Goal: Task Accomplishment & Management: Complete application form

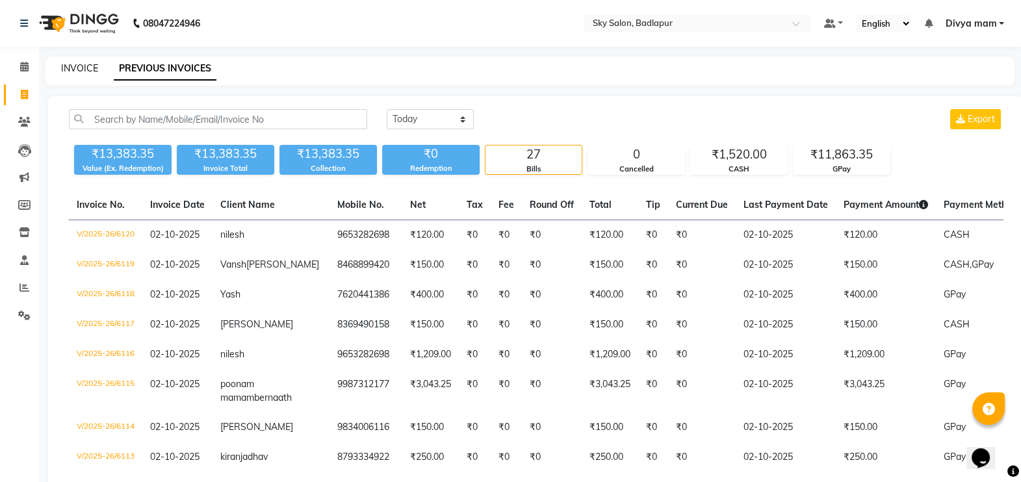
click at [81, 66] on link "INVOICE" at bounding box center [79, 68] width 37 height 12
select select "service"
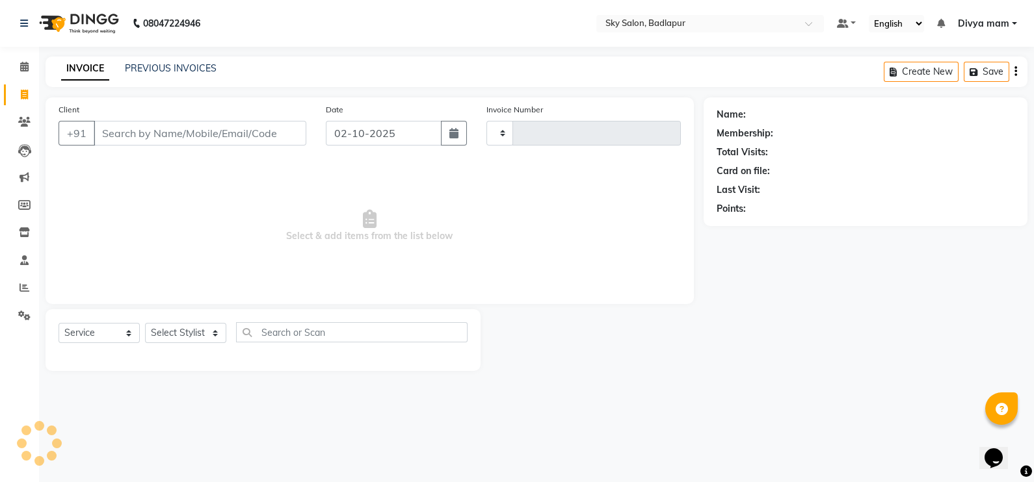
type input "6121"
select select "6927"
click at [184, 72] on link "PREVIOUS INVOICES" at bounding box center [171, 68] width 92 height 12
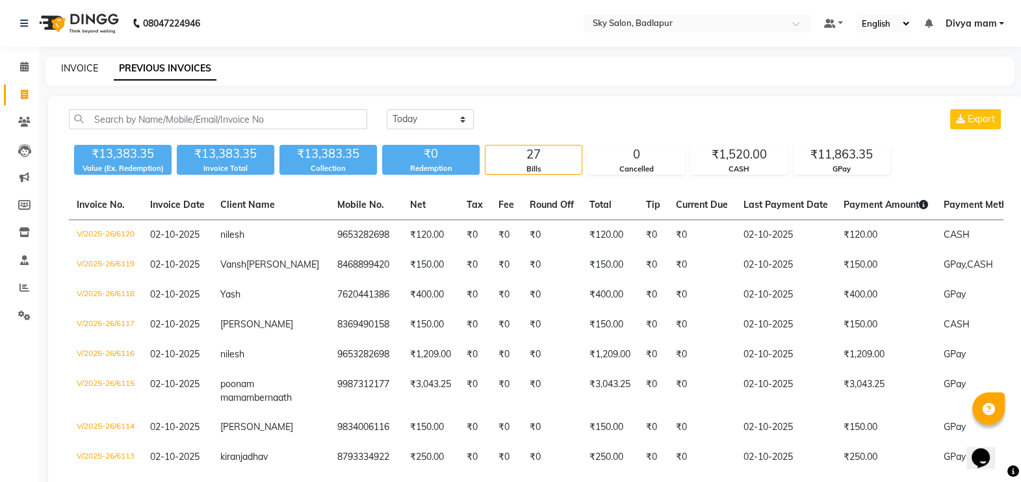
click at [93, 65] on link "INVOICE" at bounding box center [79, 68] width 37 height 12
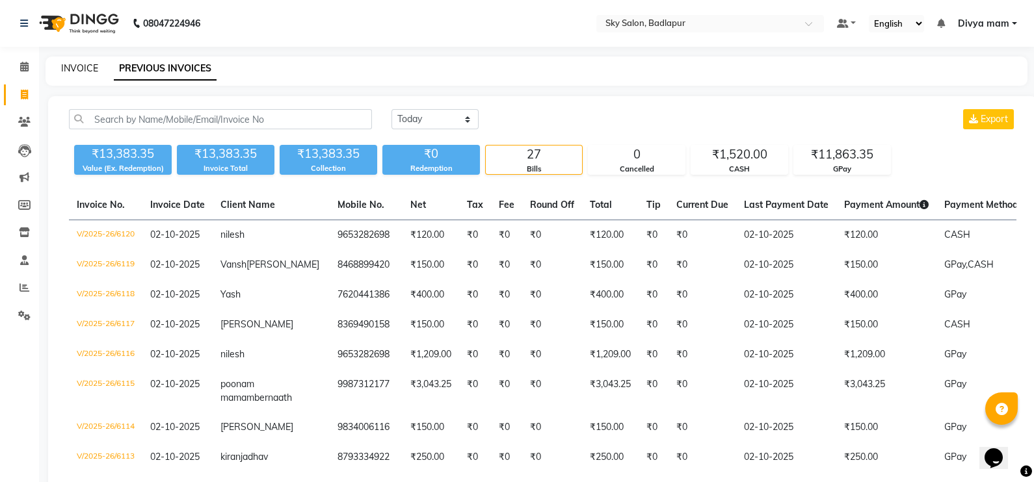
select select "service"
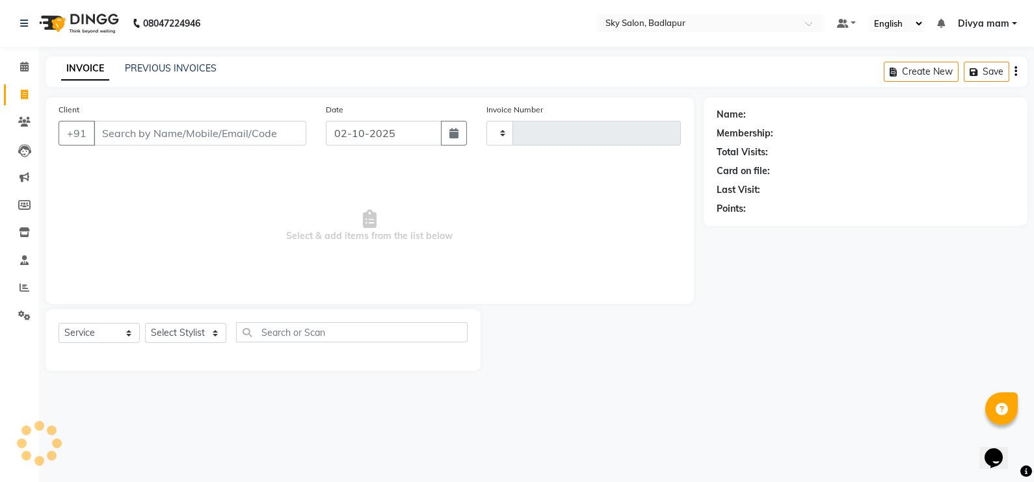
type input "6121"
select select "6927"
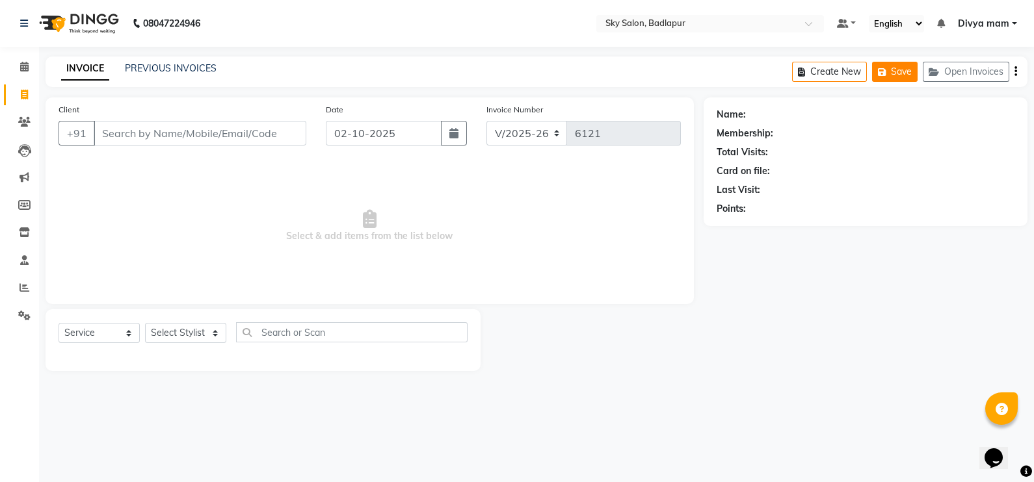
click at [897, 71] on button "Save" at bounding box center [895, 72] width 46 height 20
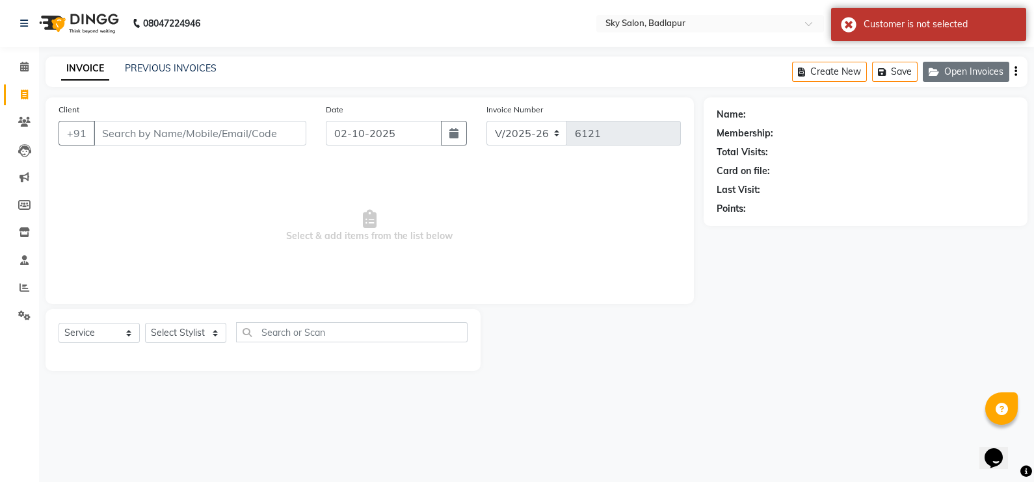
click at [947, 75] on button "Open Invoices" at bounding box center [966, 72] width 86 height 20
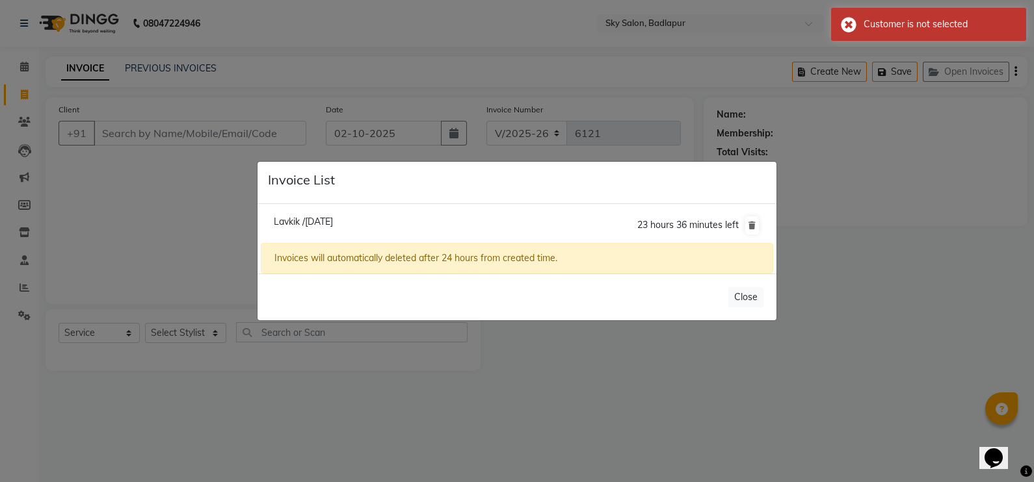
click at [145, 124] on ngb-modal-window "Invoice List Lavkik /02 October 2025 23 hours 36 minutes left Invoices will aut…" at bounding box center [517, 241] width 1034 height 482
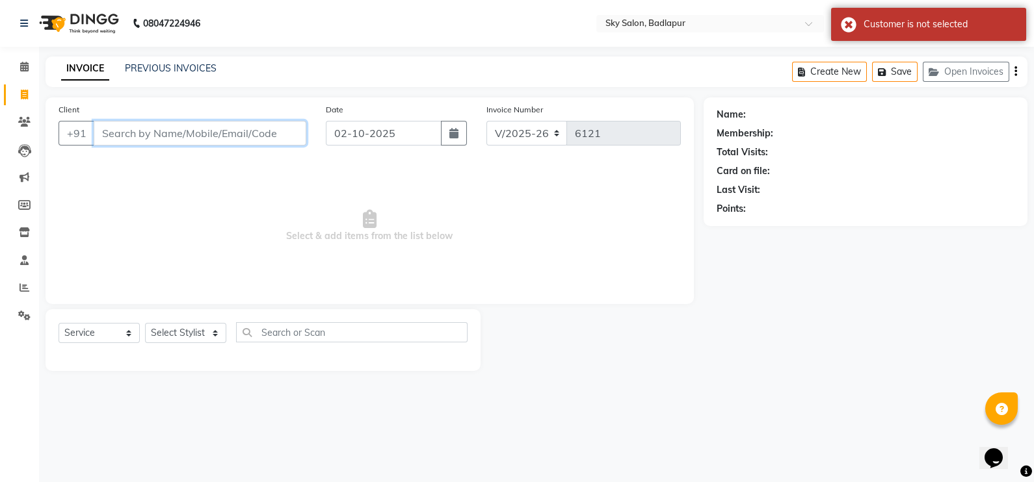
click at [122, 133] on input "Client" at bounding box center [200, 133] width 213 height 25
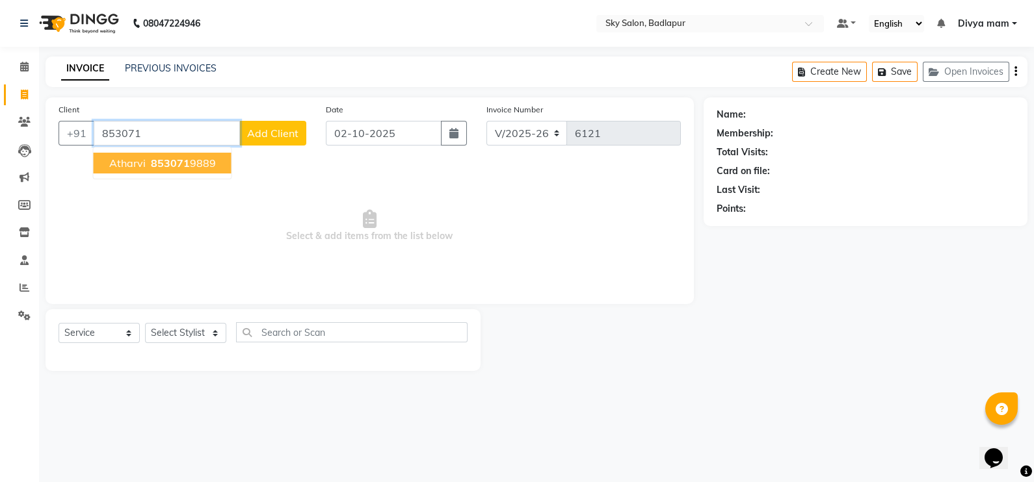
drag, startPoint x: 173, startPoint y: 166, endPoint x: 179, endPoint y: 190, distance: 24.9
click at [179, 194] on div "Client +91 853071 atharvi 853071 9889 Add Client Date 02-10-2025 Invoice Number…" at bounding box center [370, 201] width 648 height 207
click at [181, 159] on span "853071" at bounding box center [170, 163] width 39 height 13
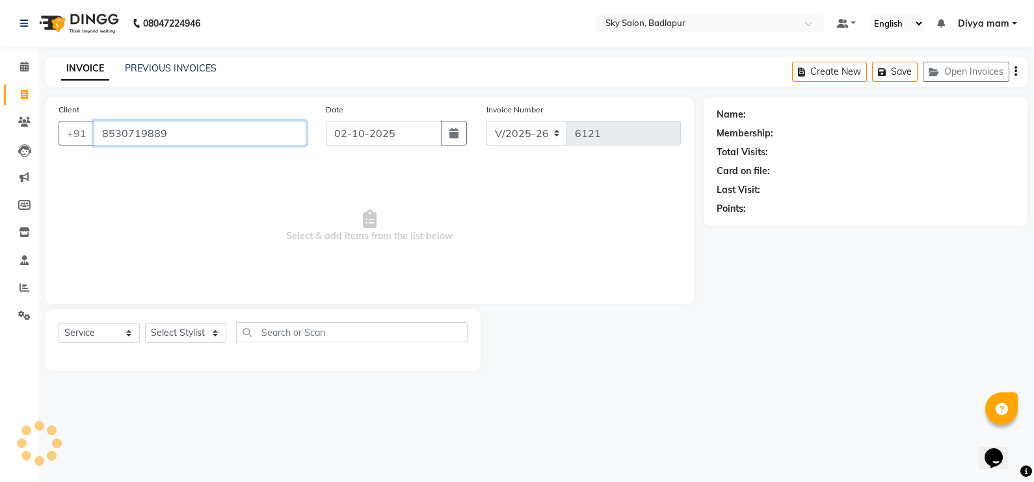
type input "8530719889"
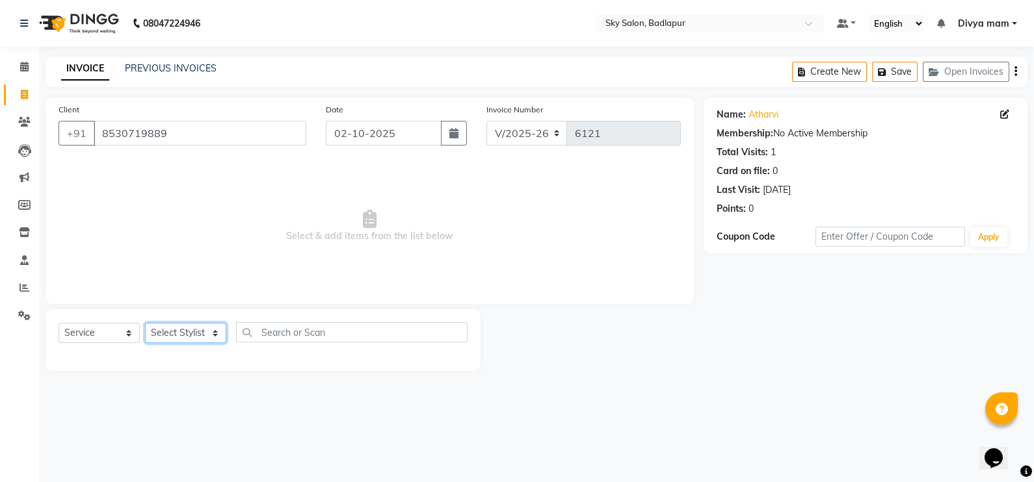
click at [213, 334] on select "Select Stylist [PERSON_NAME] [PERSON_NAME] [PERSON_NAME] [PERSON_NAME] mam [PER…" at bounding box center [185, 333] width 81 height 20
select select "54796"
click at [145, 324] on select "Select Stylist [PERSON_NAME] [PERSON_NAME] [PERSON_NAME] [PERSON_NAME] mam [PER…" at bounding box center [185, 333] width 81 height 20
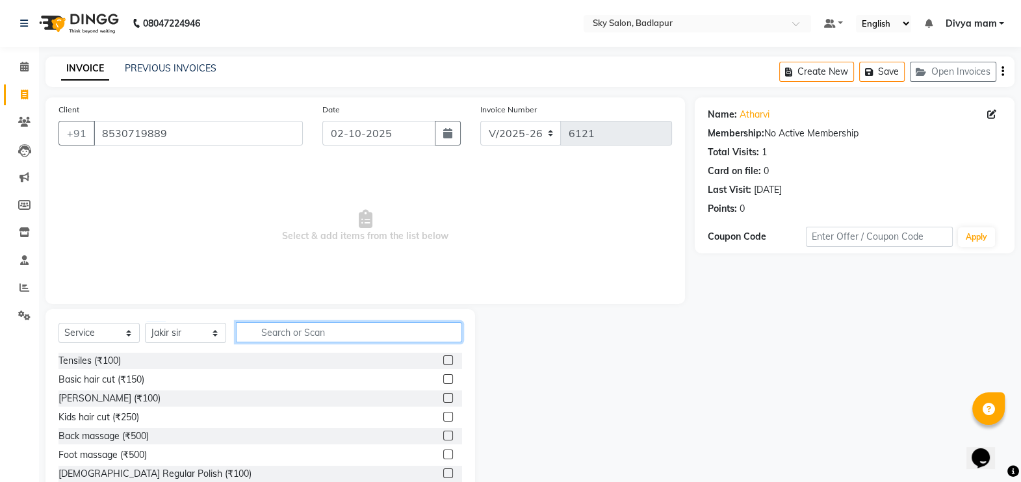
click at [270, 325] on input "text" at bounding box center [349, 332] width 226 height 20
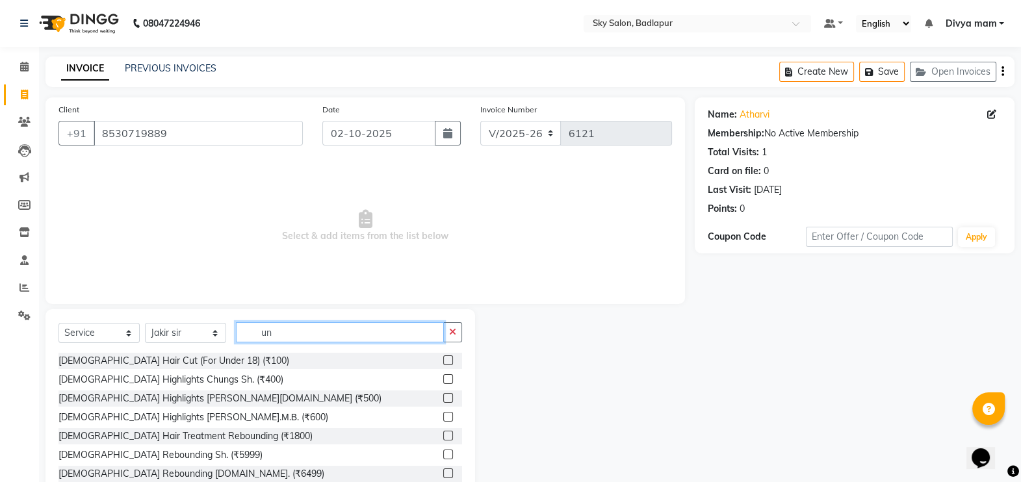
type input "un"
click at [443, 361] on label at bounding box center [448, 361] width 10 height 10
click at [443, 361] on input "checkbox" at bounding box center [447, 361] width 8 height 8
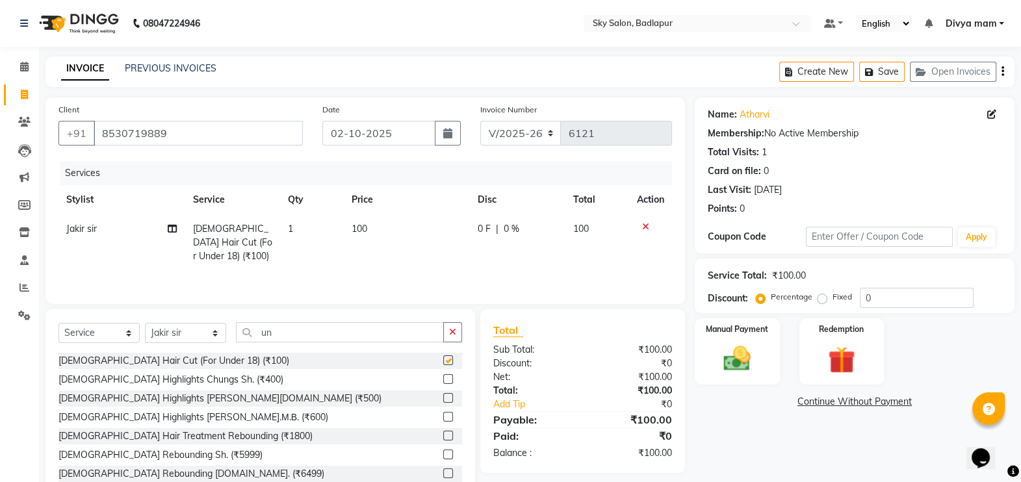
checkbox input "false"
click at [205, 330] on select "Select Stylist [PERSON_NAME] [PERSON_NAME] [PERSON_NAME] [PERSON_NAME] mam [PER…" at bounding box center [185, 333] width 81 height 20
select select "75183"
click at [145, 324] on select "Select Stylist [PERSON_NAME] [PERSON_NAME] [PERSON_NAME] [PERSON_NAME] mam [PER…" at bounding box center [185, 333] width 81 height 20
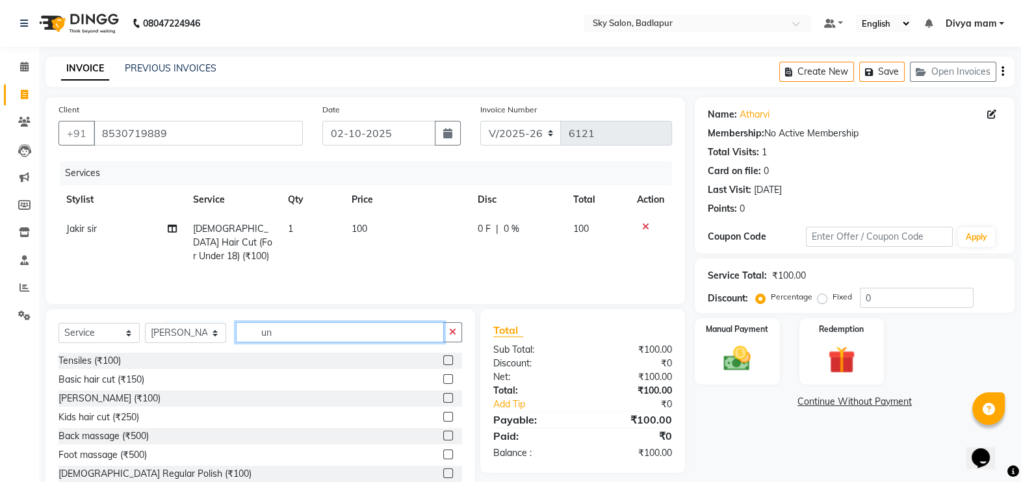
click at [322, 335] on input "un" at bounding box center [340, 332] width 208 height 20
type input "u"
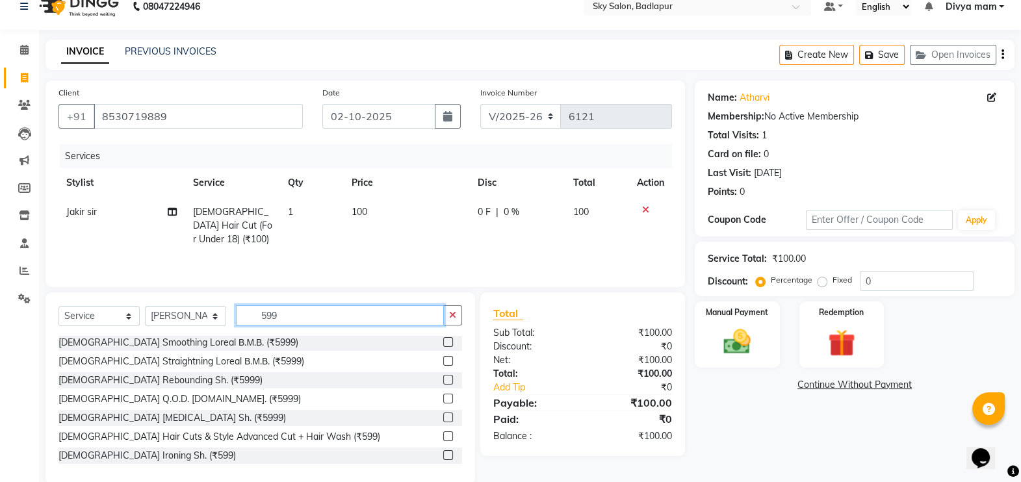
scroll to position [38, 0]
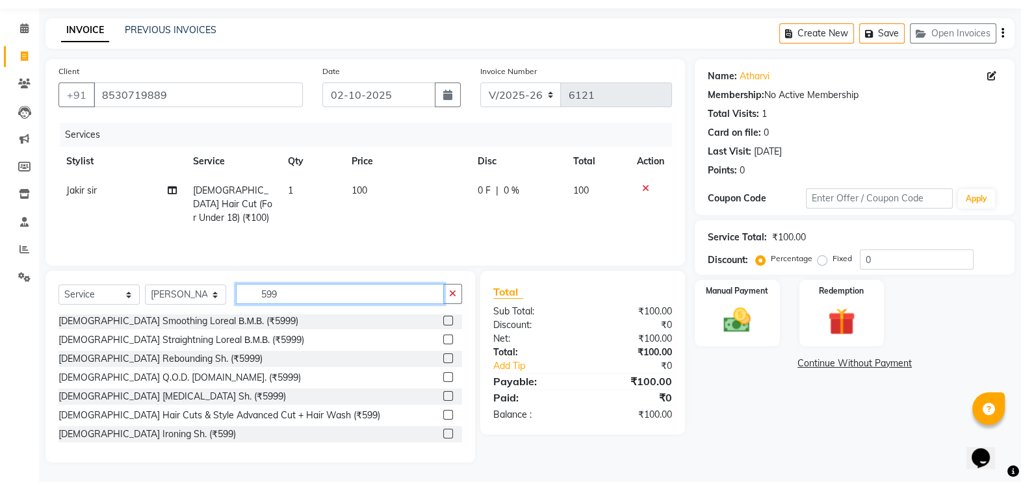
type input "599"
click at [443, 415] on label at bounding box center [448, 415] width 10 height 10
click at [443, 415] on input "checkbox" at bounding box center [447, 416] width 8 height 8
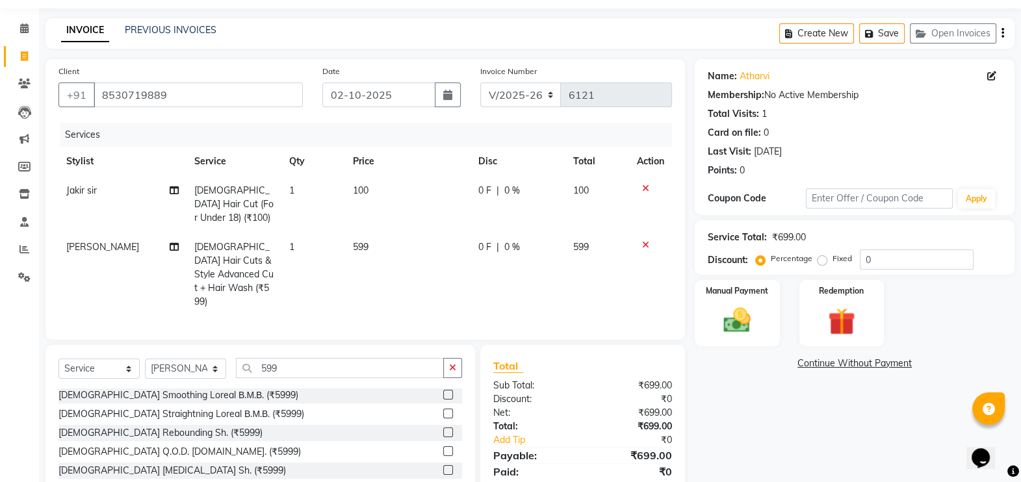
checkbox input "false"
click at [486, 241] on span "0 F" at bounding box center [485, 248] width 13 height 14
select select "75183"
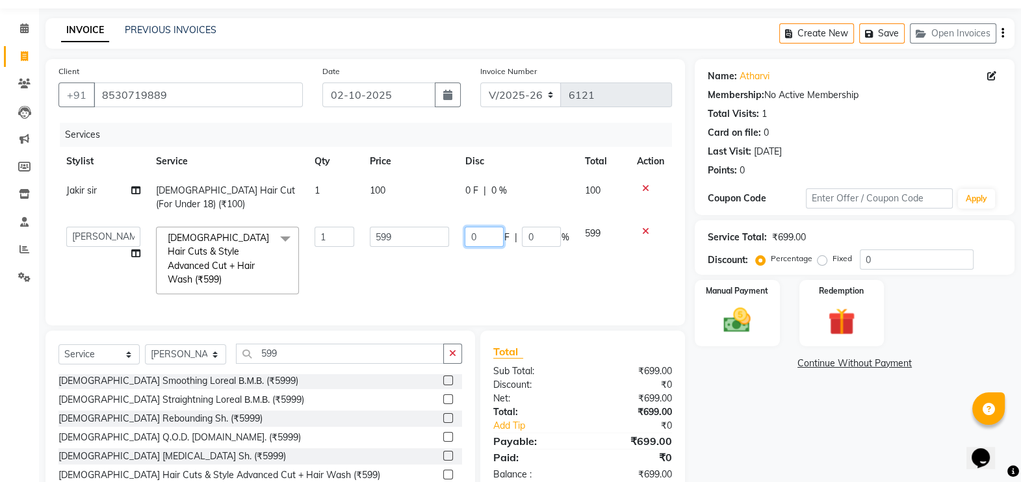
click at [488, 238] on input "0" at bounding box center [484, 237] width 39 height 20
type input "100"
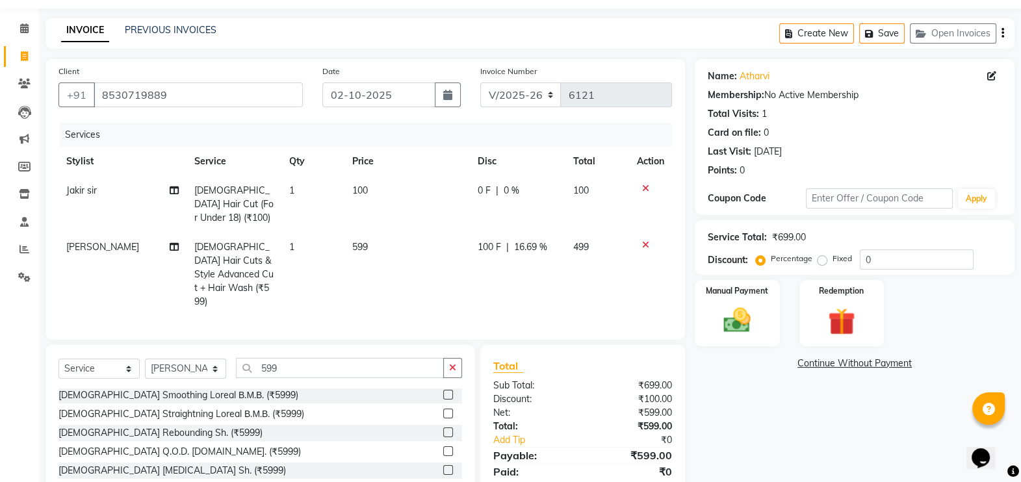
click at [470, 270] on td "100 F | 16.69 %" at bounding box center [518, 275] width 96 height 84
select select "75183"
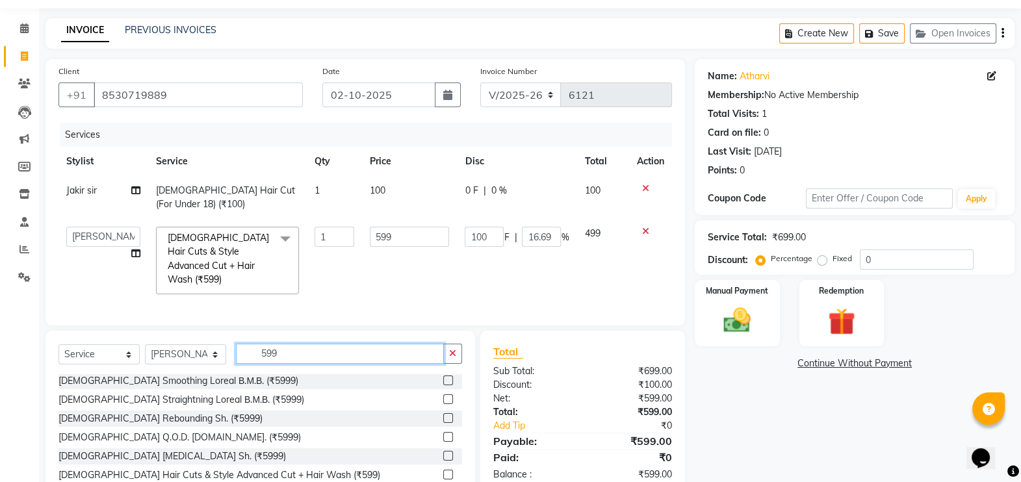
click at [286, 348] on input "599" at bounding box center [340, 354] width 208 height 20
type input "5"
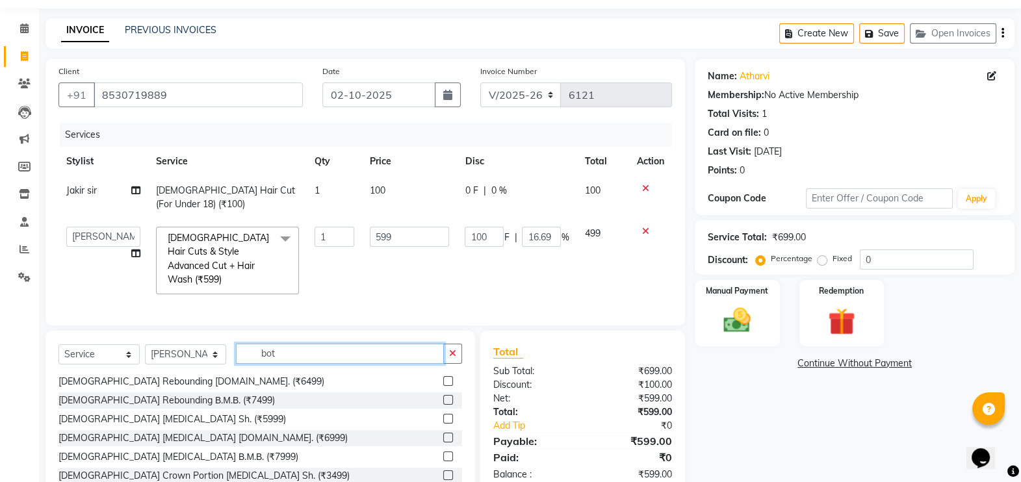
scroll to position [0, 0]
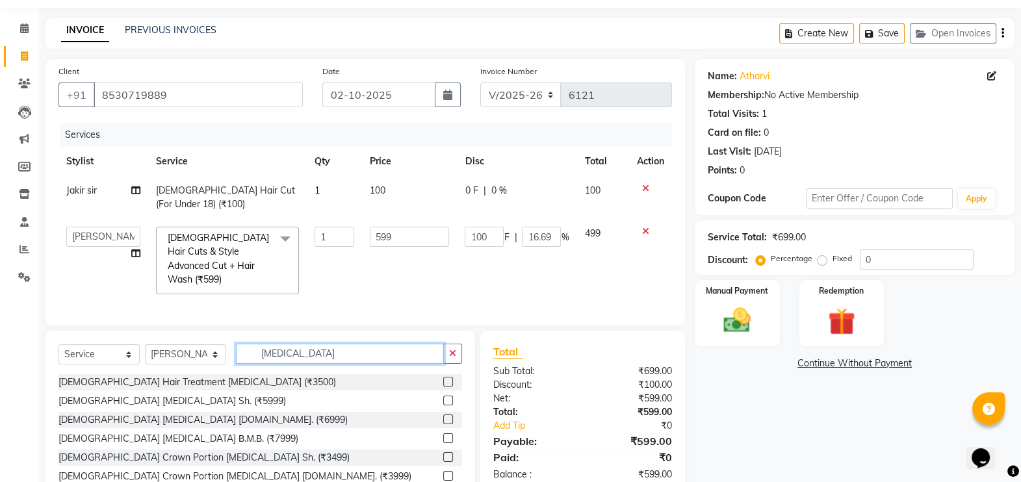
type input "botox"
click at [443, 415] on label at bounding box center [448, 420] width 10 height 10
click at [443, 416] on input "checkbox" at bounding box center [447, 420] width 8 height 8
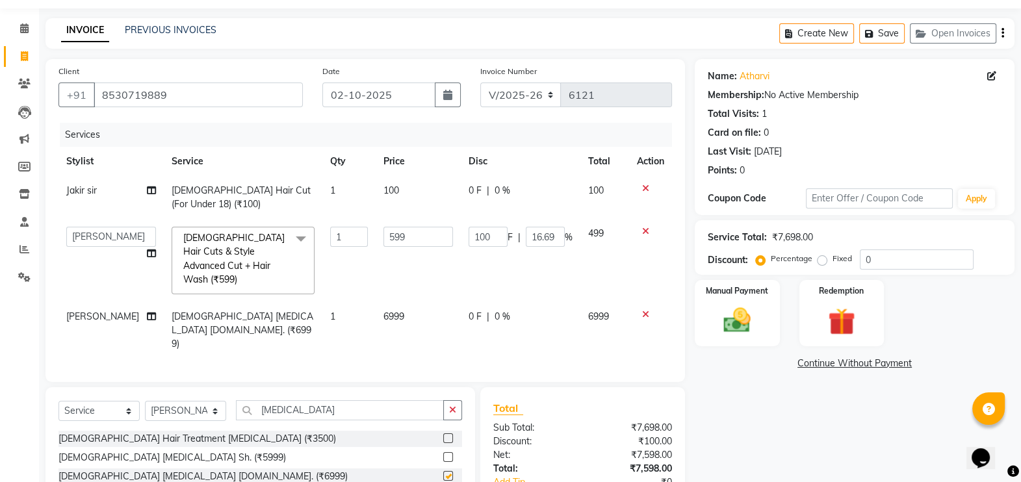
checkbox input "false"
click at [497, 310] on span "0 %" at bounding box center [503, 317] width 16 height 14
select select "75183"
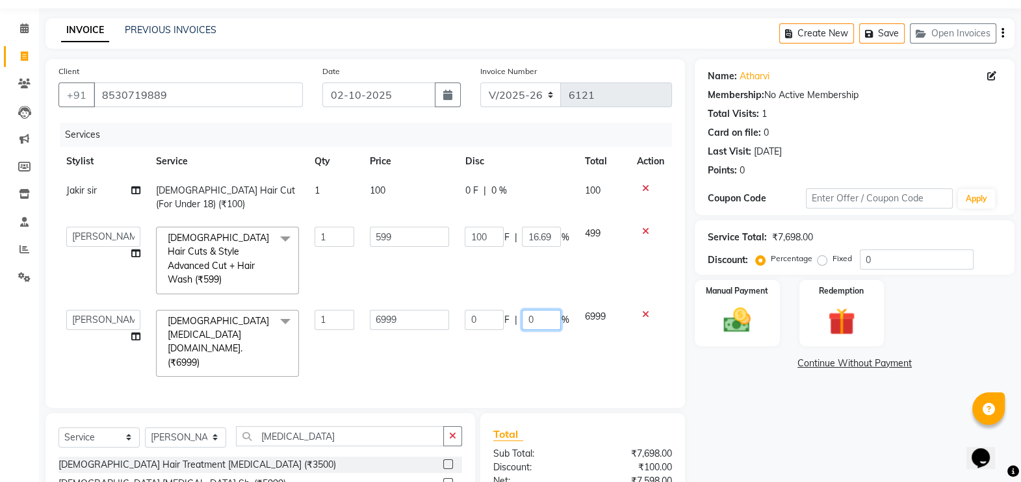
click at [546, 312] on input "0" at bounding box center [541, 320] width 39 height 20
type input "25"
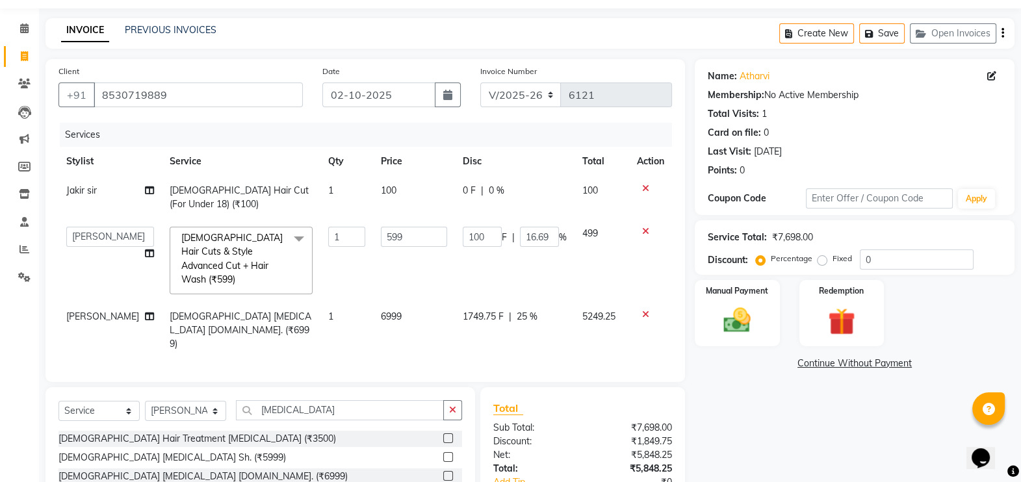
click at [540, 317] on td "1749.75 F | 25 %" at bounding box center [515, 330] width 120 height 57
select select "75183"
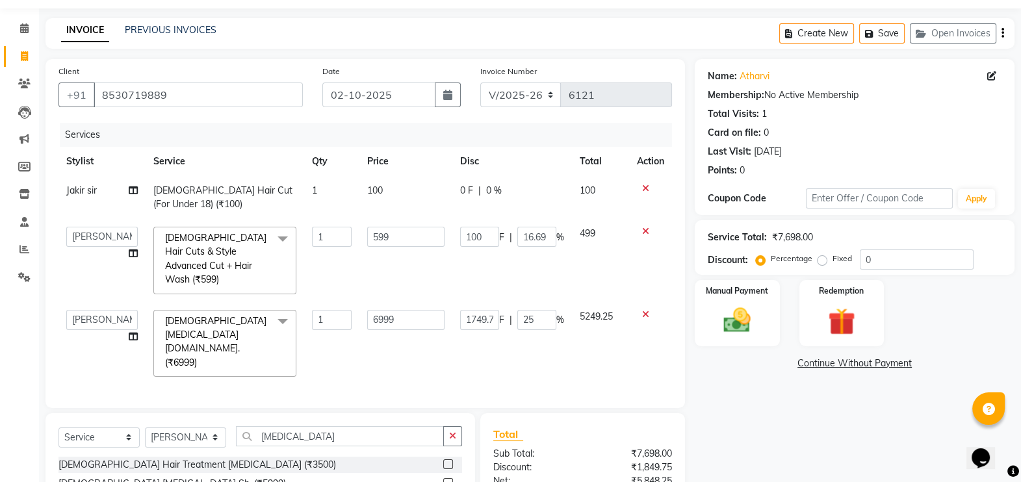
click at [640, 310] on div at bounding box center [650, 314] width 27 height 9
drag, startPoint x: 640, startPoint y: 307, endPoint x: 627, endPoint y: 328, distance: 25.1
click at [627, 328] on td "5249.25" at bounding box center [600, 343] width 57 height 83
click at [642, 310] on icon at bounding box center [645, 314] width 7 height 9
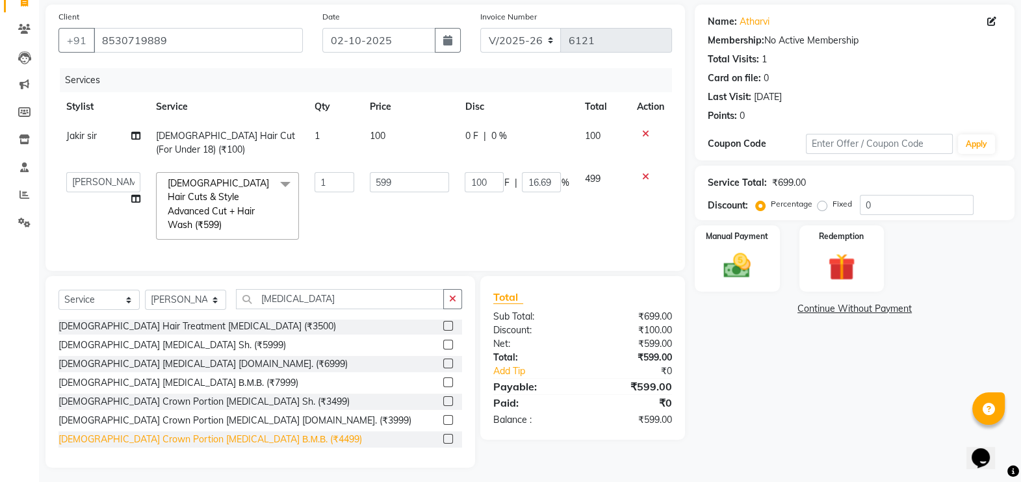
scroll to position [96, 0]
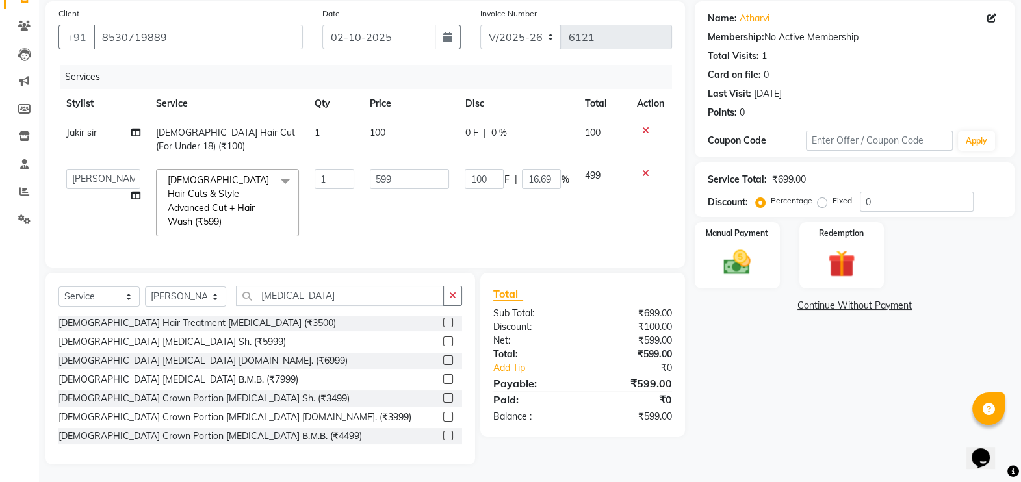
click at [443, 375] on label at bounding box center [448, 379] width 10 height 10
click at [443, 376] on input "checkbox" at bounding box center [447, 380] width 8 height 8
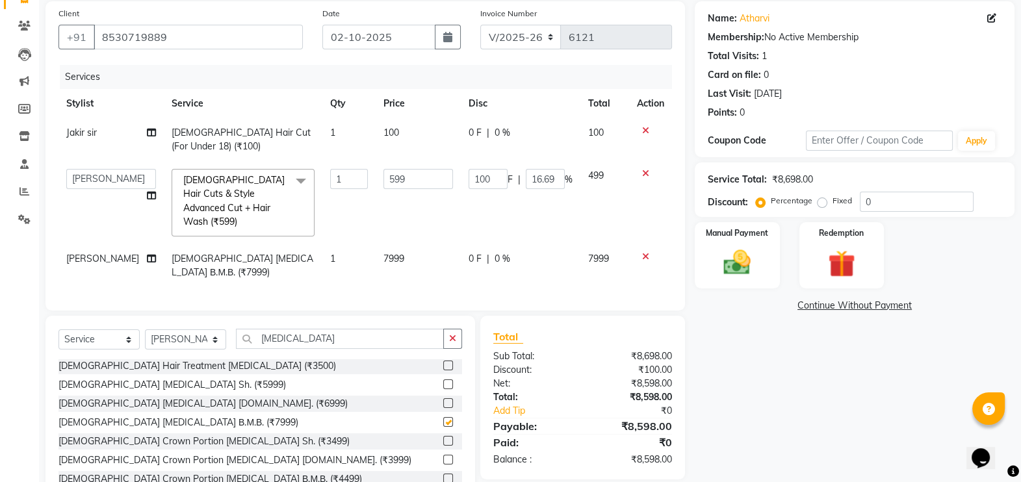
checkbox input "false"
click at [497, 252] on span "0 %" at bounding box center [503, 259] width 16 height 14
select select "75183"
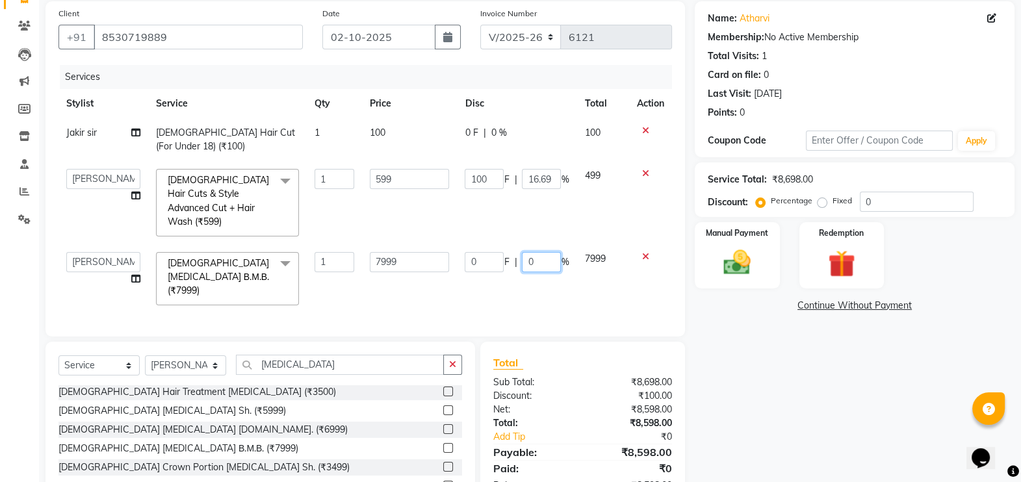
click at [546, 254] on input "0" at bounding box center [541, 262] width 39 height 20
type input "25"
click at [583, 267] on div "Services Stylist Service Qty Price Disc Total Action Jakir sir Male Hair Cut (F…" at bounding box center [366, 194] width 614 height 259
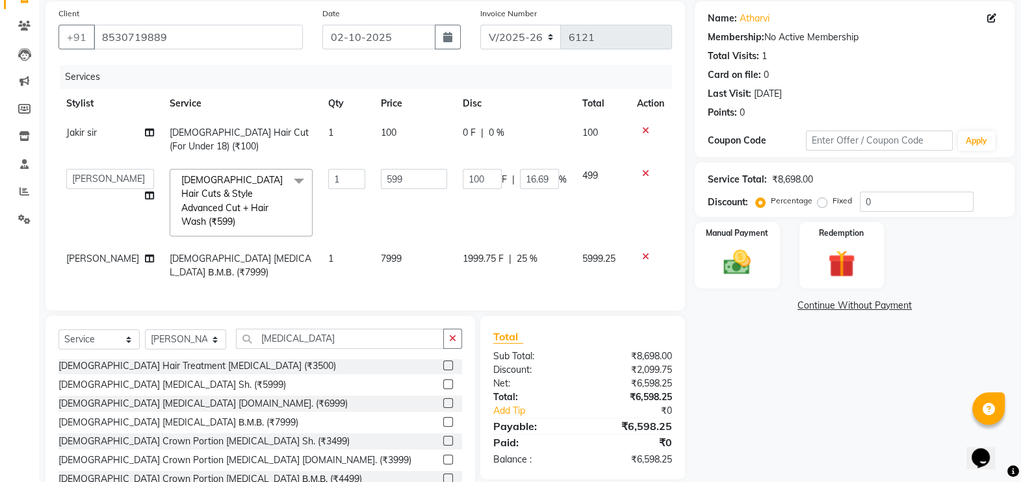
click at [644, 252] on icon at bounding box center [645, 256] width 7 height 9
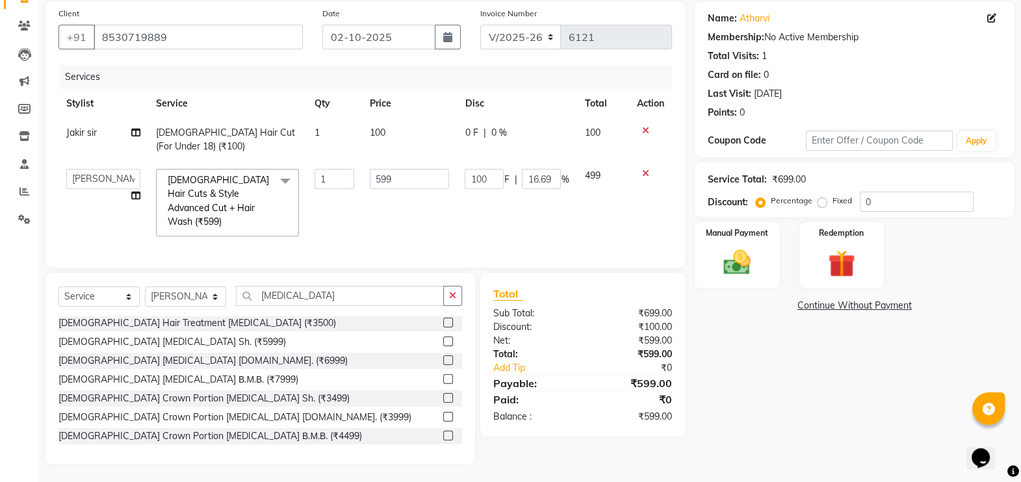
click at [443, 357] on label at bounding box center [448, 361] width 10 height 10
click at [443, 357] on input "checkbox" at bounding box center [447, 361] width 8 height 8
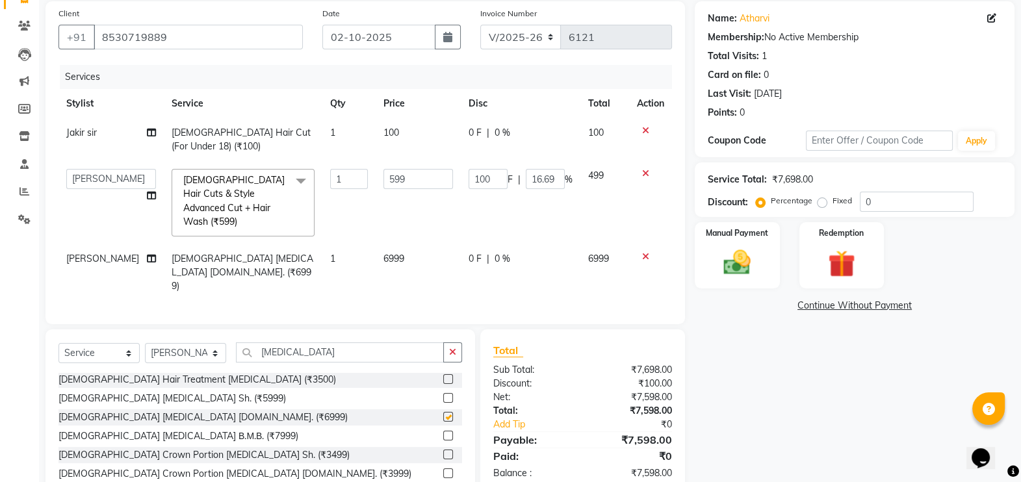
checkbox input "false"
click at [497, 252] on span "0 %" at bounding box center [503, 259] width 16 height 14
select select "75183"
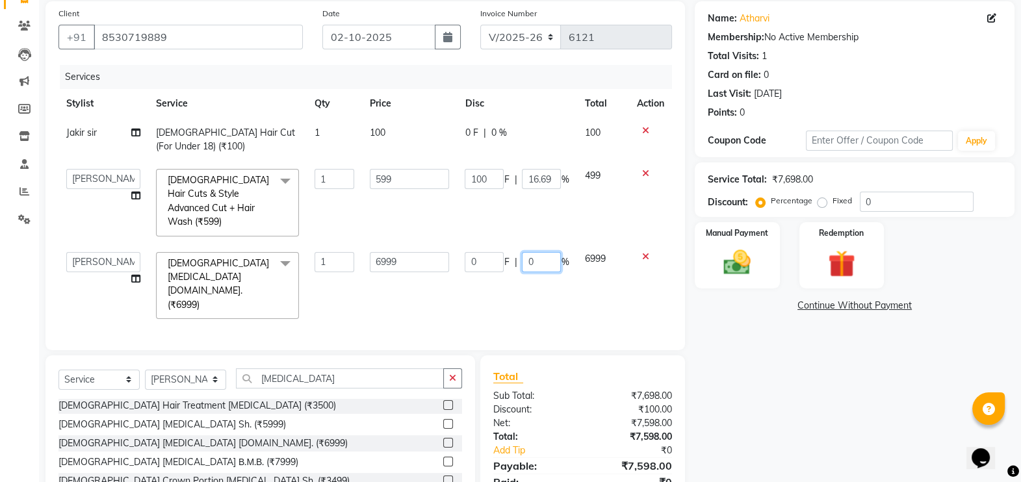
click at [545, 252] on input "0" at bounding box center [541, 262] width 39 height 20
type input "3"
type input "25"
click at [555, 280] on div "Services Stylist Service Qty Price Disc Total Action Jakir sir Male Hair Cut (F…" at bounding box center [366, 201] width 614 height 272
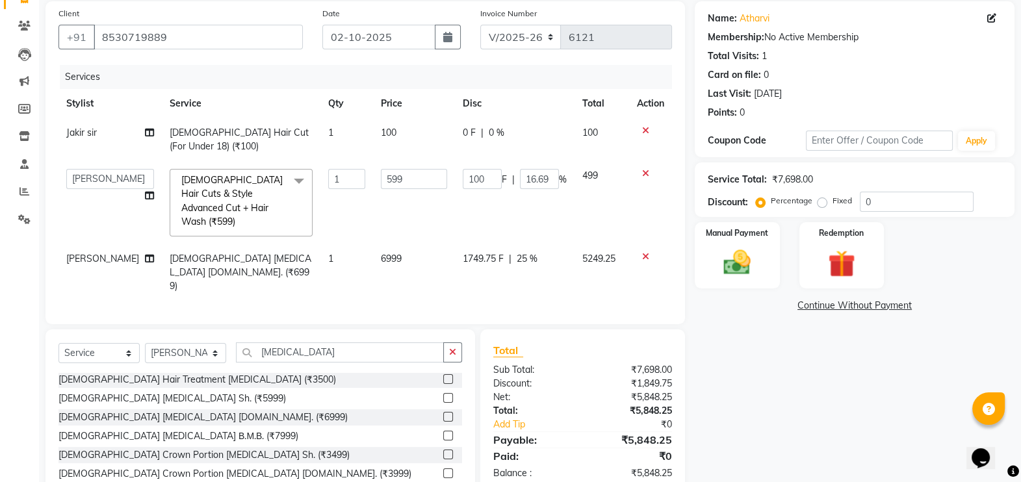
click at [645, 252] on icon at bounding box center [645, 256] width 7 height 9
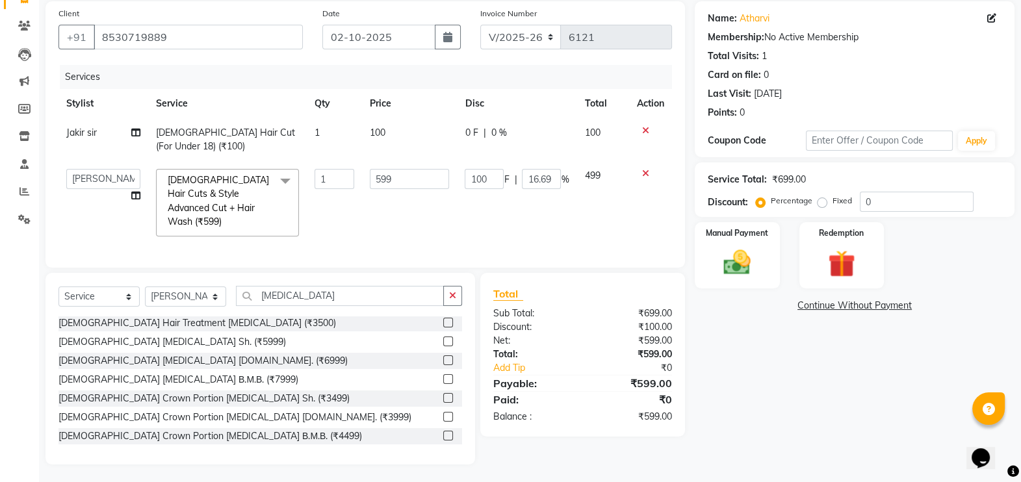
click at [443, 360] on label at bounding box center [448, 361] width 10 height 10
click at [443, 360] on input "checkbox" at bounding box center [447, 361] width 8 height 8
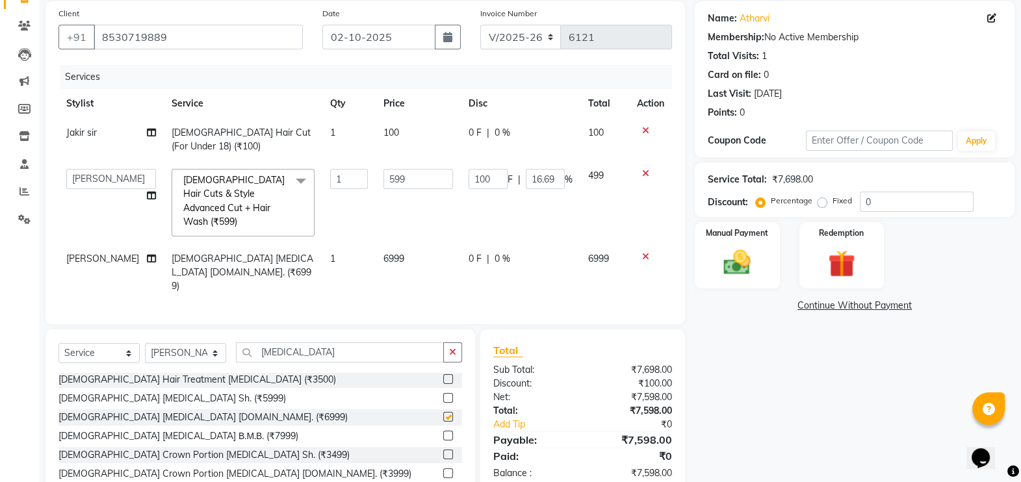
checkbox input "false"
click at [497, 252] on span "0 %" at bounding box center [503, 259] width 16 height 14
select select "75183"
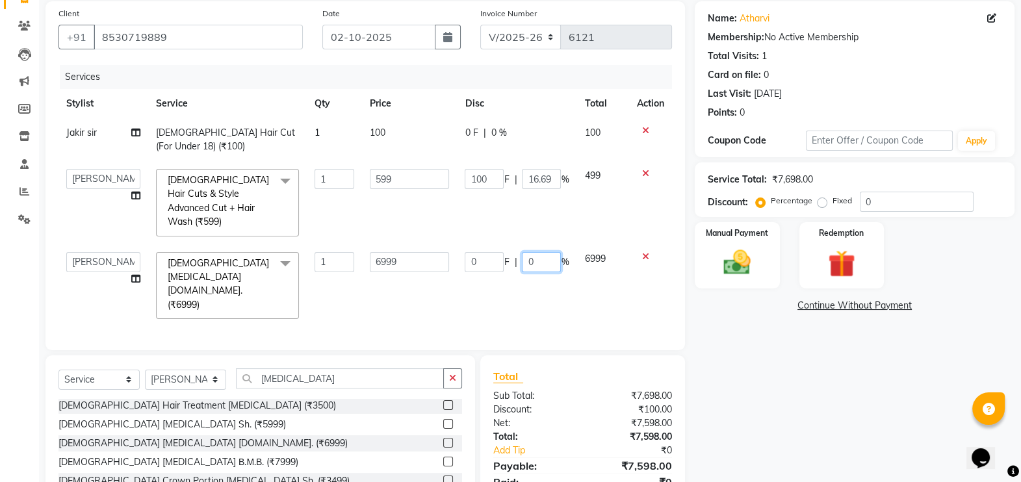
drag, startPoint x: 546, startPoint y: 247, endPoint x: 540, endPoint y: 248, distance: 6.6
click at [545, 252] on input "0" at bounding box center [541, 262] width 39 height 20
type input "20"
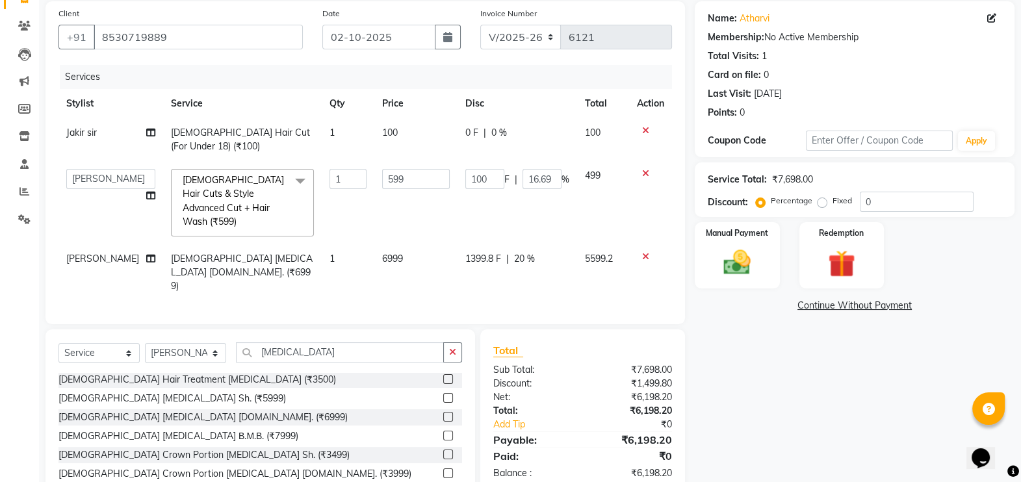
click at [599, 272] on div "Services Stylist Service Qty Price Disc Total Action Jakir sir Male Hair Cut (F…" at bounding box center [366, 188] width 614 height 246
click at [744, 276] on img at bounding box center [738, 262] width 46 height 33
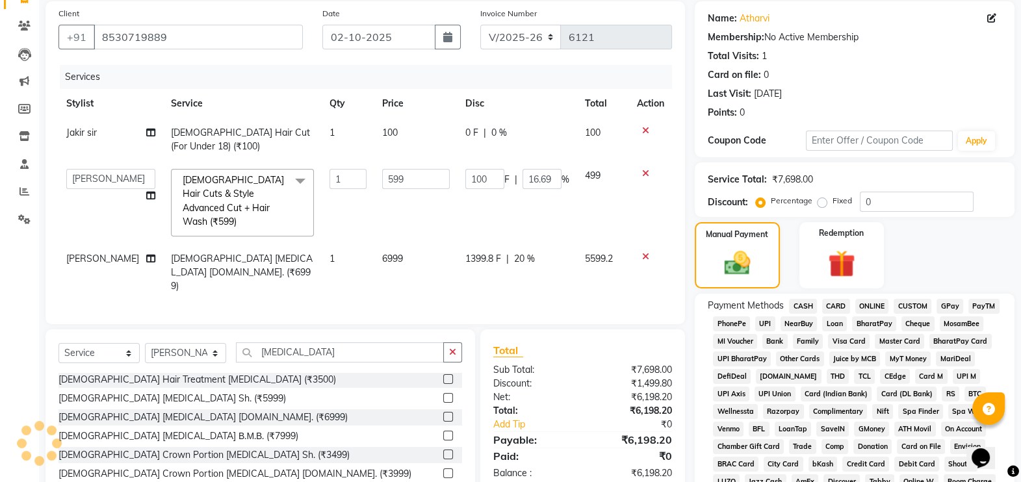
click at [946, 305] on span "GPay" at bounding box center [950, 306] width 27 height 15
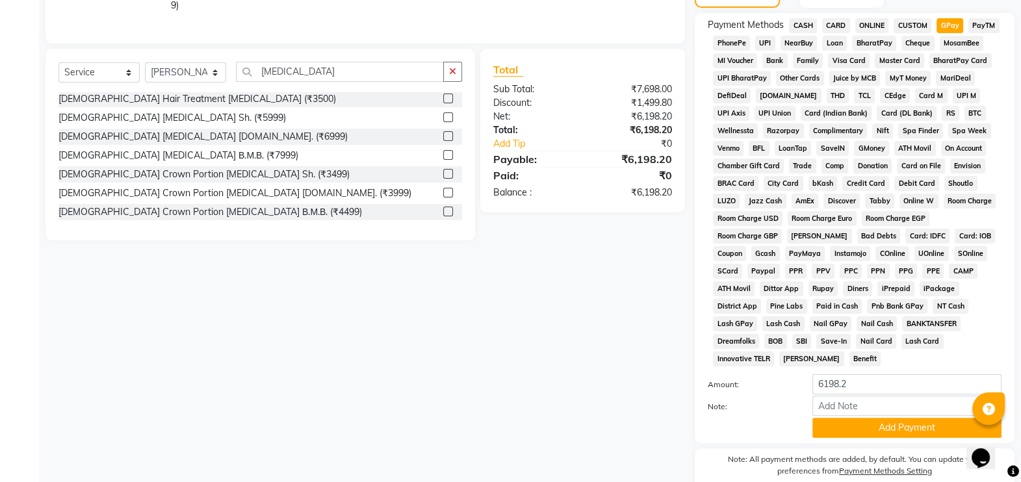
scroll to position [419, 0]
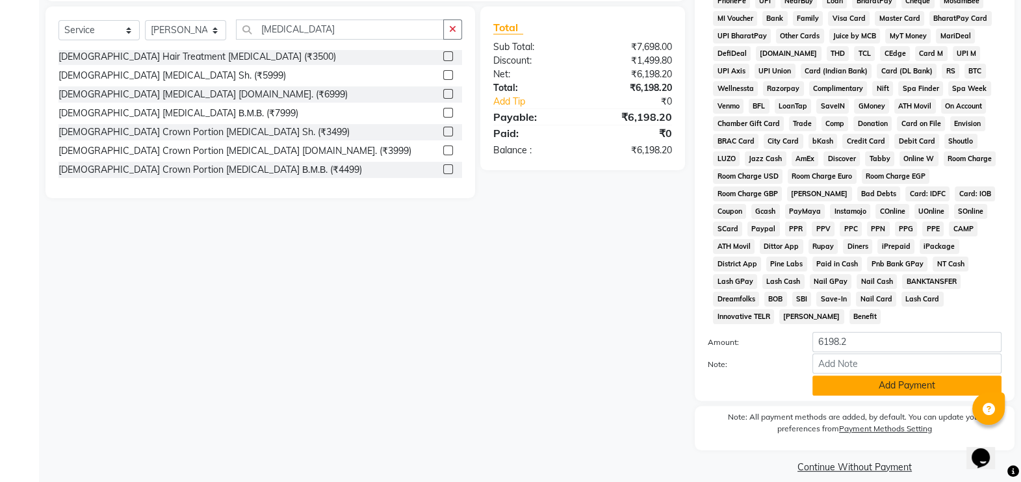
click at [878, 376] on button "Add Payment" at bounding box center [907, 386] width 189 height 20
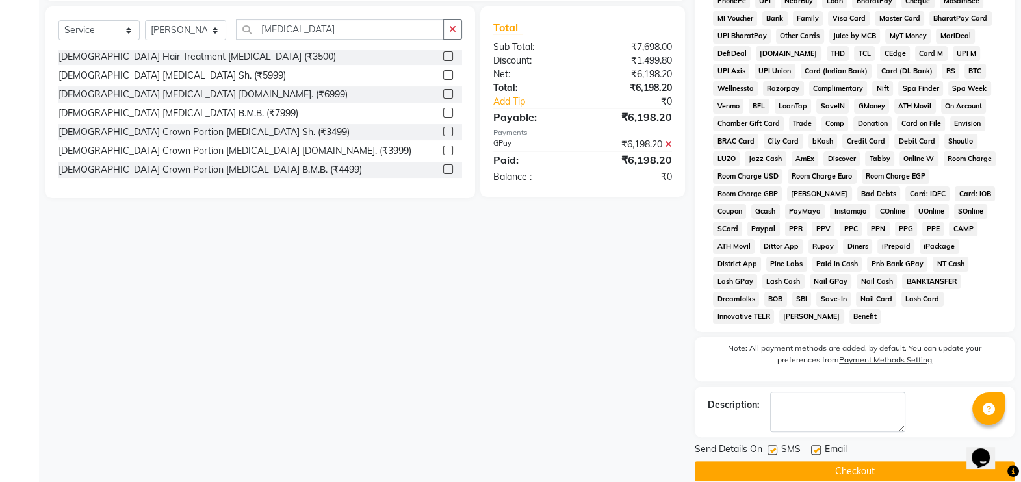
click at [773, 445] on label at bounding box center [773, 450] width 10 height 10
click at [773, 447] on input "checkbox" at bounding box center [772, 451] width 8 height 8
checkbox input "false"
click at [786, 462] on button "Checkout" at bounding box center [855, 472] width 320 height 20
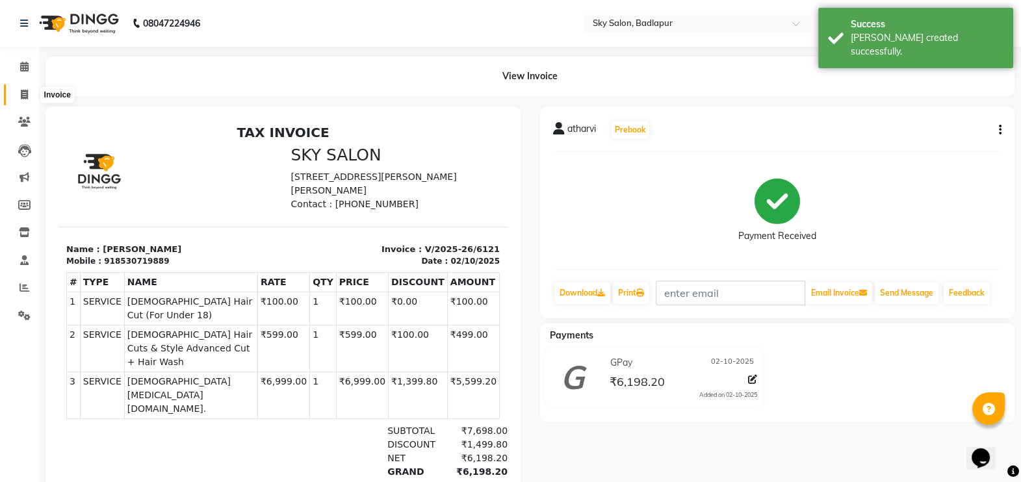
click at [24, 93] on icon at bounding box center [24, 95] width 7 height 10
select select "service"
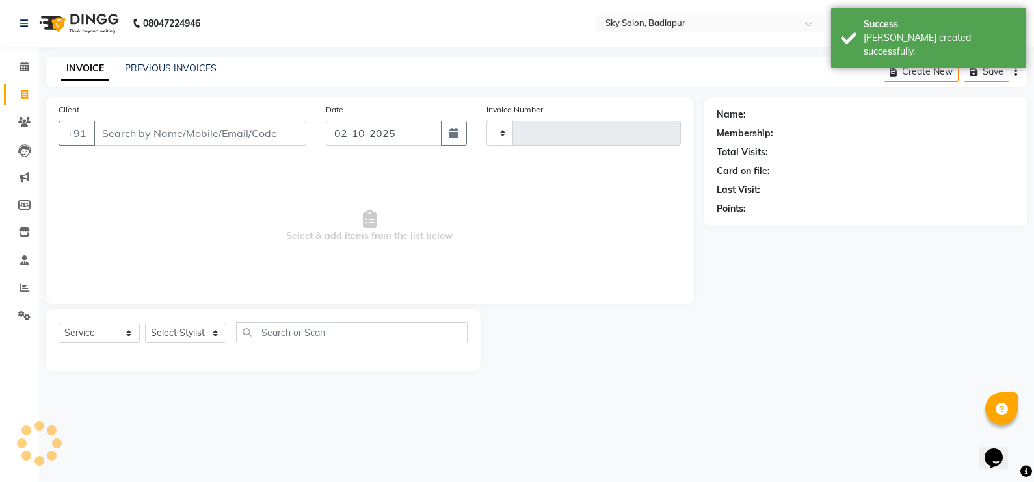
type input "6122"
select select "6927"
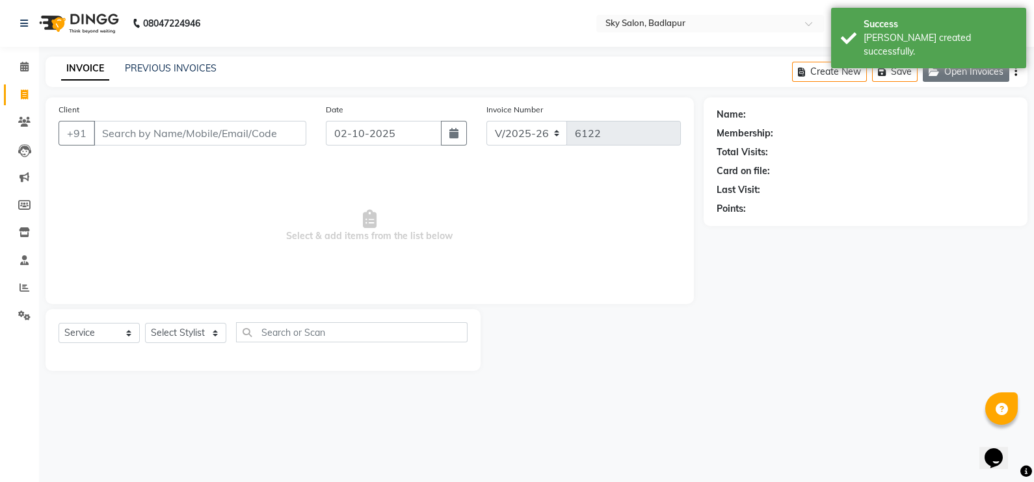
click at [952, 72] on button "Open Invoices" at bounding box center [966, 72] width 86 height 20
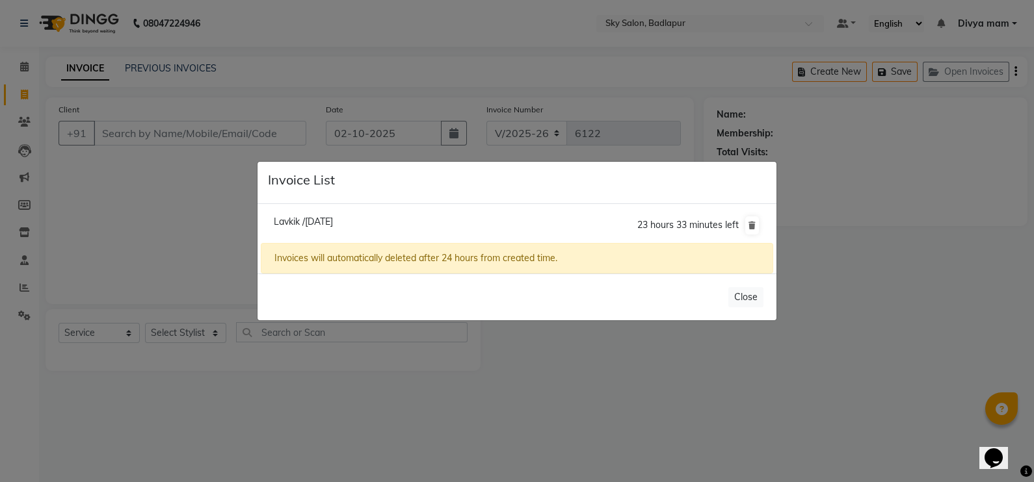
click at [333, 220] on span "Lavkik /02 October 2025" at bounding box center [303, 222] width 59 height 12
type input "7378726250"
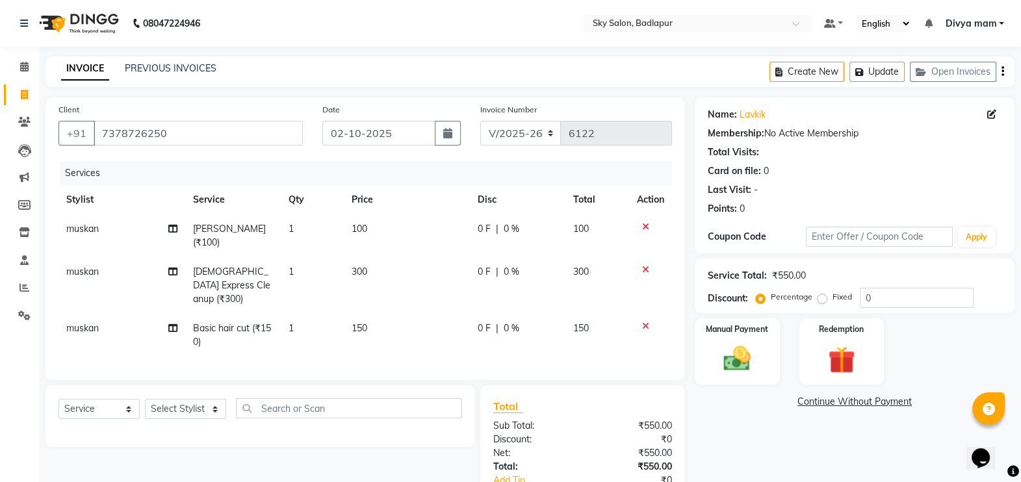
click at [97, 266] on span "muskan" at bounding box center [82, 272] width 33 height 12
select select "63070"
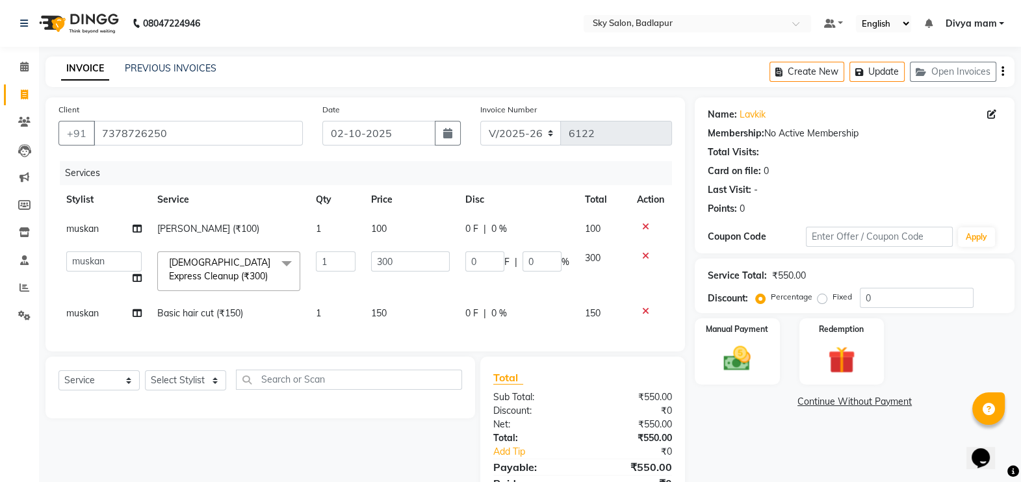
click at [104, 309] on td "muskan" at bounding box center [104, 313] width 91 height 29
select select "63070"
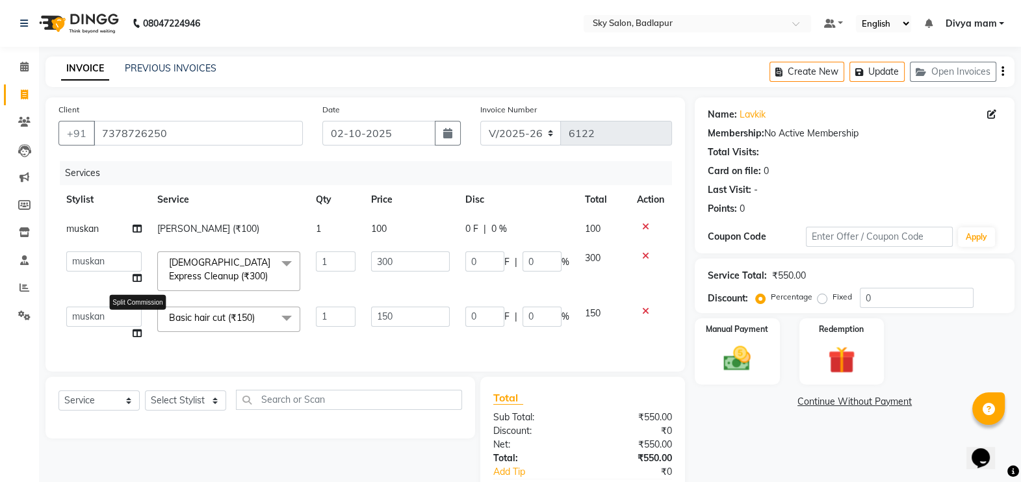
click at [137, 329] on icon at bounding box center [137, 333] width 9 height 9
select select "63070"
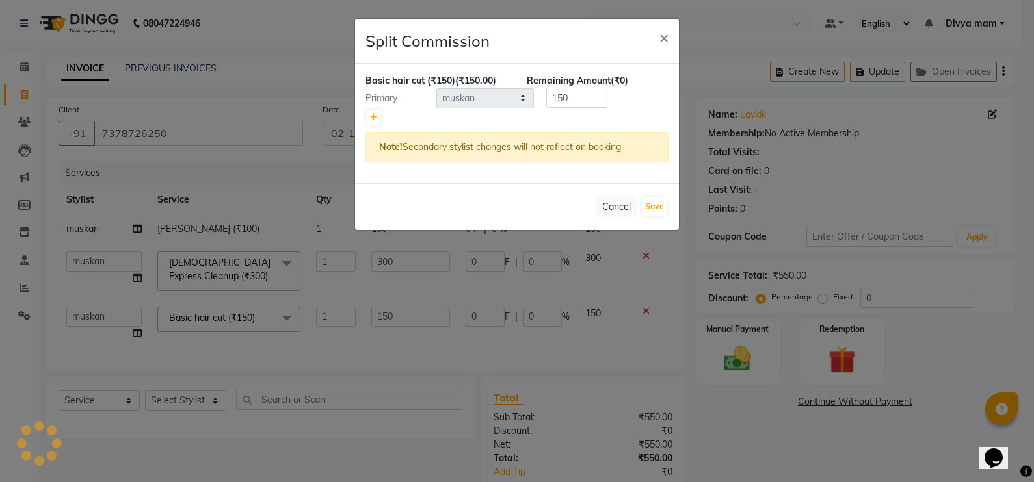
drag, startPoint x: 376, startPoint y: 337, endPoint x: 367, endPoint y: 337, distance: 8.5
click at [374, 335] on ngb-modal-window "Split Commission × Basic hair cut (₹150) (₹150.00) Remaining Amount (₹0) Primar…" at bounding box center [517, 241] width 1034 height 482
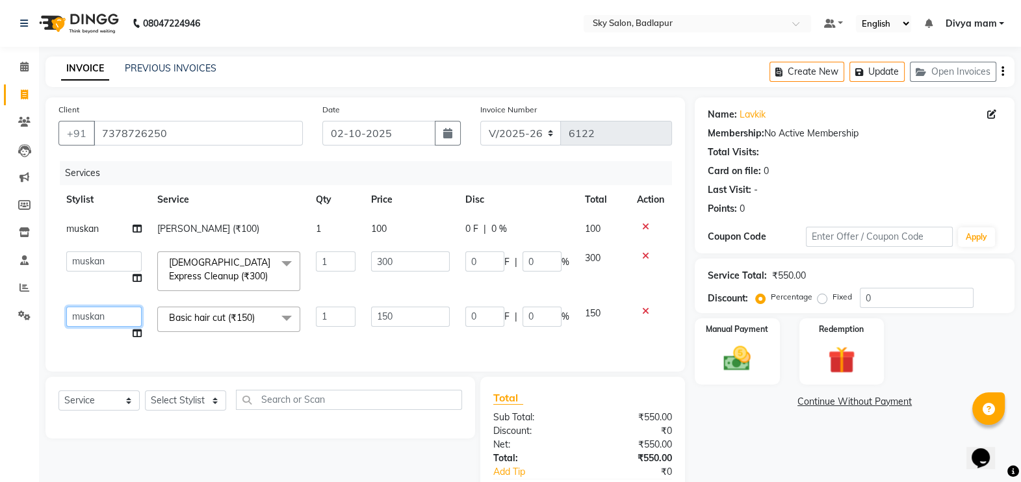
click at [116, 318] on select "Afreen sayyed Amir Bharti Raipure Chandan Shamnani Dilshad Divya mam Farman Fir…" at bounding box center [103, 317] width 75 height 20
select select "93582"
click at [117, 224] on td "muskan" at bounding box center [104, 229] width 91 height 29
select select "63070"
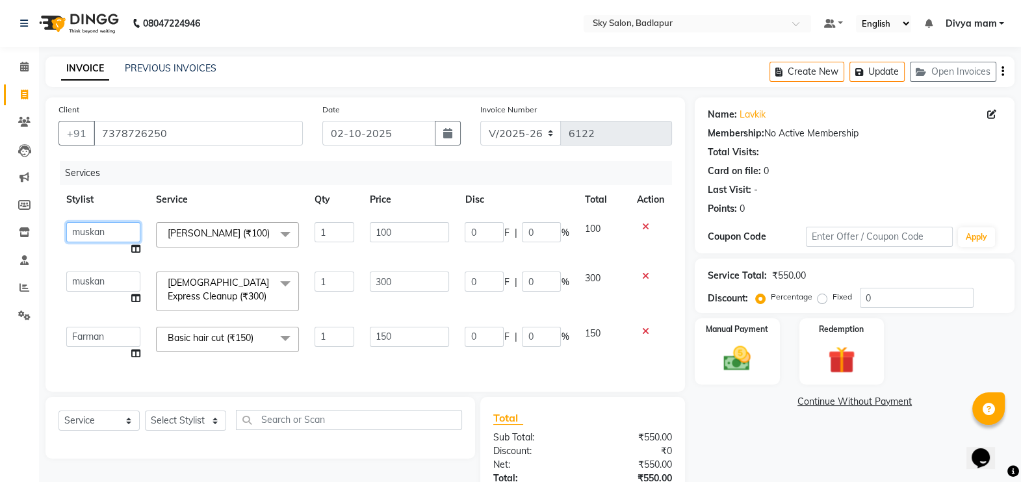
click at [114, 237] on select "Afreen sayyed Amir Bharti Raipure Chandan Shamnani Dilshad Divya mam Farman Fir…" at bounding box center [103, 232] width 74 height 20
select select "93582"
click at [646, 226] on icon at bounding box center [645, 226] width 7 height 9
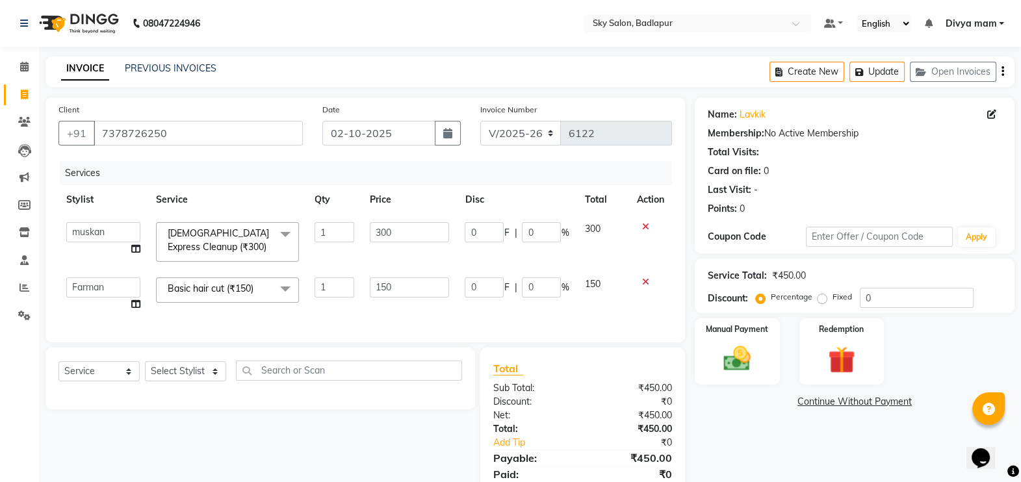
click at [644, 282] on icon at bounding box center [645, 282] width 7 height 9
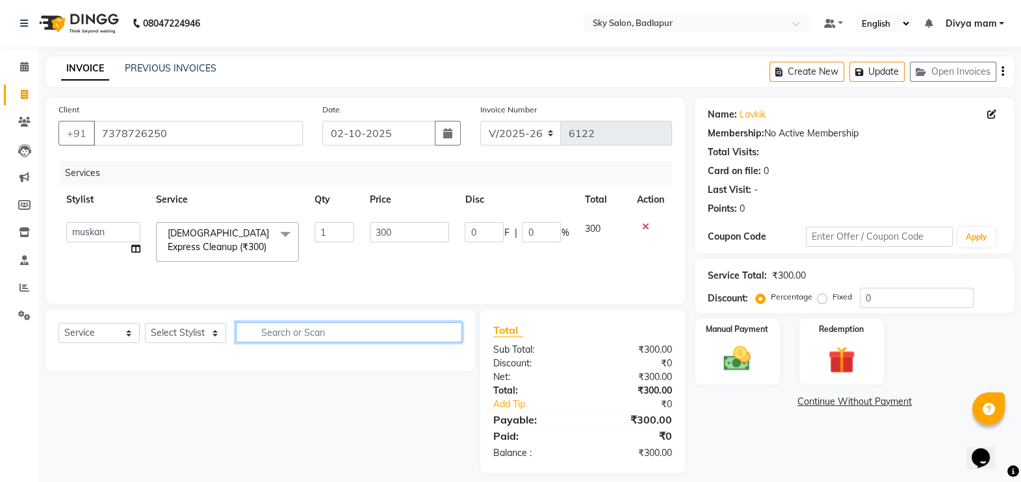
click at [295, 334] on input "text" at bounding box center [349, 332] width 226 height 20
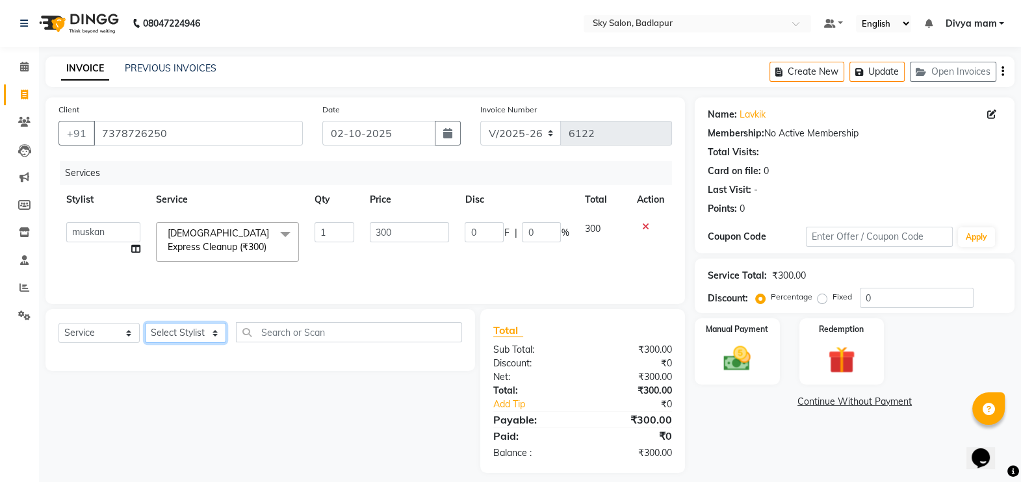
click at [205, 333] on select "Select Stylist [PERSON_NAME] [PERSON_NAME] [PERSON_NAME] [PERSON_NAME] mam [PER…" at bounding box center [185, 333] width 81 height 20
select select "93582"
click at [145, 325] on select "Select Stylist [PERSON_NAME] [PERSON_NAME] [PERSON_NAME] [PERSON_NAME] mam [PER…" at bounding box center [185, 333] width 81 height 20
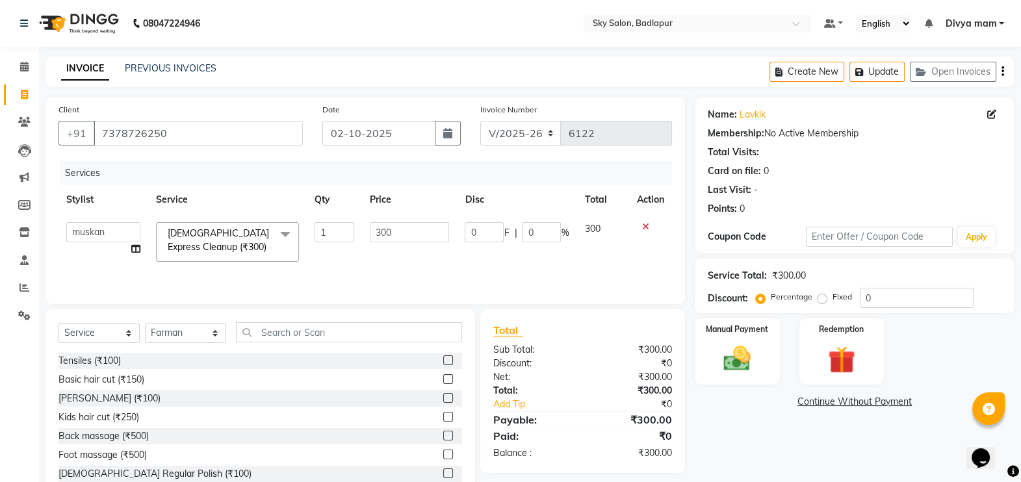
click at [443, 380] on label at bounding box center [448, 379] width 10 height 10
click at [443, 380] on input "checkbox" at bounding box center [447, 380] width 8 height 8
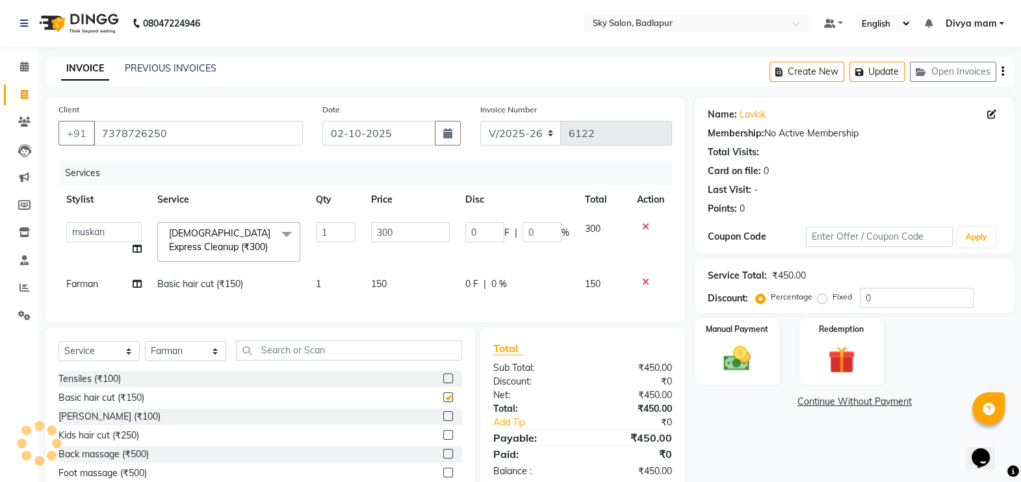
checkbox input "false"
click at [443, 421] on label at bounding box center [448, 417] width 10 height 10
click at [443, 421] on input "checkbox" at bounding box center [447, 417] width 8 height 8
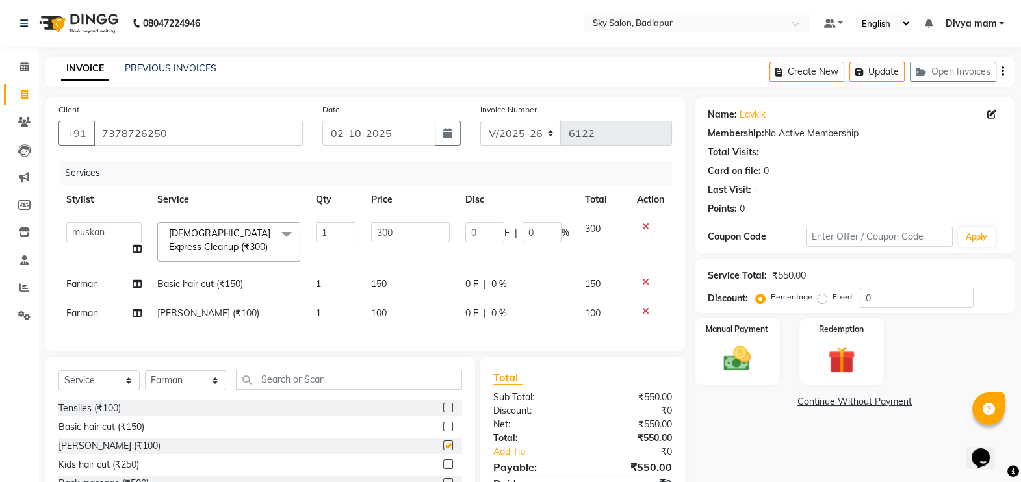
checkbox input "false"
click at [741, 354] on img at bounding box center [738, 359] width 46 height 33
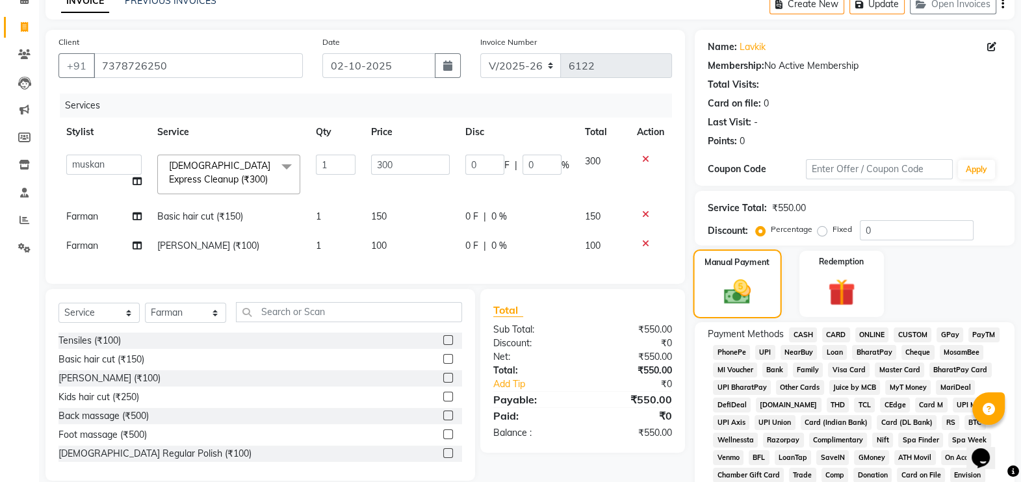
scroll to position [92, 0]
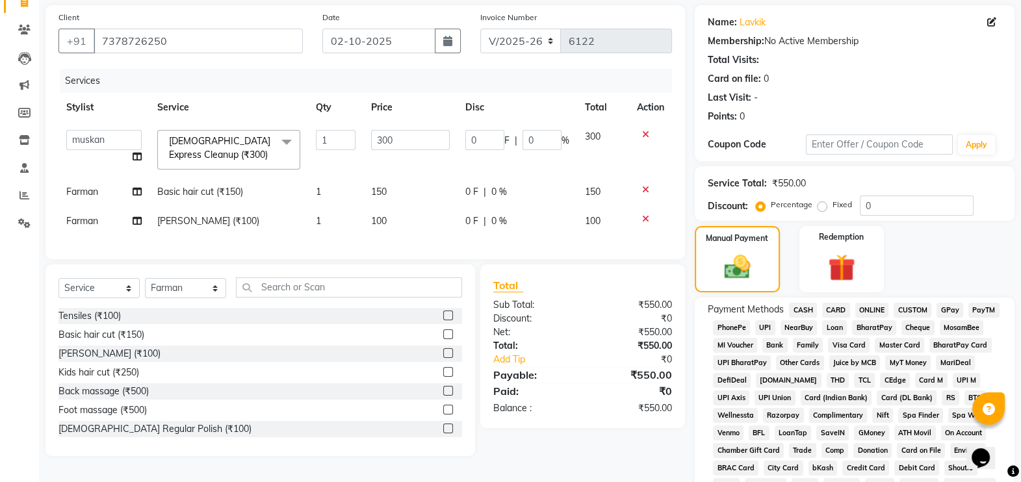
click at [800, 308] on span "CASH" at bounding box center [803, 310] width 28 height 15
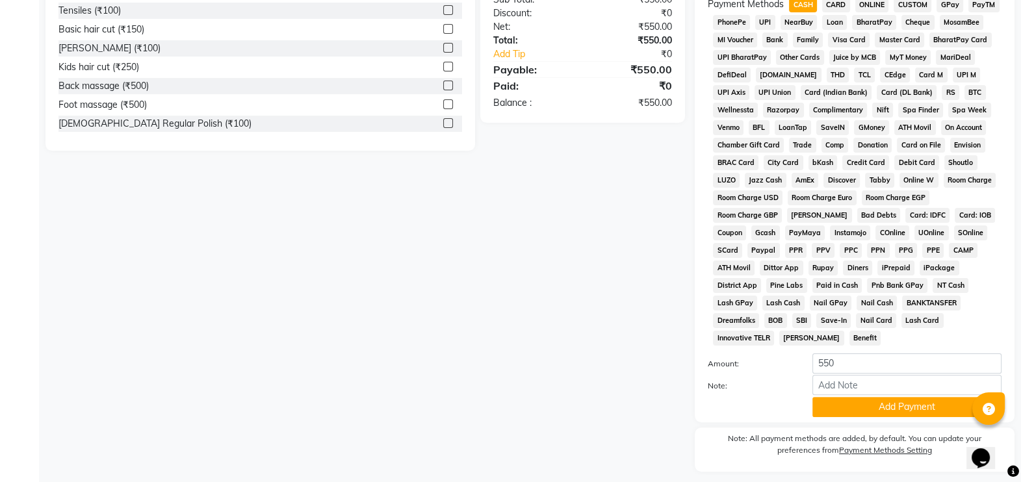
scroll to position [419, 0]
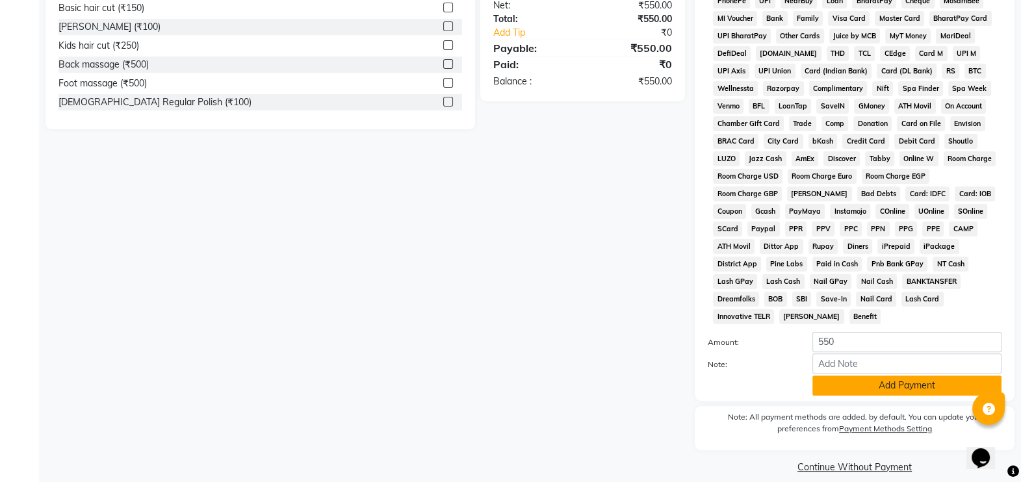
click at [912, 376] on button "Add Payment" at bounding box center [907, 386] width 189 height 20
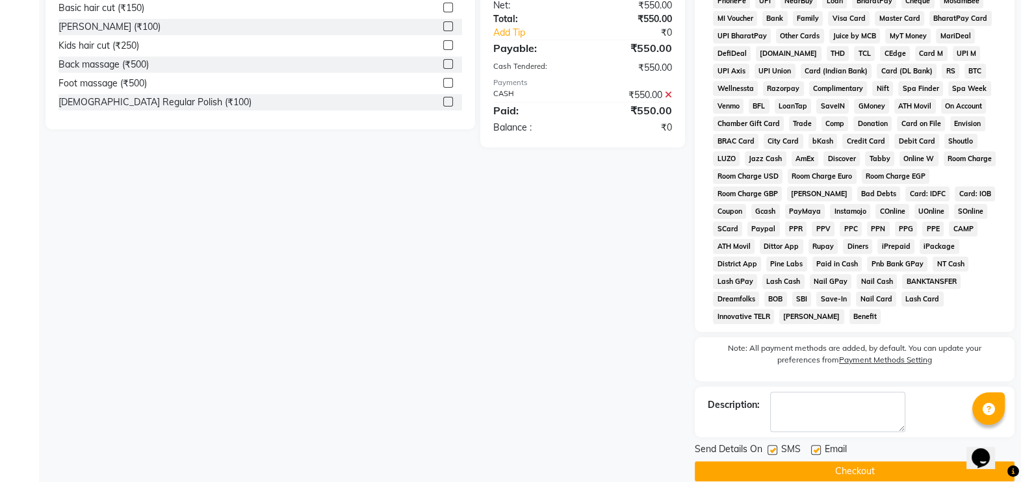
click at [773, 445] on label at bounding box center [773, 450] width 10 height 10
click at [773, 447] on input "checkbox" at bounding box center [772, 451] width 8 height 8
checkbox input "false"
click at [871, 462] on button "Checkout" at bounding box center [855, 472] width 320 height 20
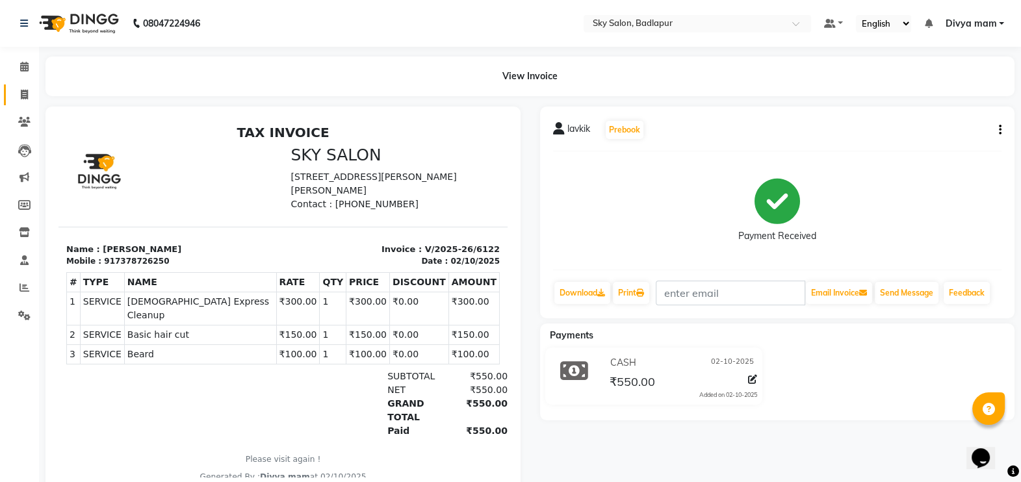
click at [25, 90] on icon at bounding box center [24, 95] width 7 height 10
select select "service"
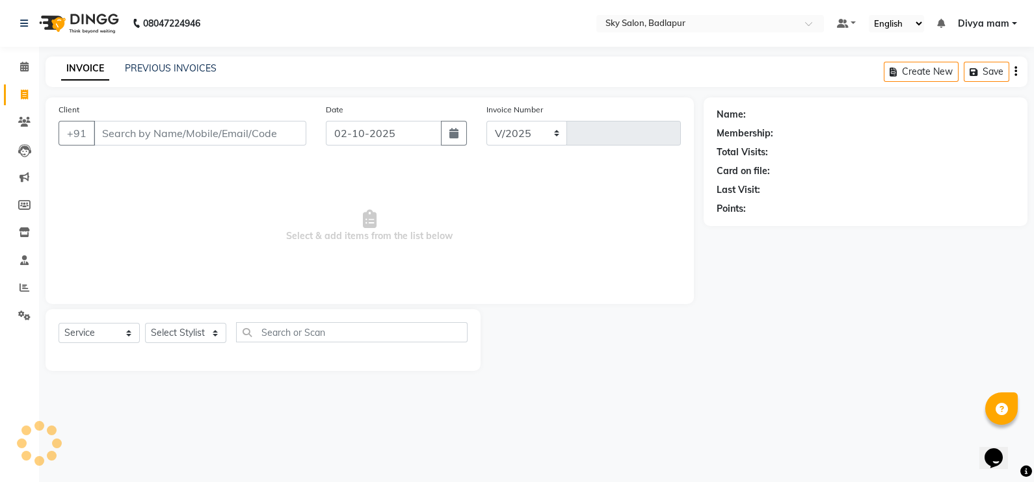
select select "6927"
type input "6123"
click at [159, 64] on link "PREVIOUS INVOICES" at bounding box center [171, 68] width 92 height 12
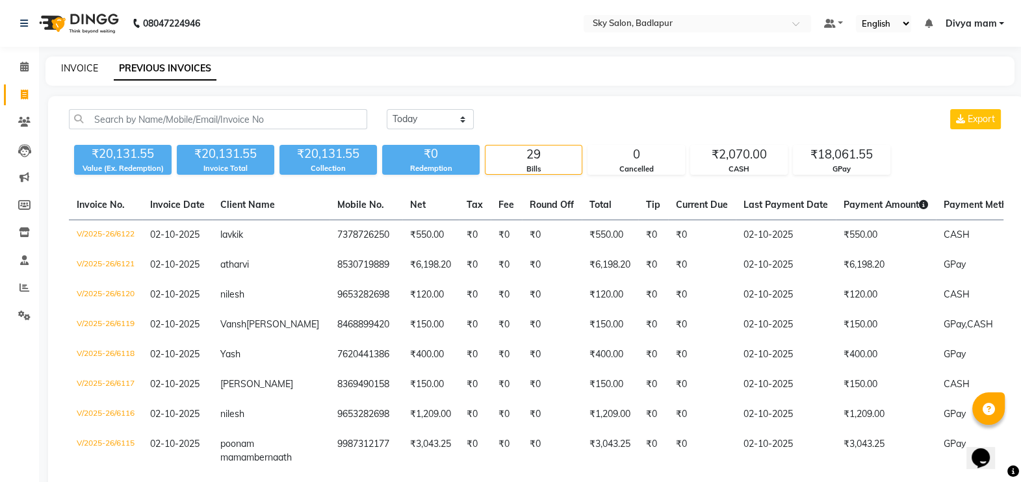
click at [75, 64] on link "INVOICE" at bounding box center [79, 68] width 37 height 12
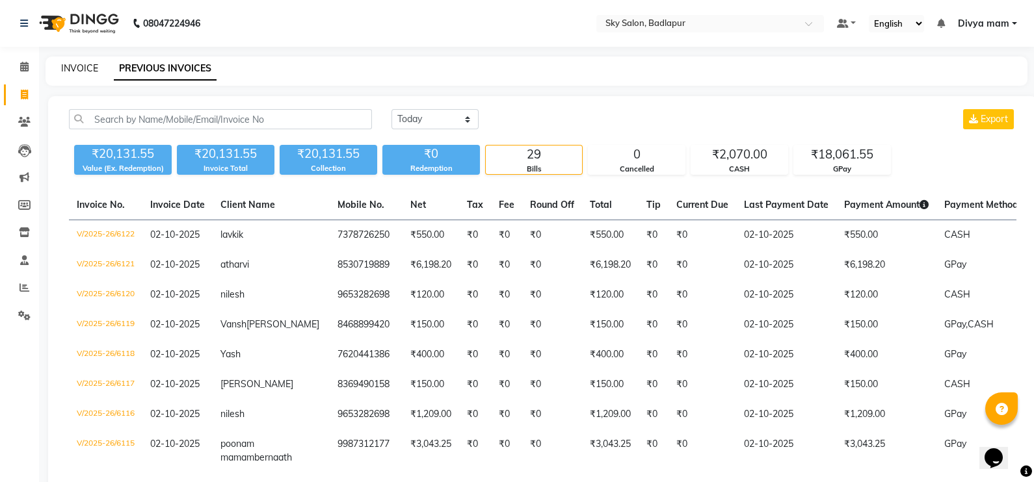
select select "service"
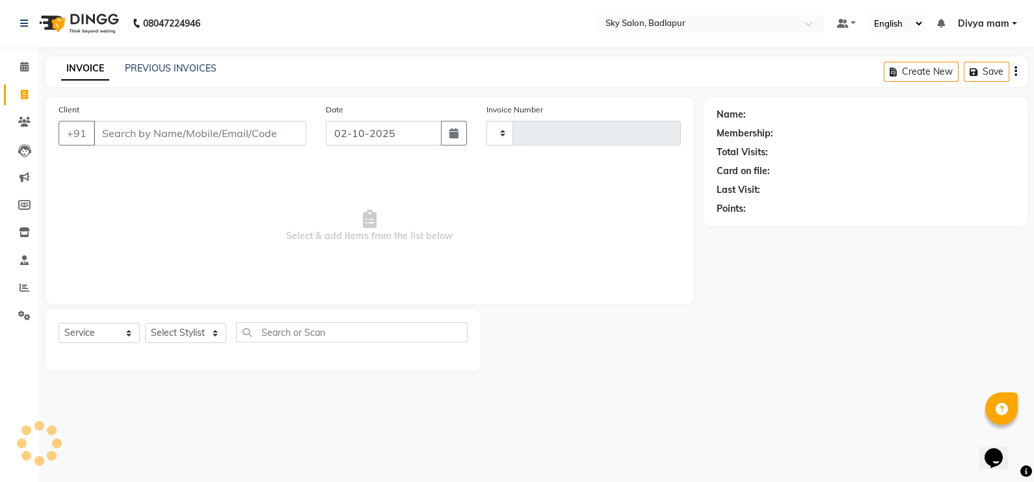
type input "6123"
select select "6927"
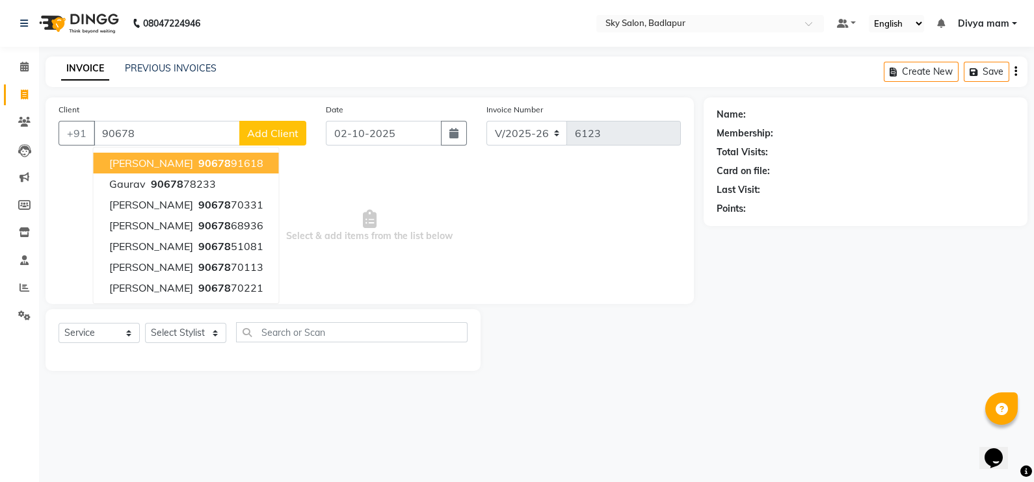
type input "906789"
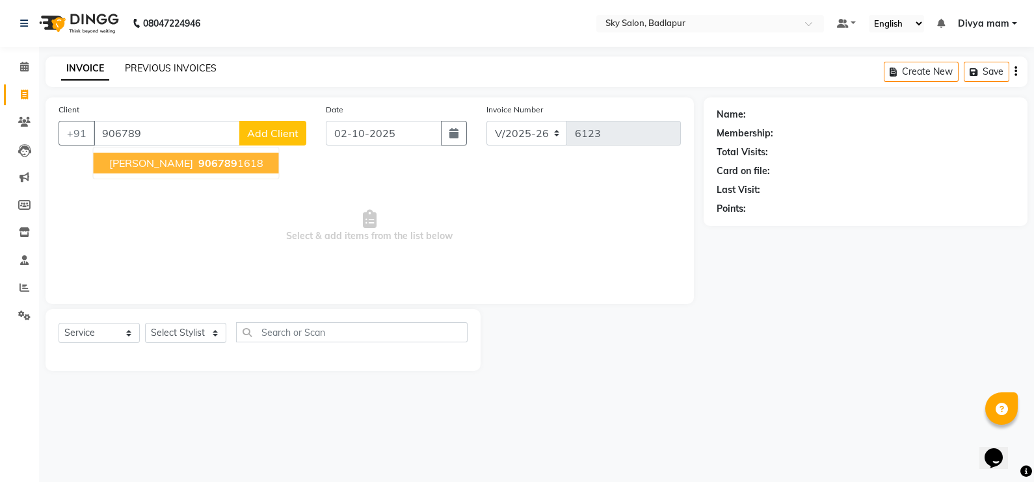
click at [172, 72] on link "PREVIOUS INVOICES" at bounding box center [171, 68] width 92 height 12
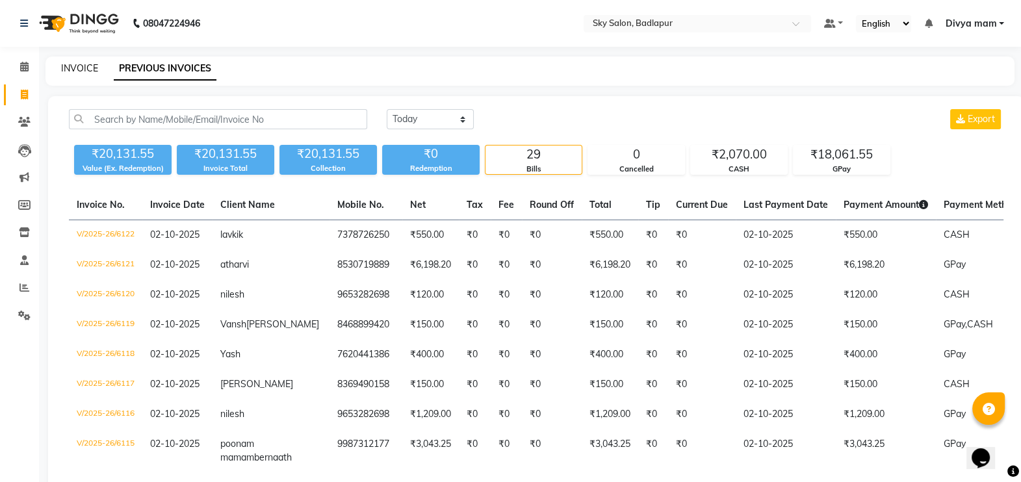
click at [78, 71] on link "INVOICE" at bounding box center [79, 68] width 37 height 12
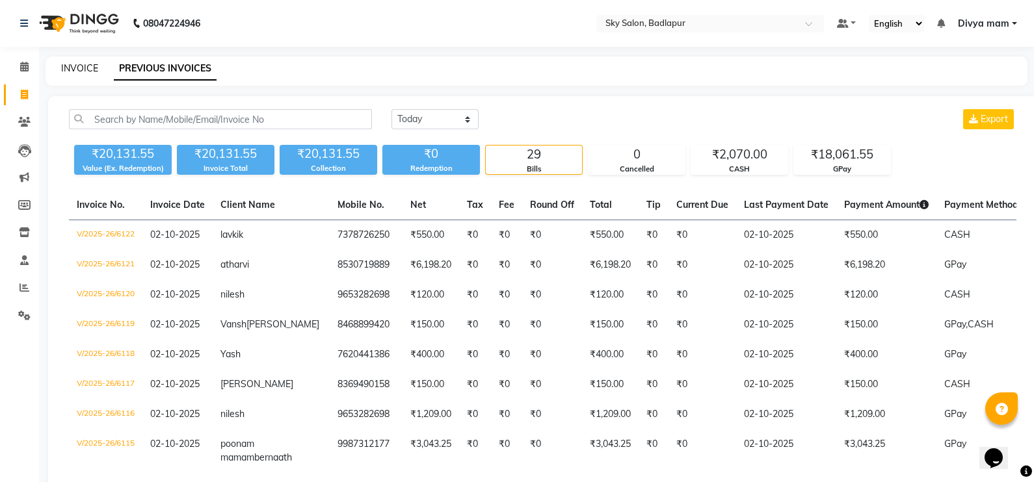
select select "service"
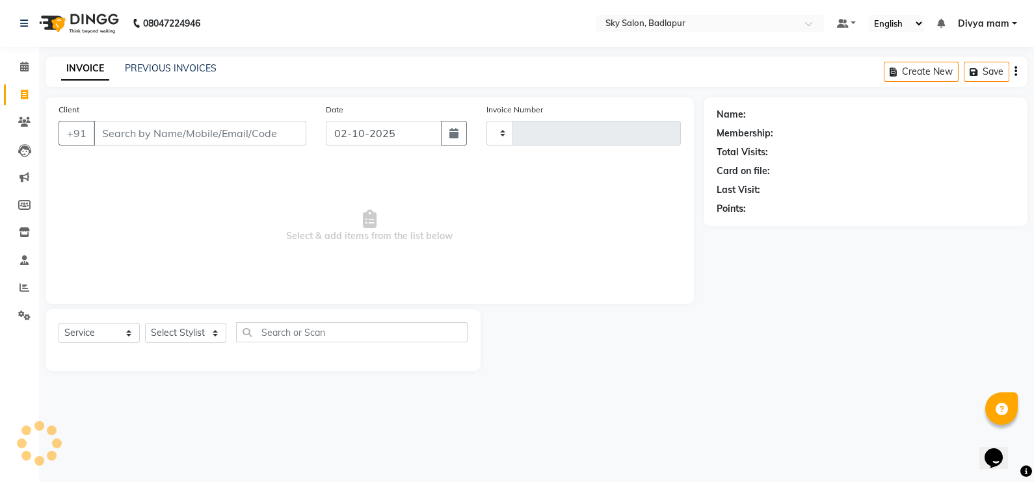
type input "6123"
select select "6927"
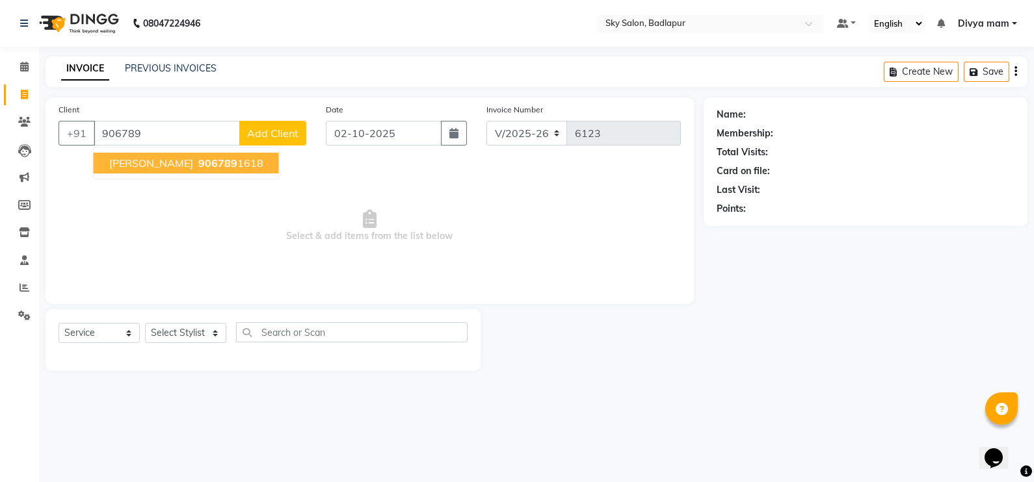
click at [256, 170] on button "pranita waghamare 906789 1618" at bounding box center [186, 163] width 185 height 21
type input "9067891618"
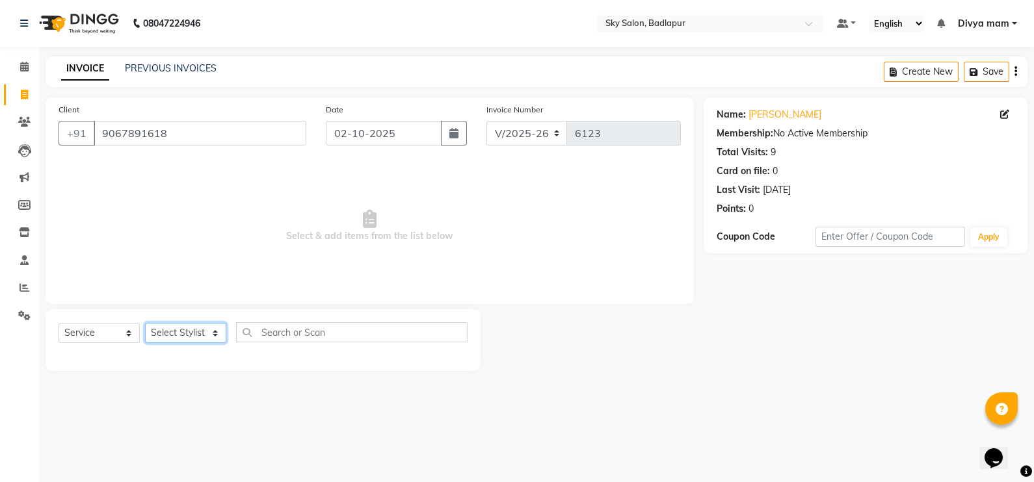
click at [222, 334] on select "Select Stylist [PERSON_NAME] [PERSON_NAME] [PERSON_NAME] [PERSON_NAME] mam [PER…" at bounding box center [185, 333] width 81 height 20
select select "63070"
click at [145, 324] on select "Select Stylist [PERSON_NAME] [PERSON_NAME] [PERSON_NAME] [PERSON_NAME] mam [PER…" at bounding box center [185, 333] width 81 height 20
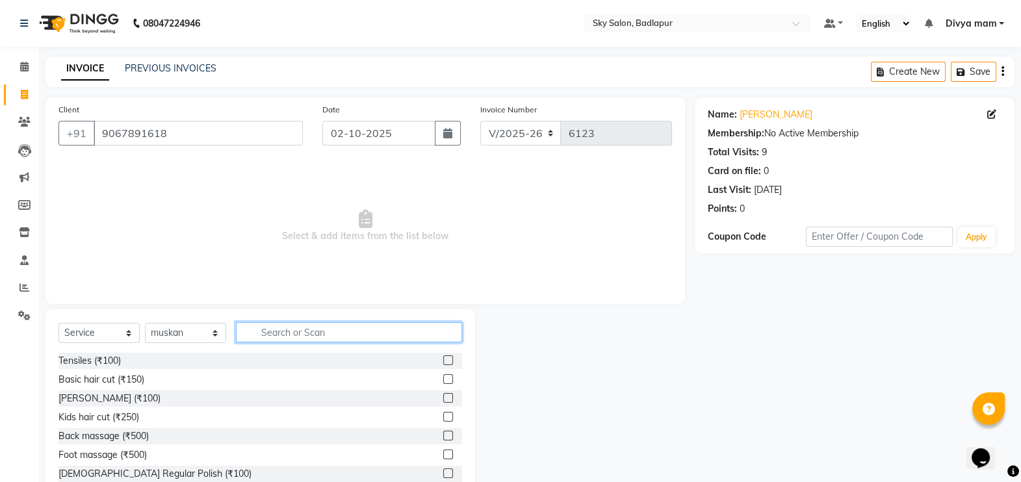
click at [315, 331] on input "text" at bounding box center [349, 332] width 226 height 20
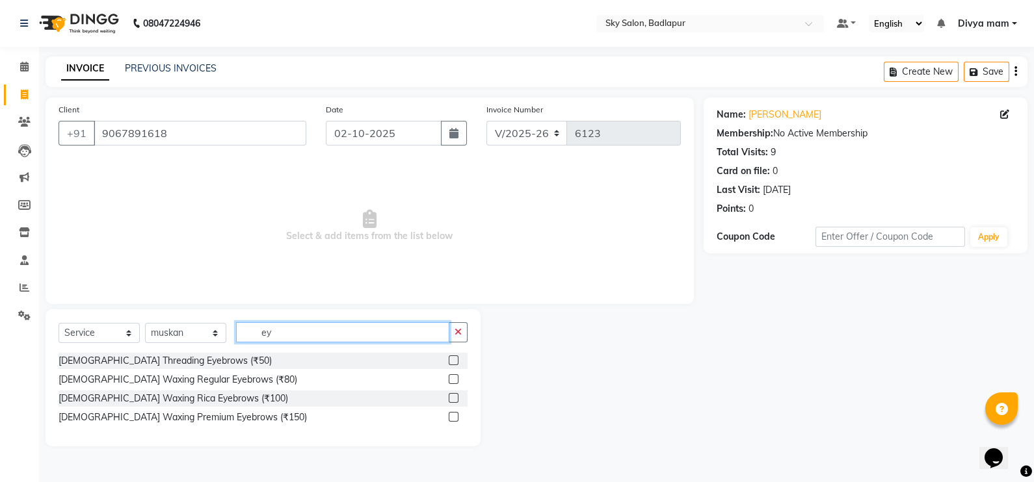
type input "ey"
click at [454, 361] on label at bounding box center [454, 361] width 10 height 10
click at [454, 361] on input "checkbox" at bounding box center [453, 361] width 8 height 8
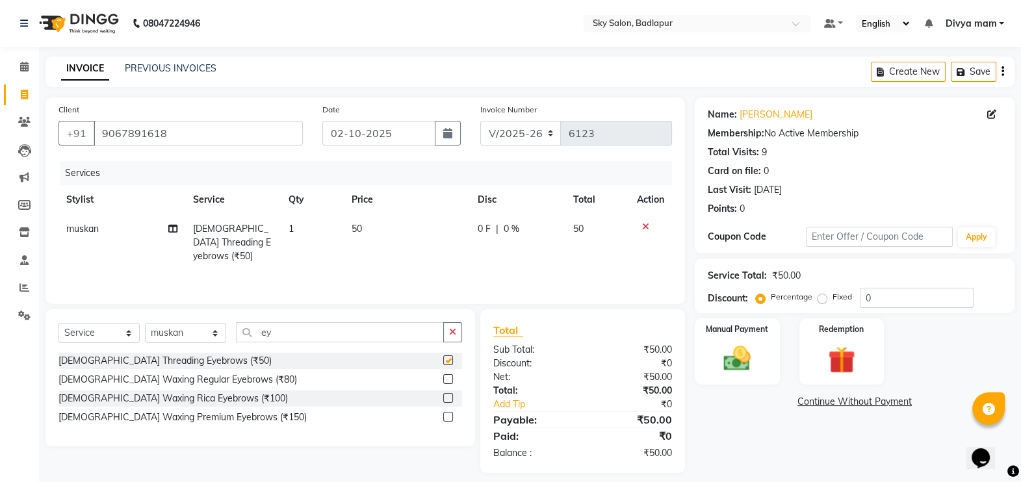
checkbox input "false"
click at [331, 329] on input "ey" at bounding box center [340, 332] width 208 height 20
type input "e"
type input "upp"
click at [444, 361] on label at bounding box center [448, 361] width 10 height 10
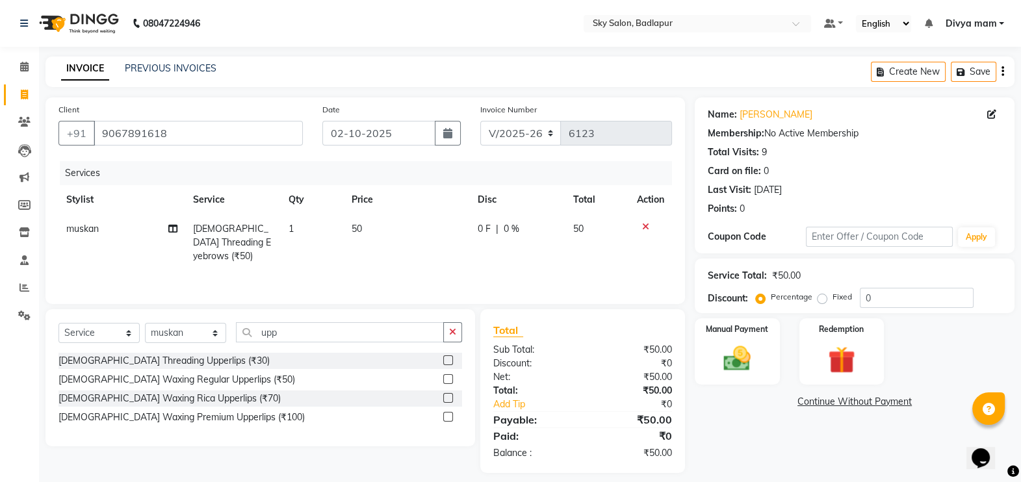
click at [444, 361] on input "checkbox" at bounding box center [447, 361] width 8 height 8
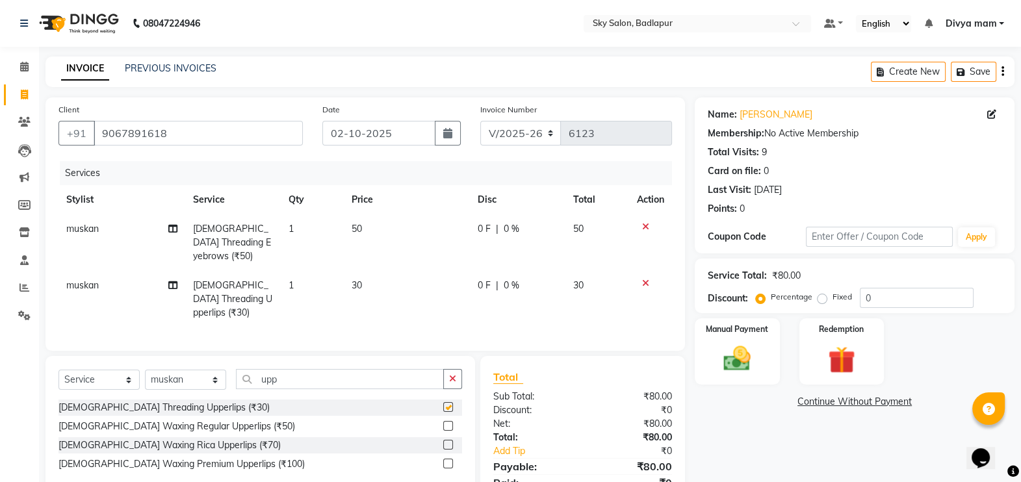
checkbox input "false"
click at [741, 351] on img at bounding box center [738, 359] width 46 height 33
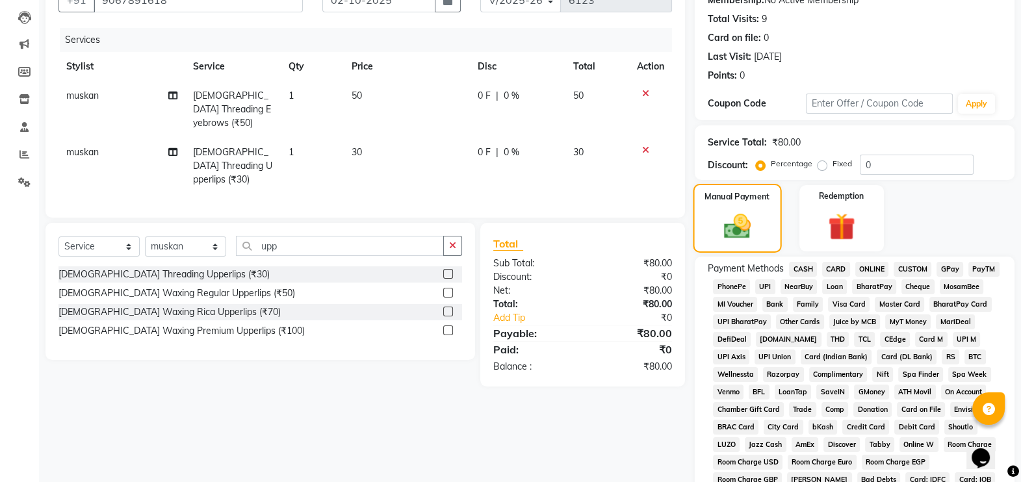
scroll to position [138, 0]
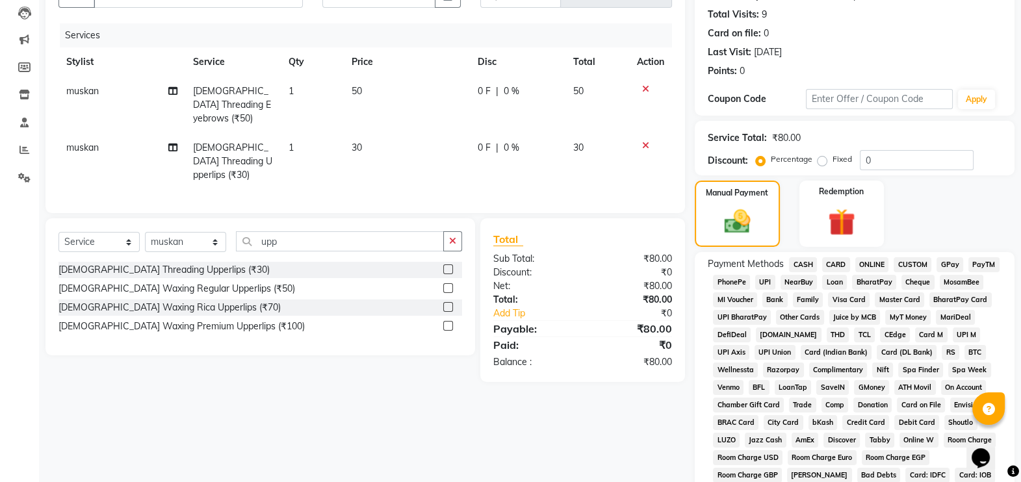
click at [956, 263] on span "GPay" at bounding box center [950, 264] width 27 height 15
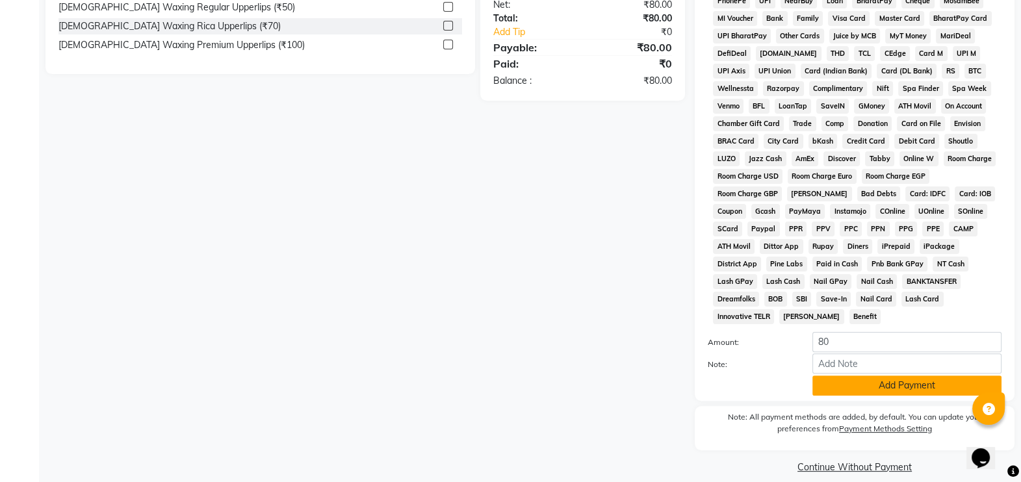
click at [855, 376] on button "Add Payment" at bounding box center [907, 386] width 189 height 20
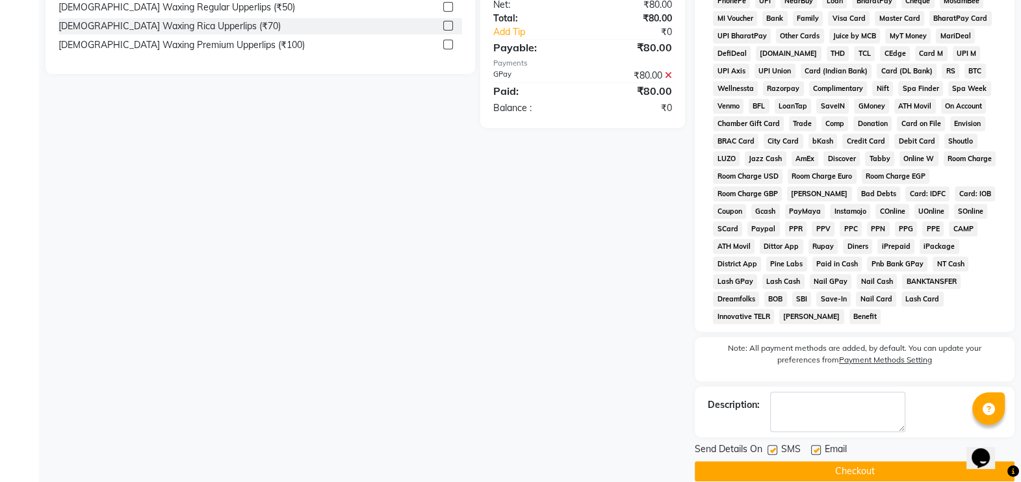
click at [773, 445] on label at bounding box center [773, 450] width 10 height 10
click at [773, 447] on input "checkbox" at bounding box center [772, 451] width 8 height 8
checkbox input "false"
click at [778, 462] on button "Checkout" at bounding box center [855, 472] width 320 height 20
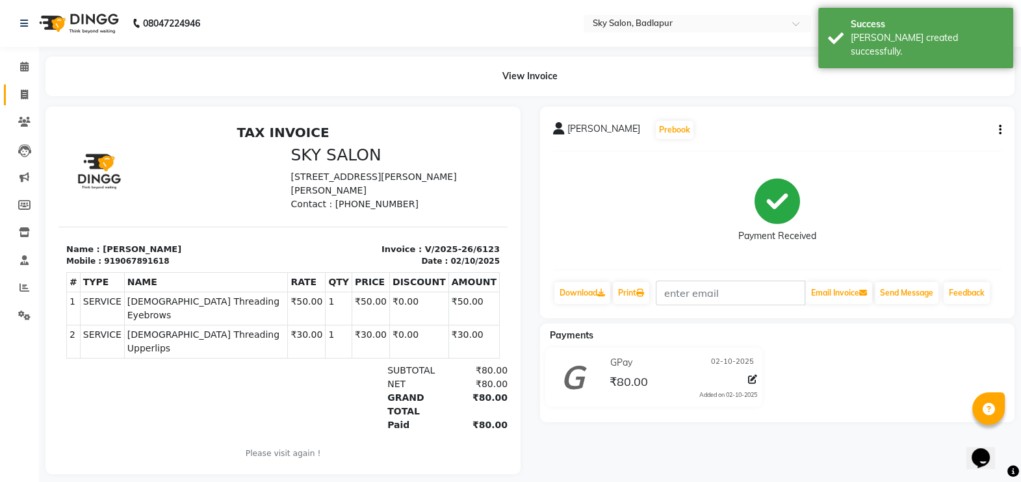
click at [31, 89] on span at bounding box center [24, 95] width 23 height 15
select select "service"
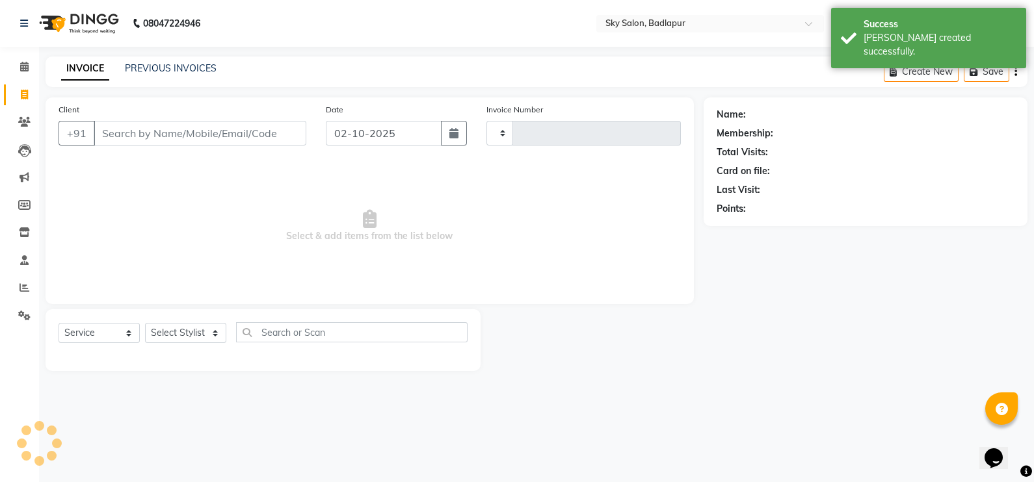
type input "6124"
select select "6927"
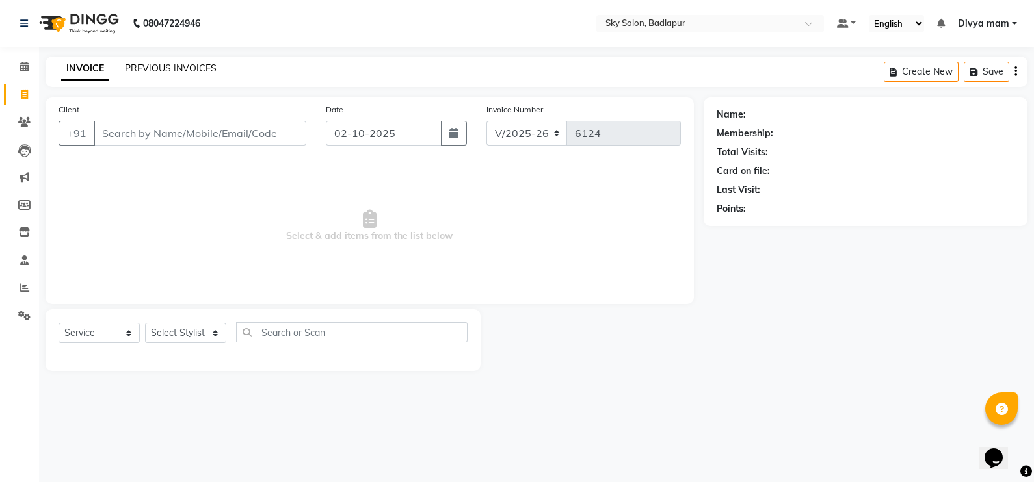
click at [182, 71] on link "PREVIOUS INVOICES" at bounding box center [171, 68] width 92 height 12
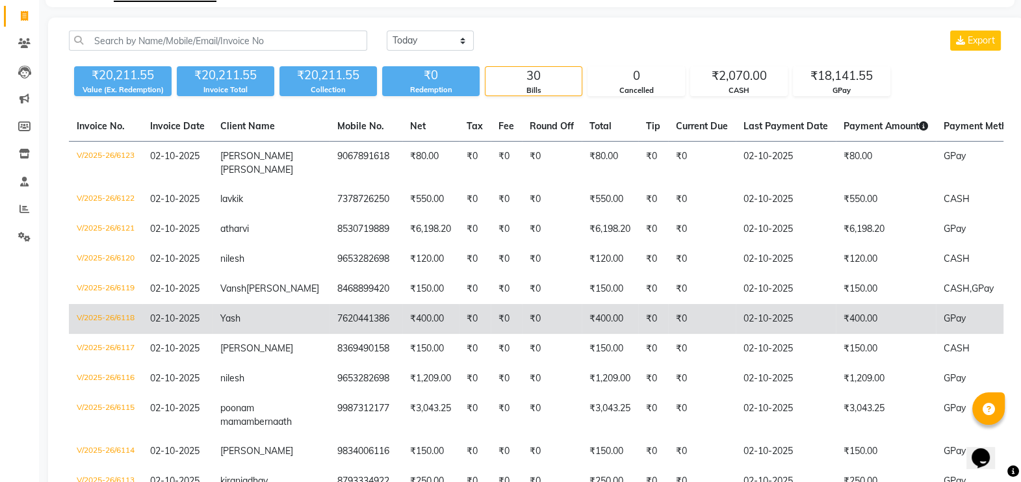
scroll to position [81, 0]
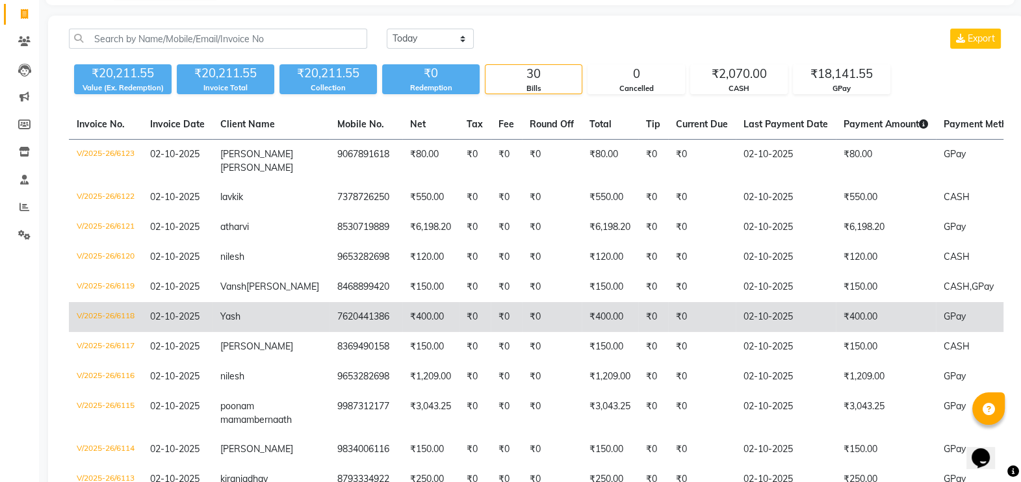
click at [229, 317] on span "Yash" at bounding box center [230, 317] width 20 height 12
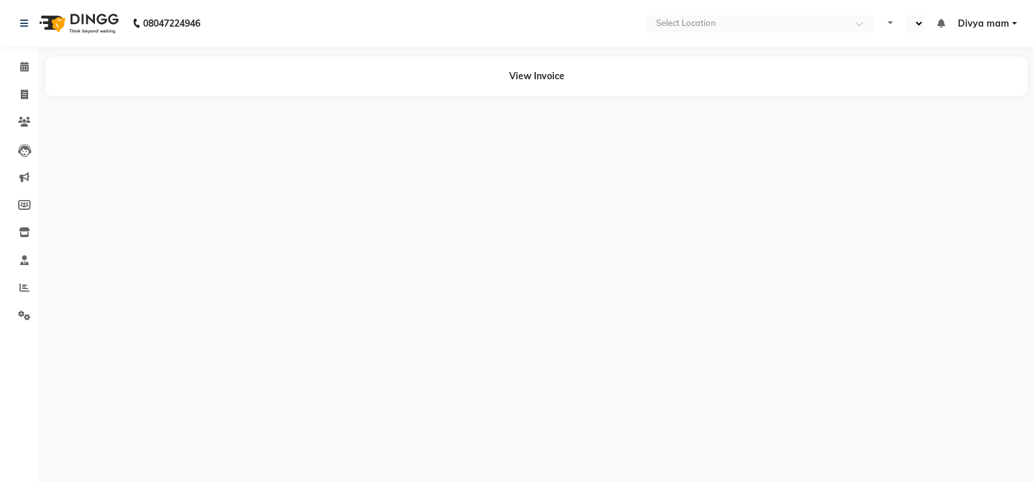
select select "en"
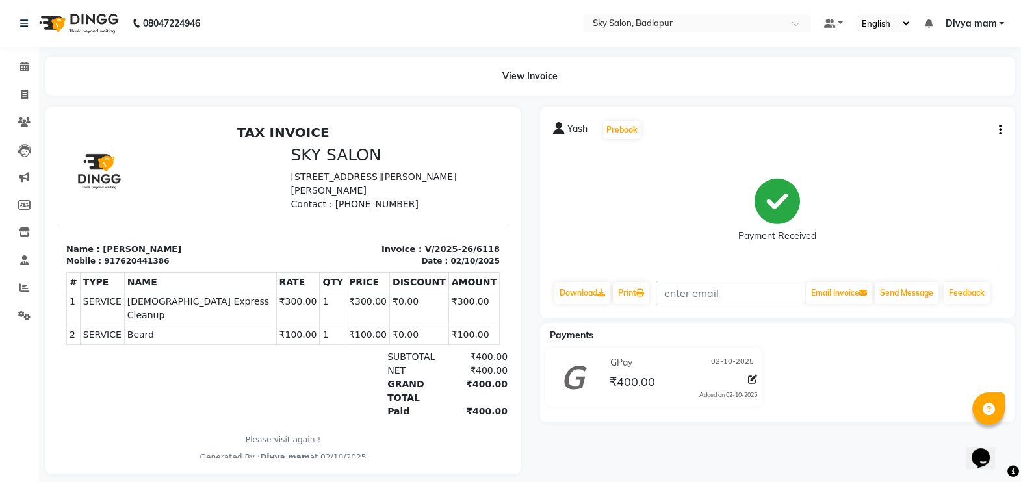
click at [112, 336] on td "SERVICE" at bounding box center [102, 336] width 44 height 20
click at [112, 341] on td "SERVICE" at bounding box center [102, 336] width 44 height 20
drag, startPoint x: 90, startPoint y: 325, endPoint x: 101, endPoint y: 337, distance: 16.6
click at [94, 334] on td "SERVICE" at bounding box center [102, 336] width 44 height 20
click at [105, 337] on td "SERVICE" at bounding box center [102, 336] width 44 height 20
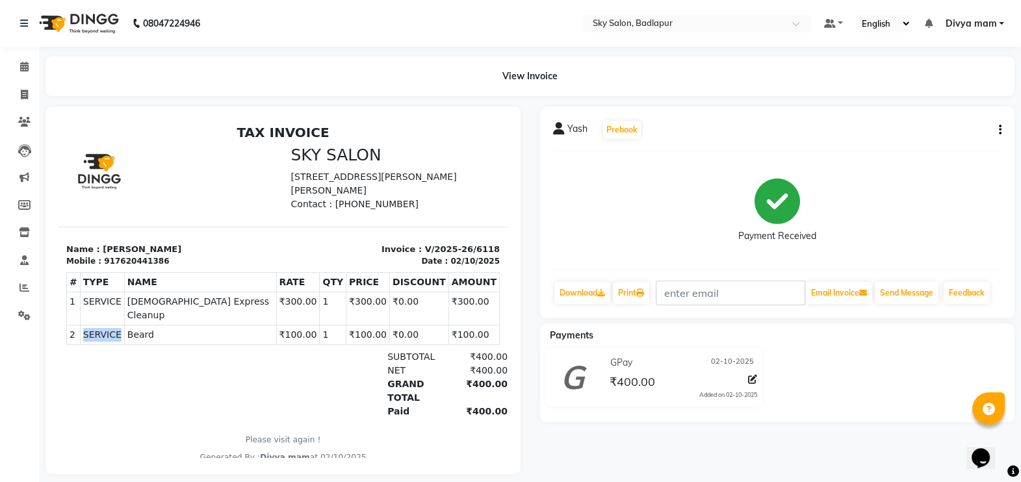
click at [105, 337] on td "SERVICE" at bounding box center [102, 336] width 44 height 20
drag, startPoint x: 105, startPoint y: 337, endPoint x: 245, endPoint y: 397, distance: 151.8
click at [245, 397] on div "GRAND TOTAL ₹400.00" at bounding box center [355, 391] width 305 height 27
click at [21, 98] on icon at bounding box center [24, 95] width 7 height 10
select select "service"
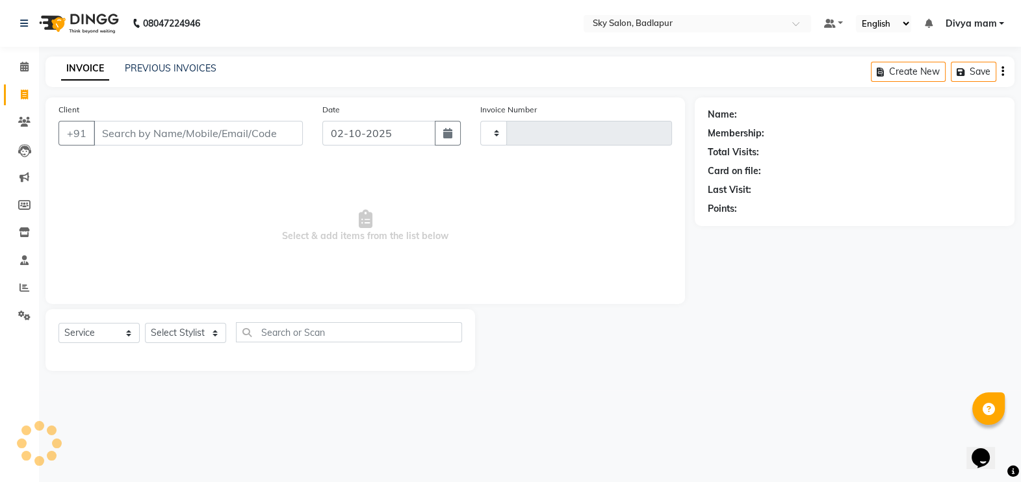
type input "6124"
select select "6927"
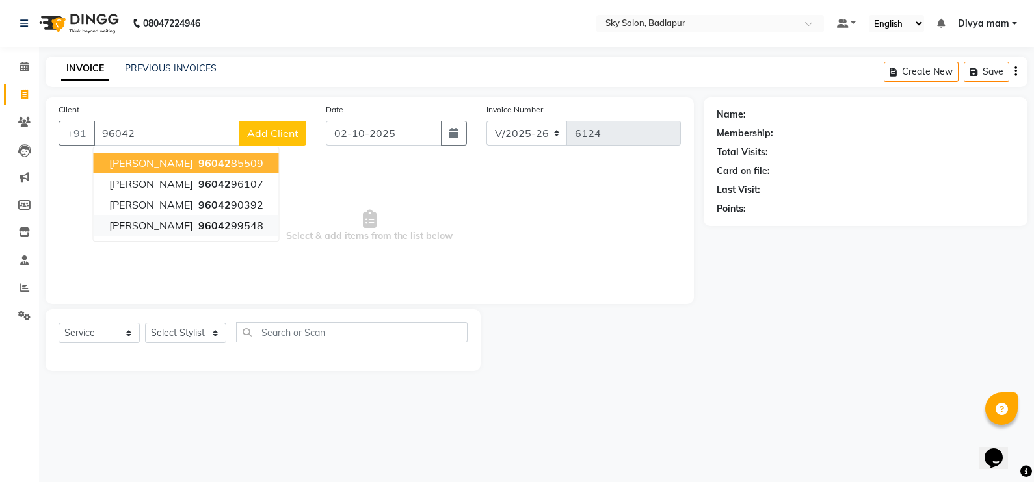
click at [237, 234] on button "Faiz Shekh 96042 99548" at bounding box center [186, 225] width 185 height 21
type input "9604299548"
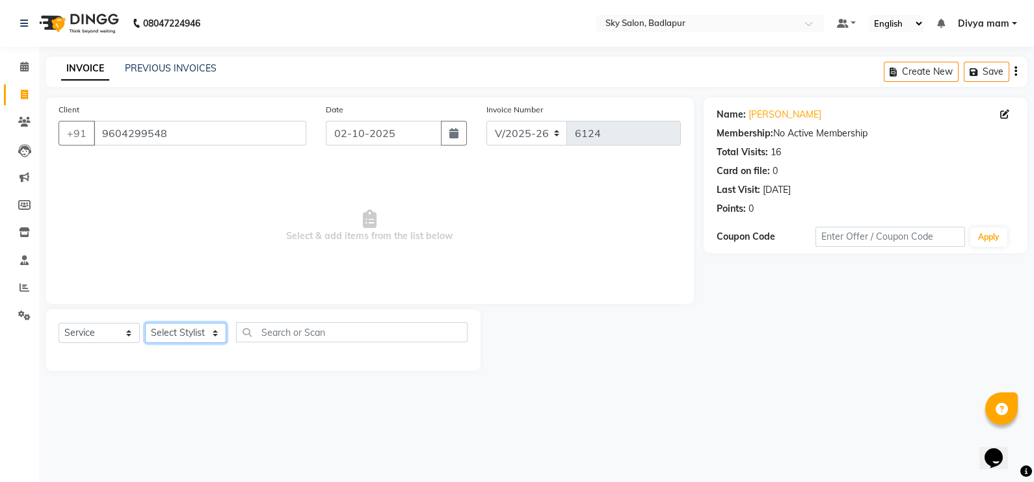
click at [215, 332] on select "Select Stylist [PERSON_NAME] [PERSON_NAME] [PERSON_NAME] [PERSON_NAME] mam [PER…" at bounding box center [185, 333] width 81 height 20
select select "75183"
click at [145, 324] on select "Select Stylist [PERSON_NAME] [PERSON_NAME] [PERSON_NAME] [PERSON_NAME] mam [PER…" at bounding box center [185, 333] width 81 height 20
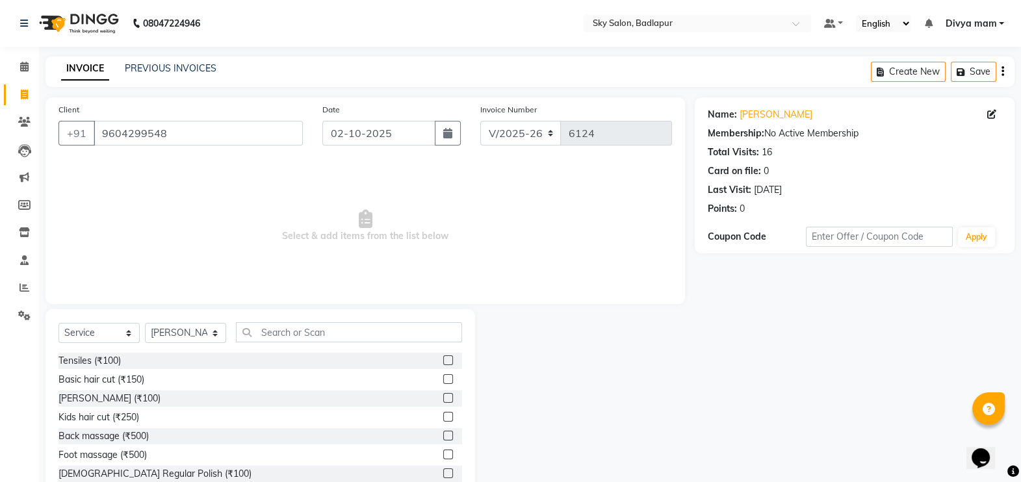
click at [443, 399] on label at bounding box center [448, 398] width 10 height 10
click at [443, 399] on input "checkbox" at bounding box center [447, 399] width 8 height 8
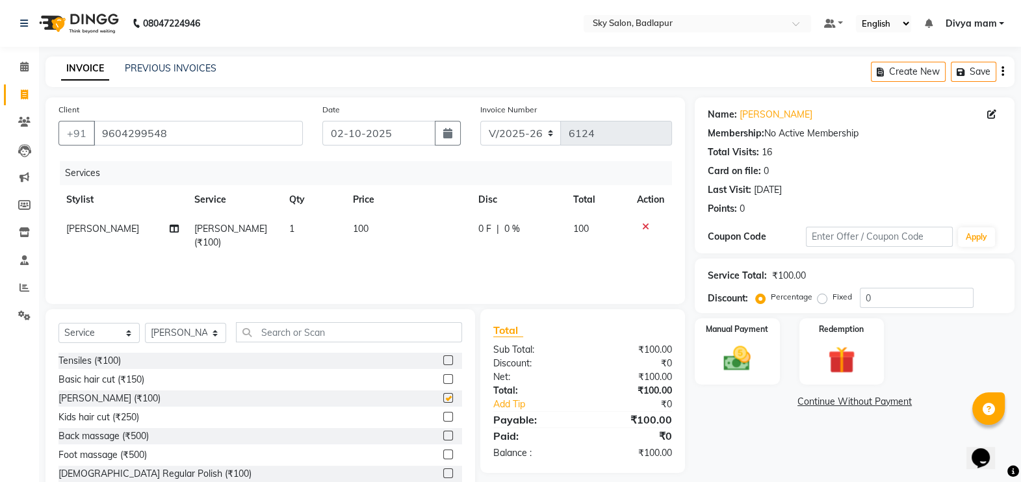
checkbox input "false"
click at [734, 360] on img at bounding box center [738, 359] width 46 height 33
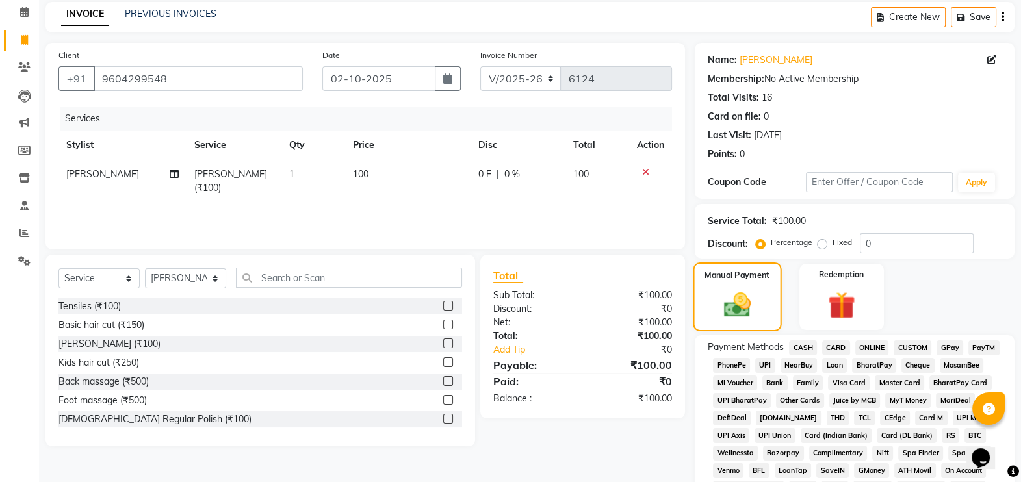
scroll to position [94, 0]
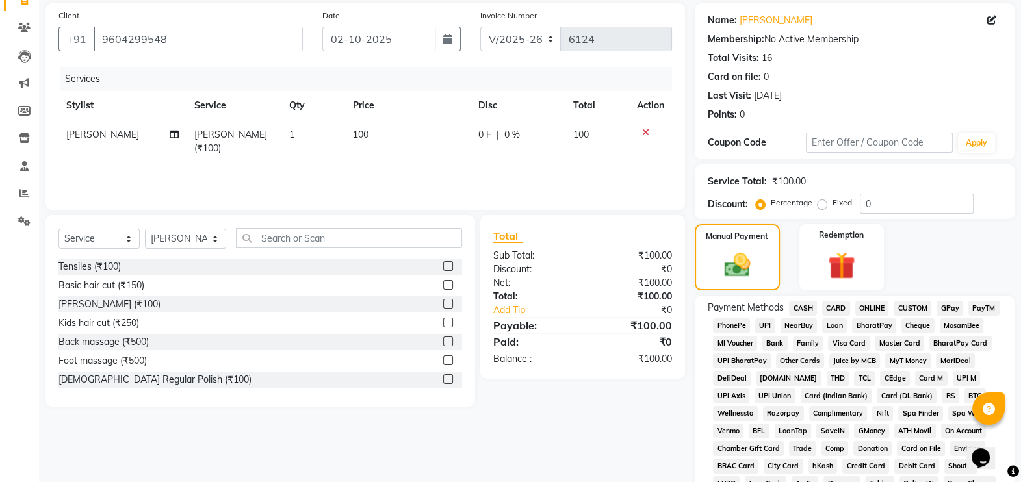
click at [791, 309] on span "CASH" at bounding box center [803, 308] width 28 height 15
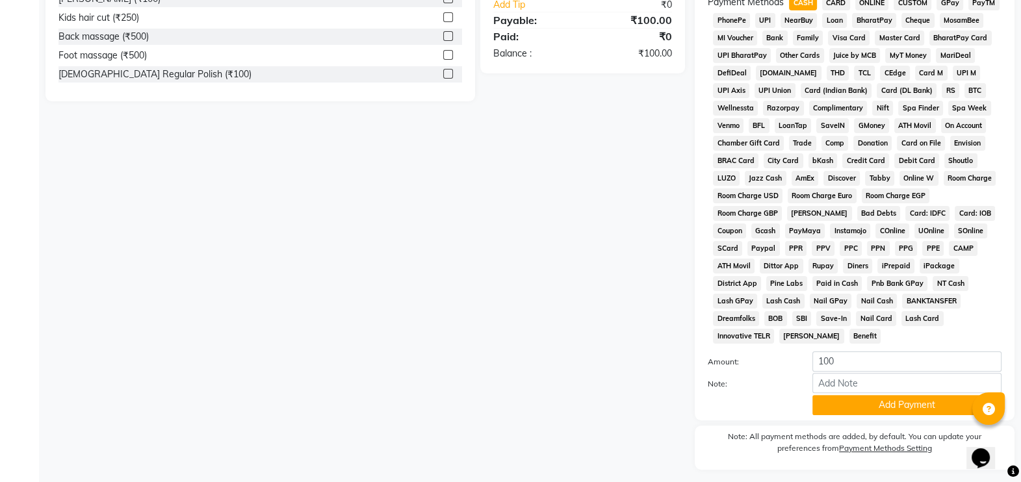
scroll to position [419, 0]
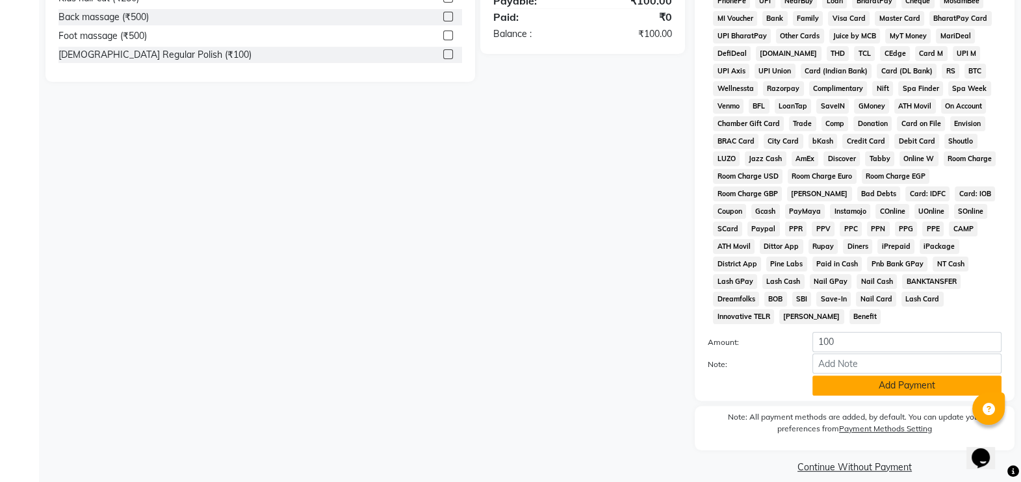
click at [832, 376] on button "Add Payment" at bounding box center [907, 386] width 189 height 20
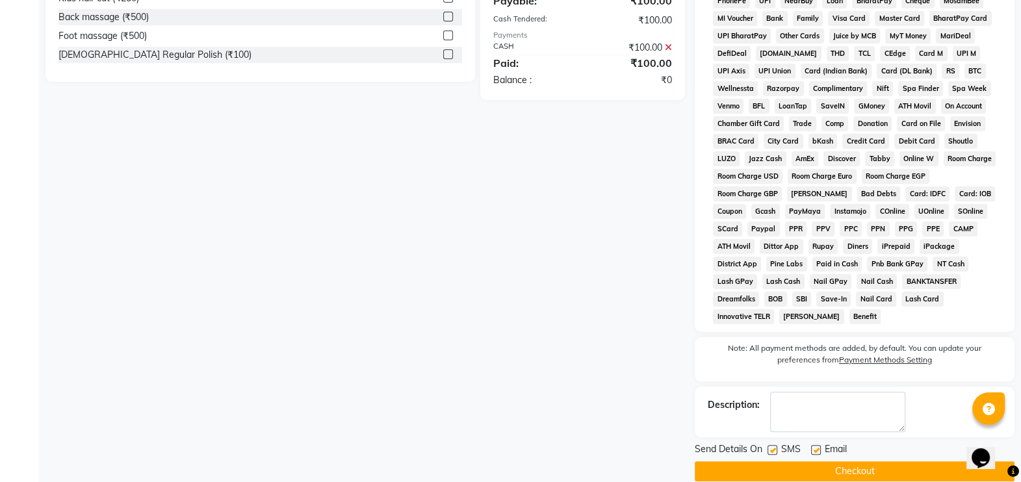
click at [773, 445] on label at bounding box center [773, 450] width 10 height 10
click at [773, 447] on input "checkbox" at bounding box center [772, 451] width 8 height 8
checkbox input "false"
click at [783, 462] on button "Checkout" at bounding box center [855, 472] width 320 height 20
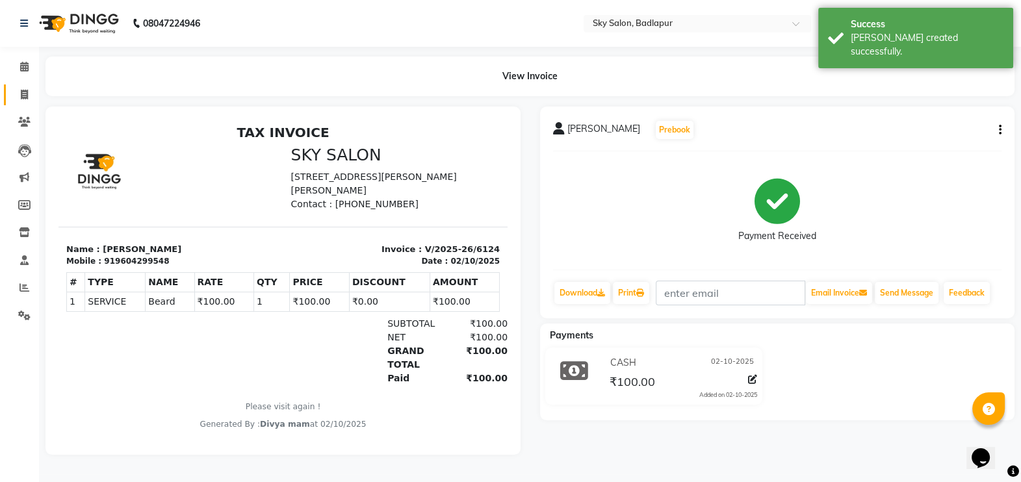
click at [13, 98] on span at bounding box center [24, 95] width 23 height 15
select select "service"
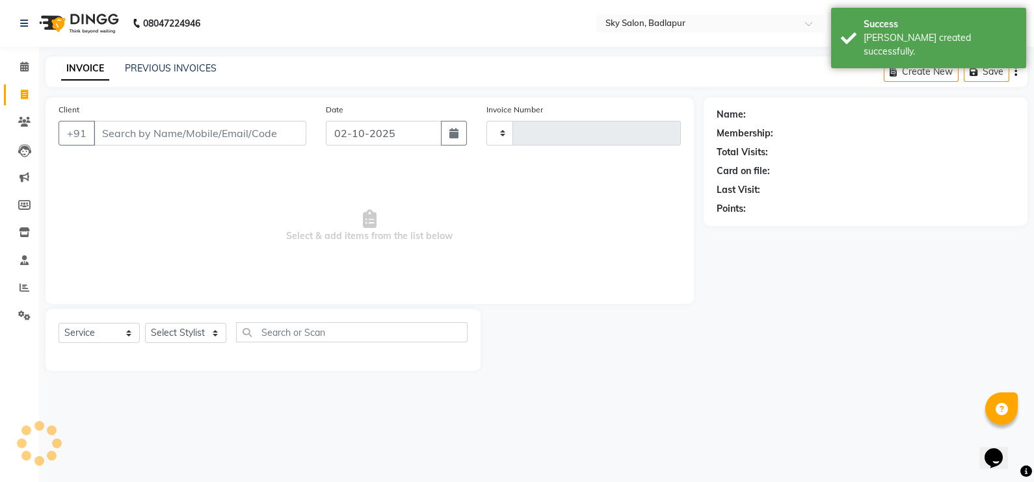
type input "6125"
select select "6927"
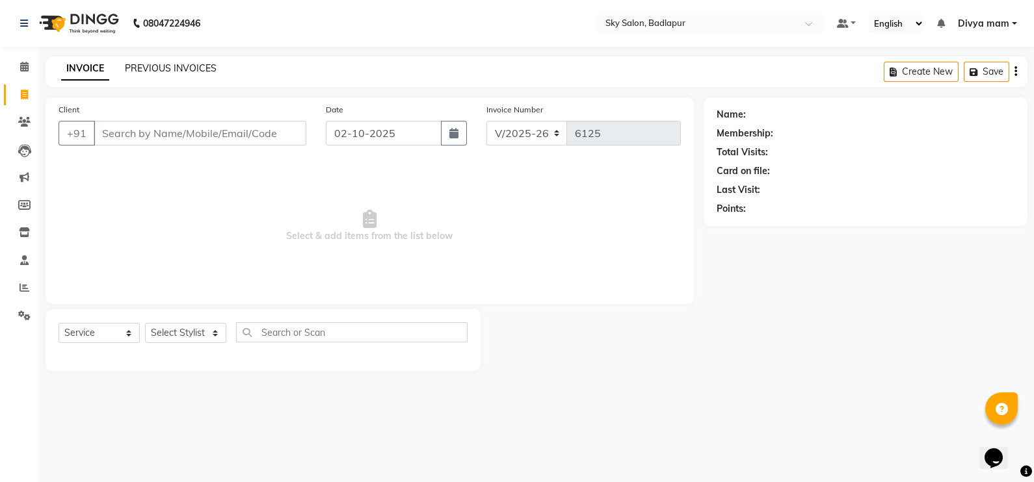
click at [183, 64] on link "PREVIOUS INVOICES" at bounding box center [171, 68] width 92 height 12
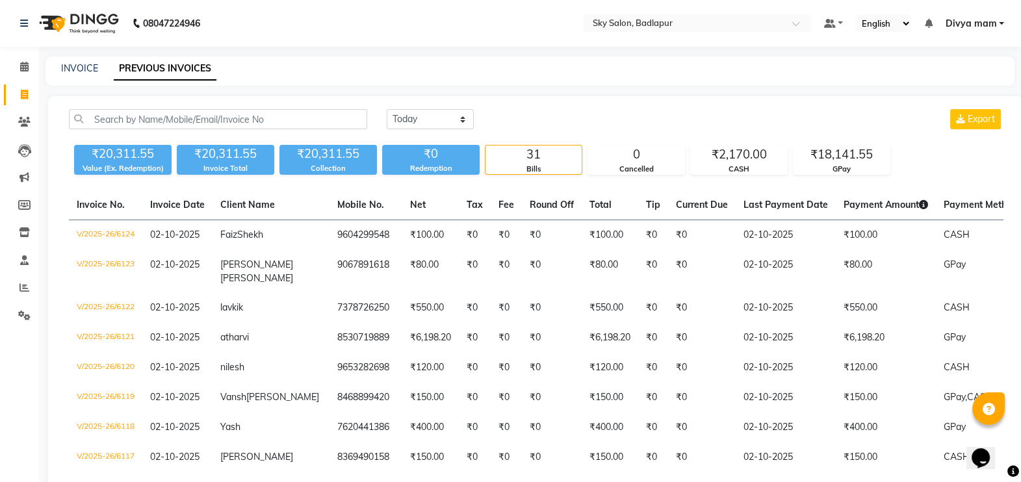
click at [95, 62] on div "INVOICE" at bounding box center [79, 69] width 37 height 14
click at [88, 68] on link "INVOICE" at bounding box center [79, 68] width 37 height 12
select select "service"
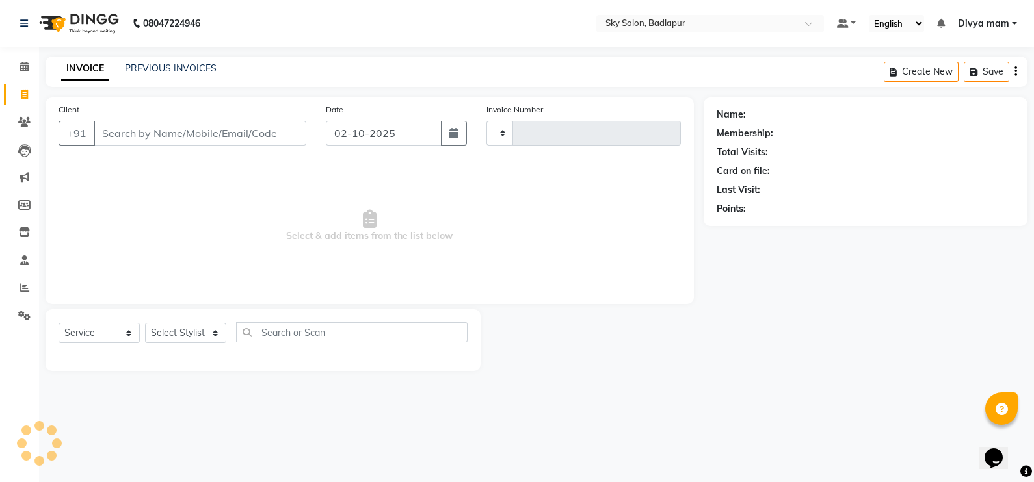
type input "6125"
select select "6927"
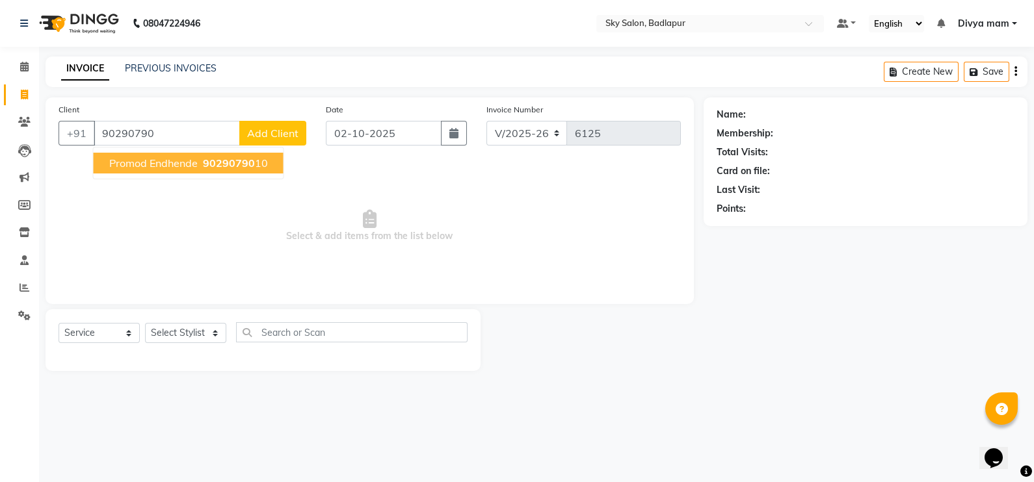
click at [230, 166] on span "90290790" at bounding box center [229, 163] width 52 height 13
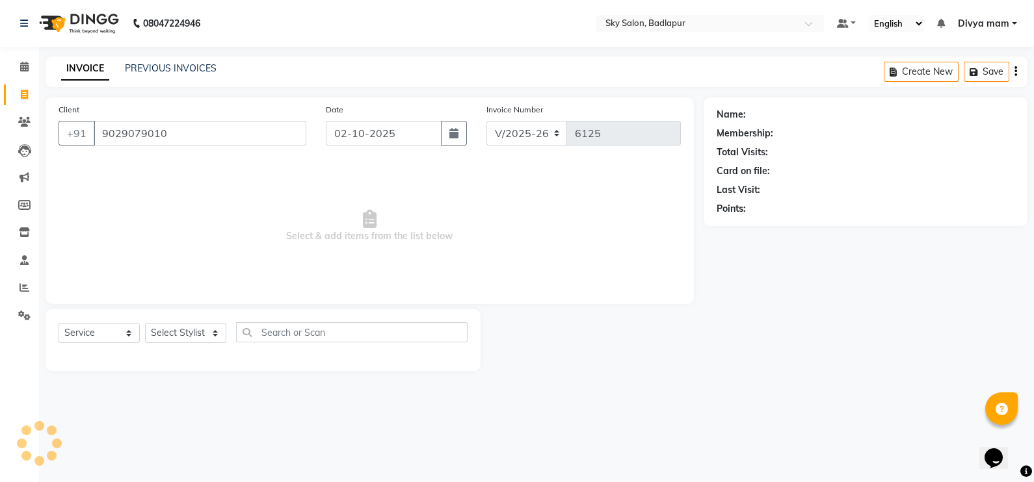
type input "9029079010"
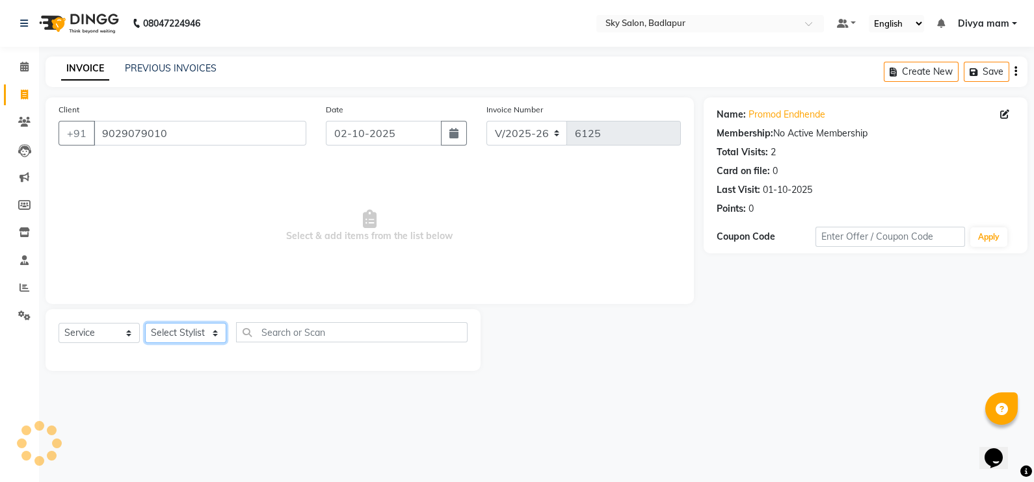
click at [221, 333] on select "Select Stylist [PERSON_NAME] [PERSON_NAME] [PERSON_NAME] [PERSON_NAME] mam [PER…" at bounding box center [185, 333] width 81 height 20
select select "66825"
click at [145, 324] on select "Select Stylist [PERSON_NAME] [PERSON_NAME] [PERSON_NAME] [PERSON_NAME] mam [PER…" at bounding box center [185, 333] width 81 height 20
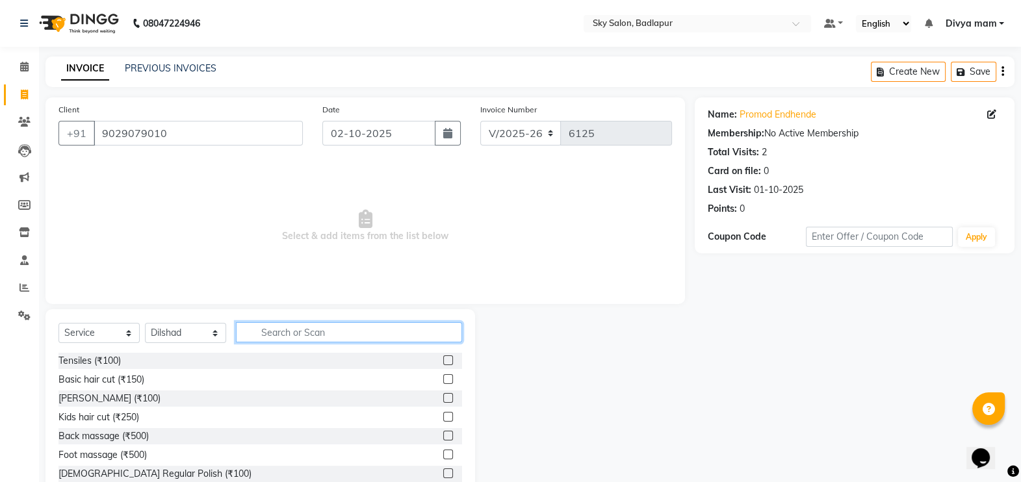
click at [296, 333] on input "text" at bounding box center [349, 332] width 226 height 20
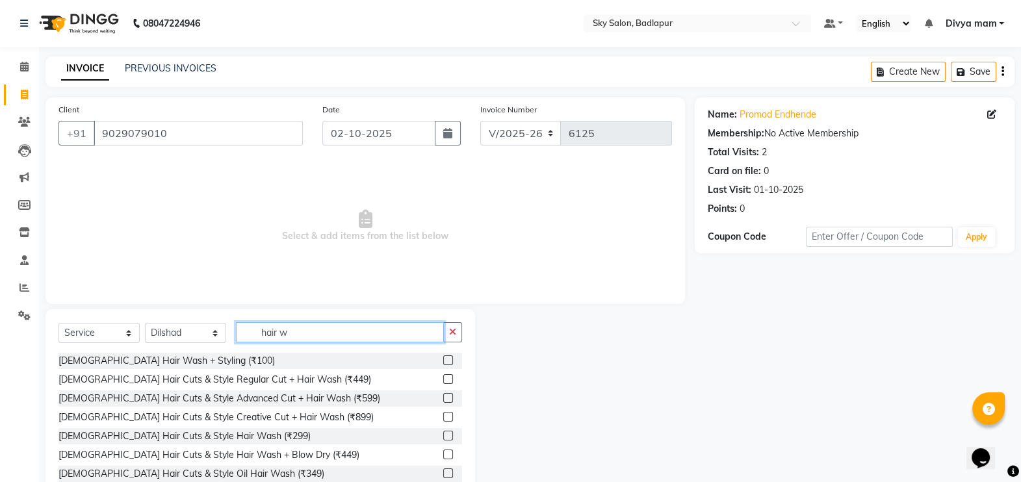
type input "hair w"
click at [443, 363] on label at bounding box center [448, 361] width 10 height 10
click at [443, 363] on input "checkbox" at bounding box center [447, 361] width 8 height 8
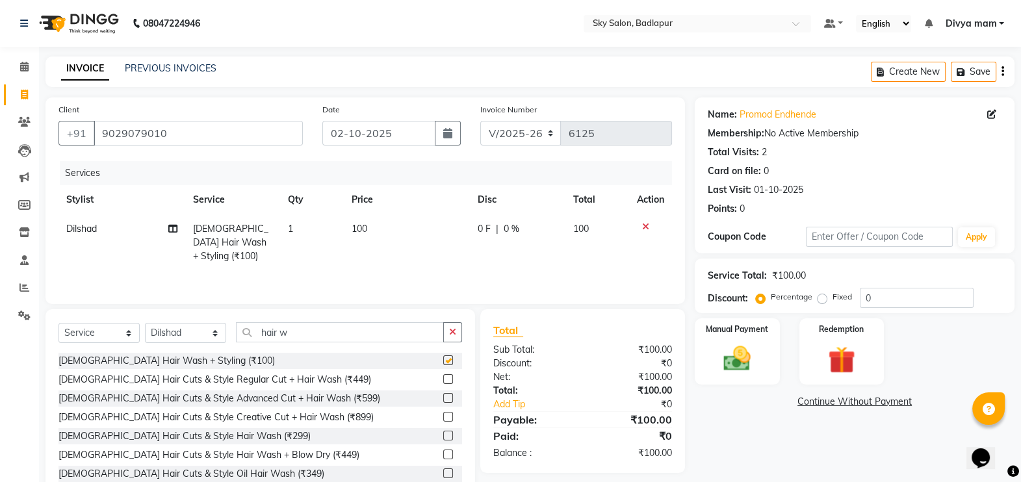
checkbox input "false"
click at [759, 364] on img at bounding box center [738, 359] width 46 height 33
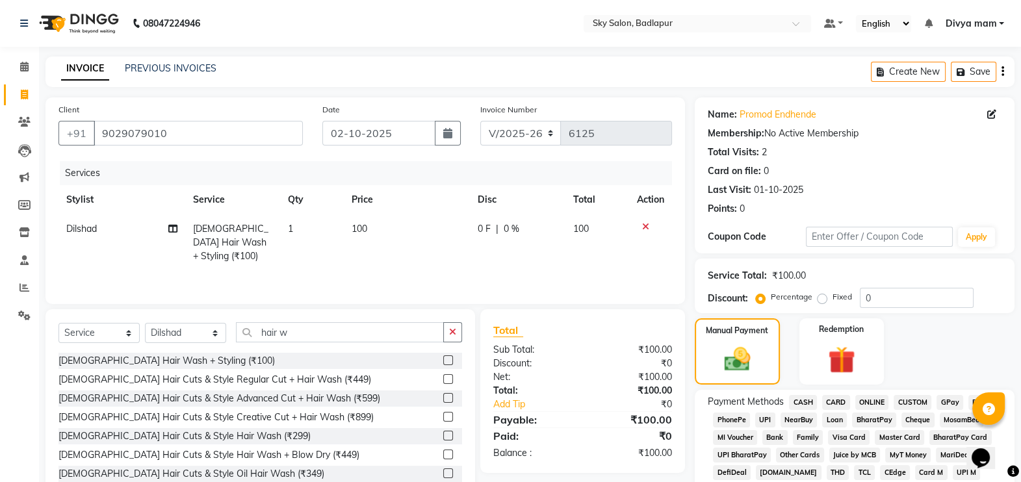
click at [809, 402] on span "CASH" at bounding box center [803, 402] width 28 height 15
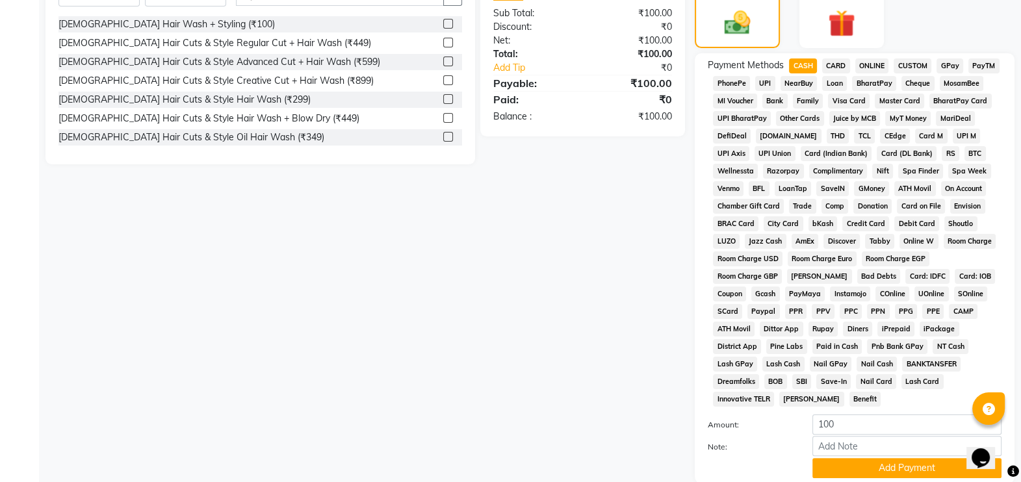
scroll to position [406, 0]
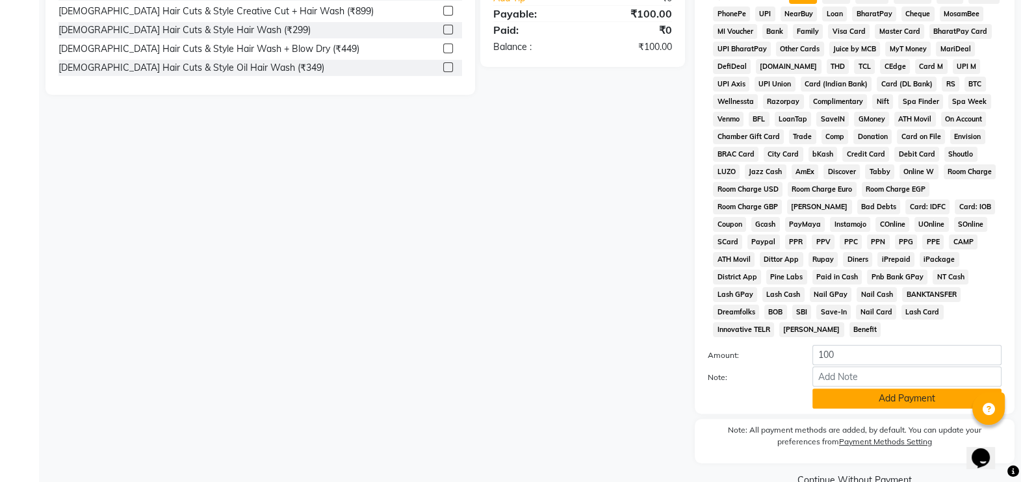
click at [971, 389] on button "Add Payment" at bounding box center [907, 399] width 189 height 20
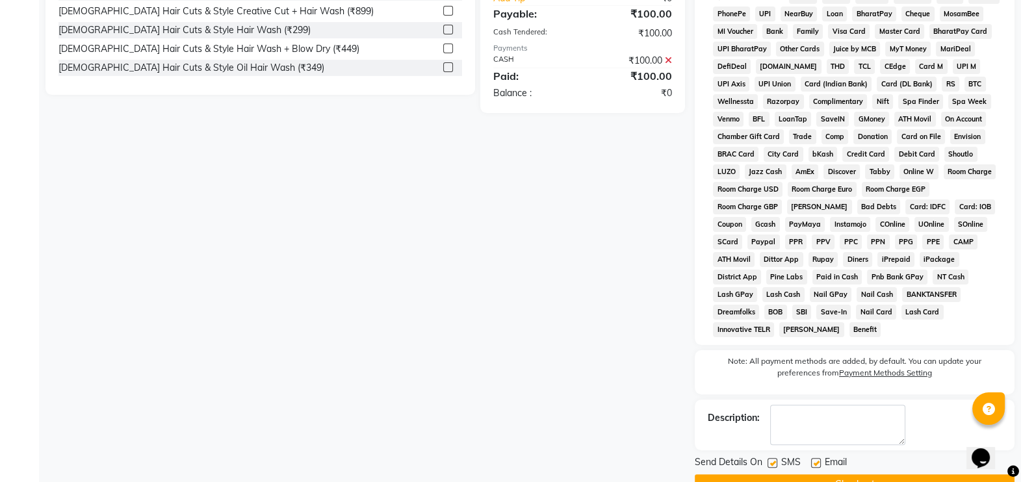
click at [776, 458] on label at bounding box center [773, 463] width 10 height 10
click at [776, 460] on input "checkbox" at bounding box center [772, 464] width 8 height 8
checkbox input "false"
click at [787, 475] on button "Checkout" at bounding box center [855, 485] width 320 height 20
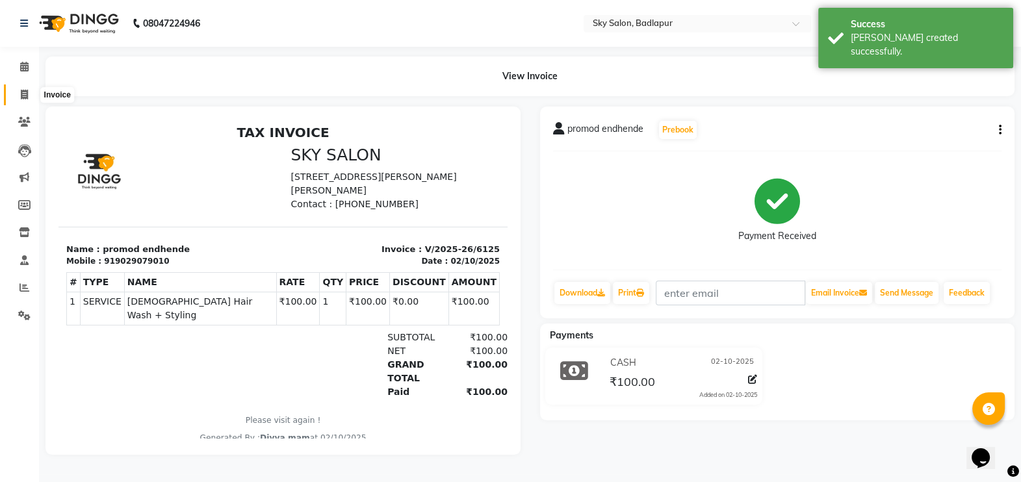
click at [22, 94] on icon at bounding box center [24, 95] width 7 height 10
select select "service"
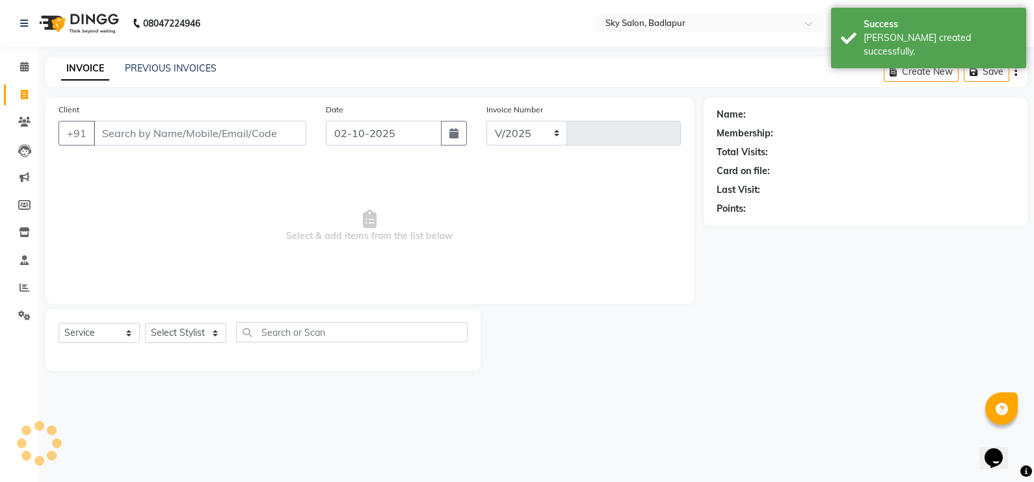
select select "6927"
type input "6126"
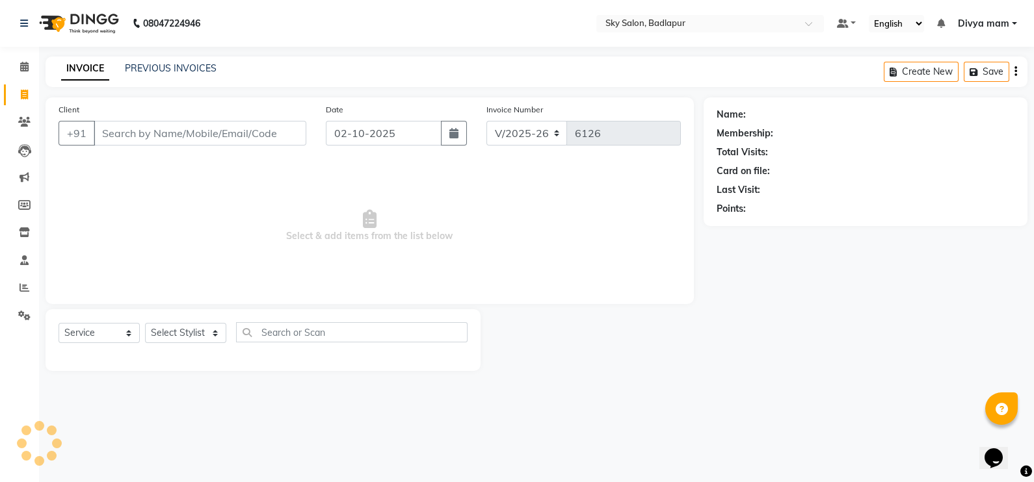
click at [48, 211] on div "Client +91 Date 02-10-2025 Invoice Number V/2025 V/2025-26 6126 Select & add it…" at bounding box center [370, 201] width 648 height 207
click at [107, 131] on input "Client" at bounding box center [200, 133] width 213 height 25
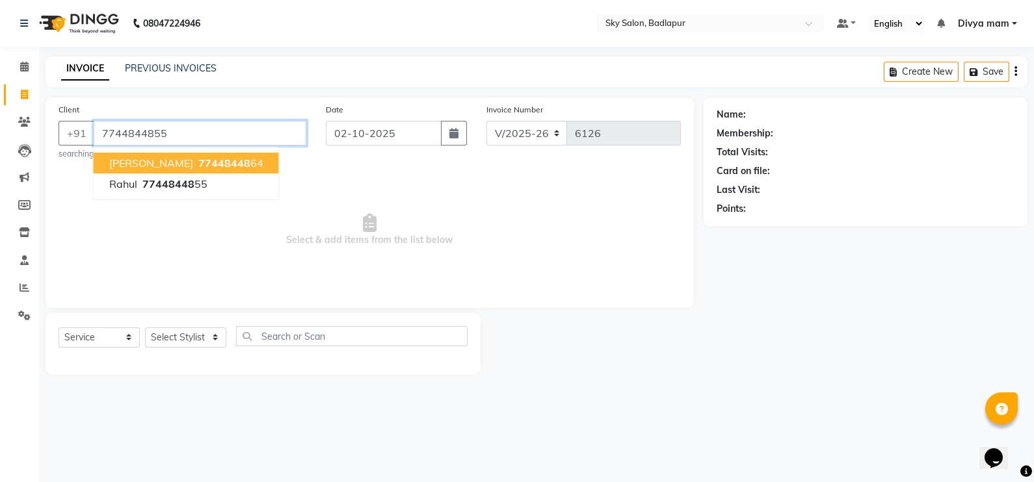
type input "7744844855"
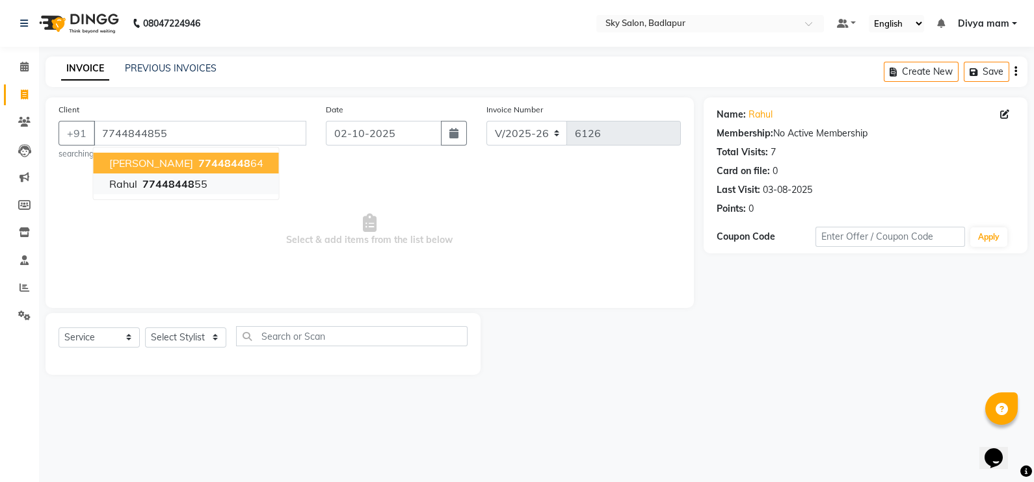
click at [198, 187] on ngb-highlight "77448448 55" at bounding box center [174, 183] width 68 height 13
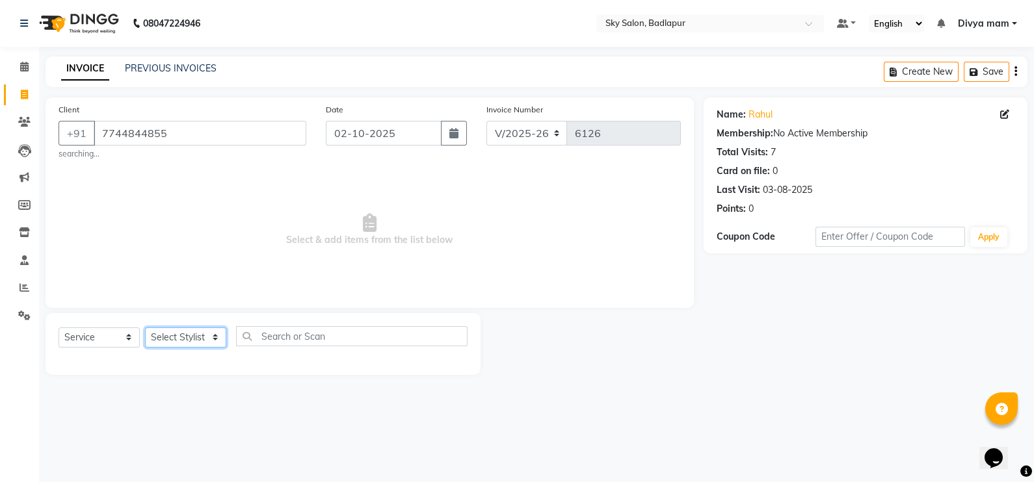
click at [218, 336] on select "Select Stylist [PERSON_NAME] [PERSON_NAME] [PERSON_NAME] [PERSON_NAME] mam [PER…" at bounding box center [185, 338] width 81 height 20
select select "65569"
click at [145, 328] on select "Select Stylist [PERSON_NAME] [PERSON_NAME] [PERSON_NAME] [PERSON_NAME] mam [PER…" at bounding box center [185, 338] width 81 height 20
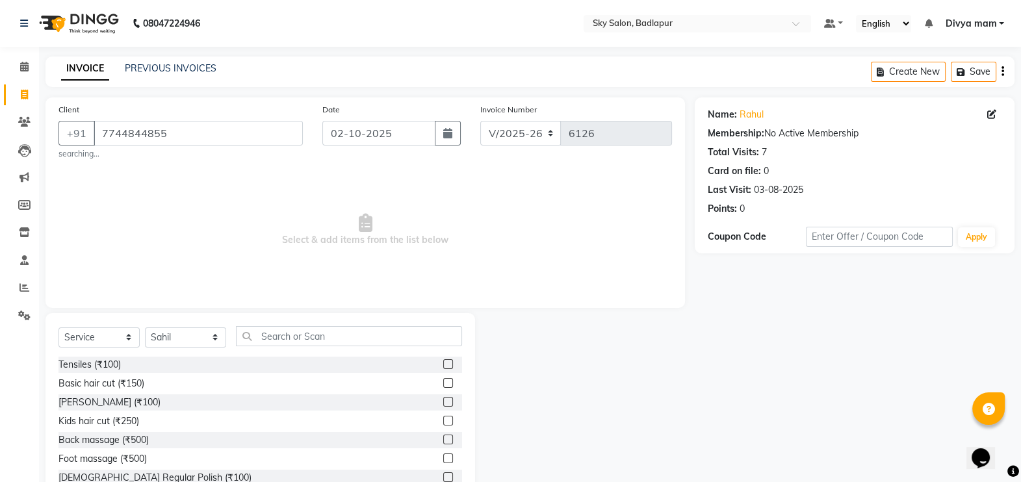
click at [443, 384] on label at bounding box center [448, 383] width 10 height 10
click at [443, 384] on input "checkbox" at bounding box center [447, 384] width 8 height 8
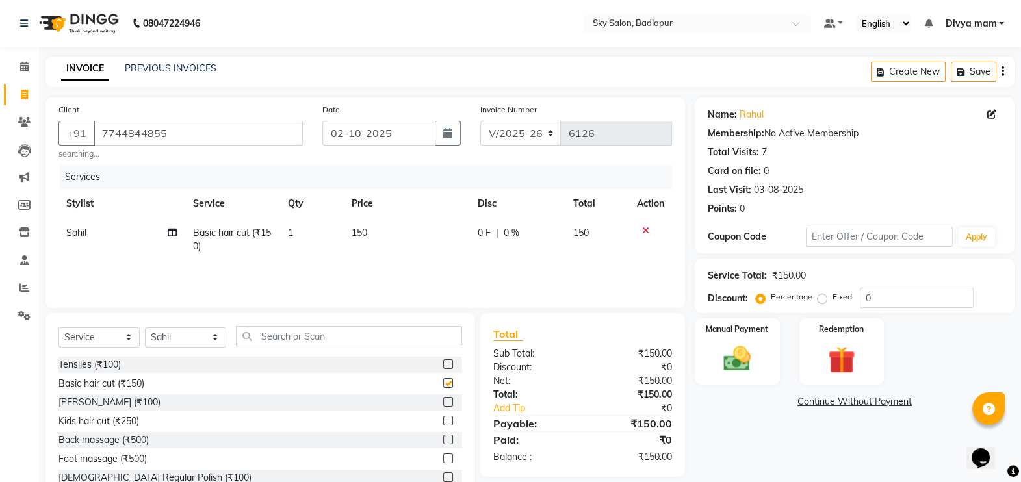
checkbox input "false"
click at [443, 402] on label at bounding box center [448, 402] width 10 height 10
click at [443, 402] on input "checkbox" at bounding box center [447, 403] width 8 height 8
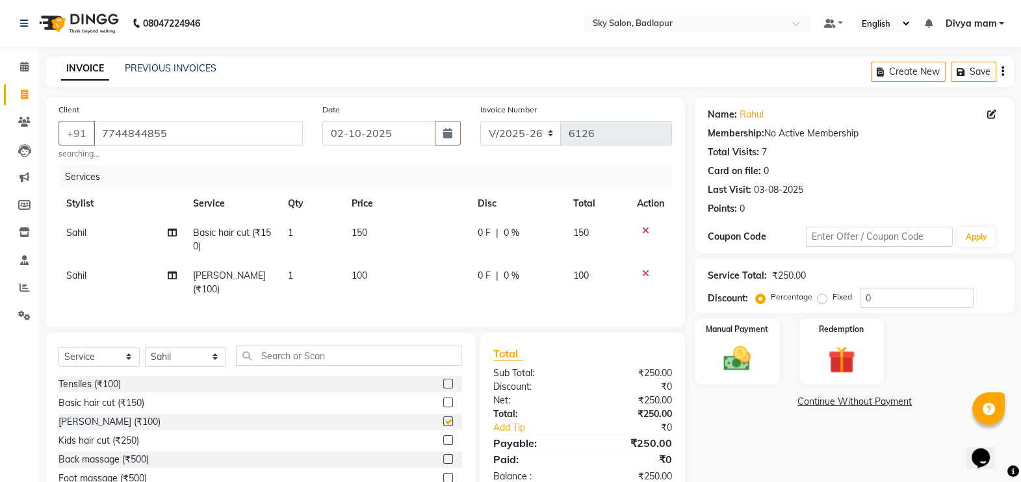
checkbox input "false"
click at [739, 341] on div "Manual Payment" at bounding box center [737, 351] width 88 height 69
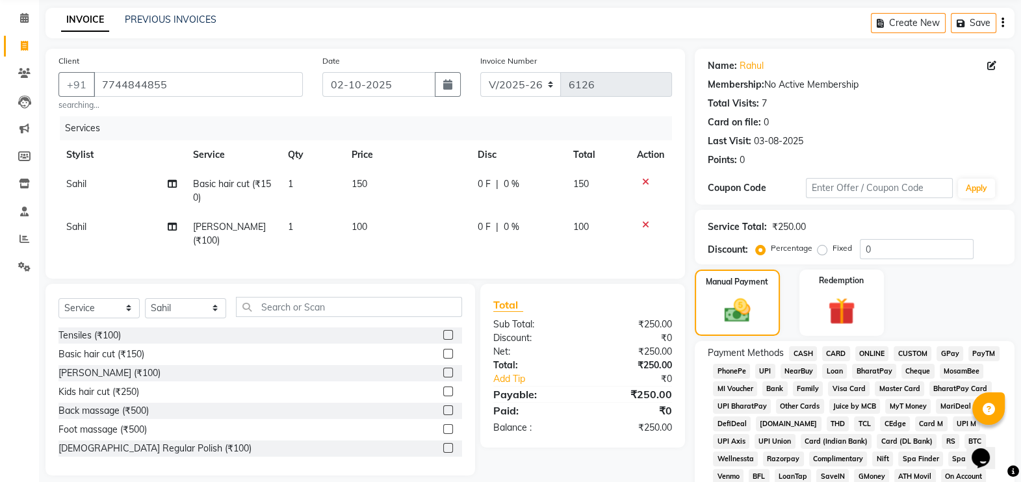
click at [807, 347] on span "CASH" at bounding box center [803, 354] width 28 height 15
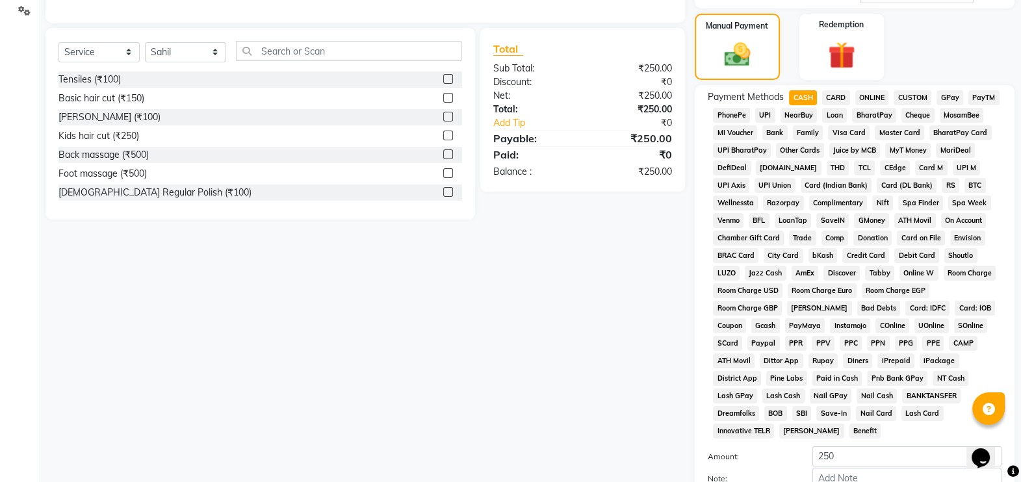
scroll to position [419, 0]
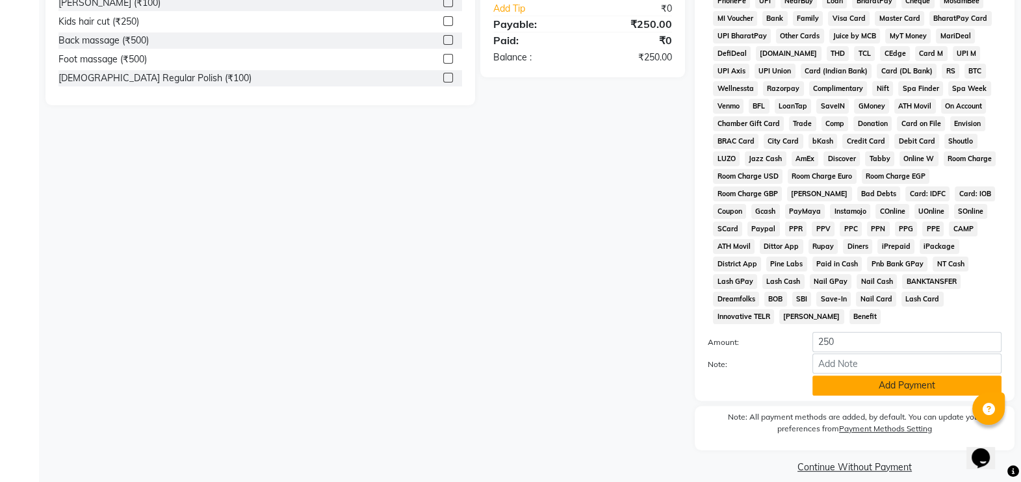
click at [876, 376] on button "Add Payment" at bounding box center [907, 386] width 189 height 20
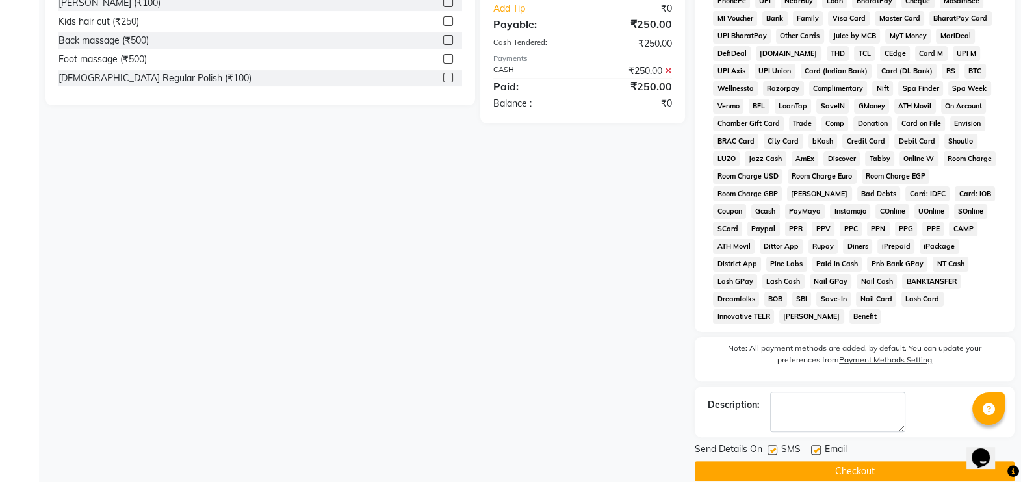
click at [770, 445] on label at bounding box center [773, 450] width 10 height 10
click at [770, 447] on input "checkbox" at bounding box center [772, 451] width 8 height 8
checkbox input "false"
click at [809, 462] on button "Checkout" at bounding box center [855, 472] width 320 height 20
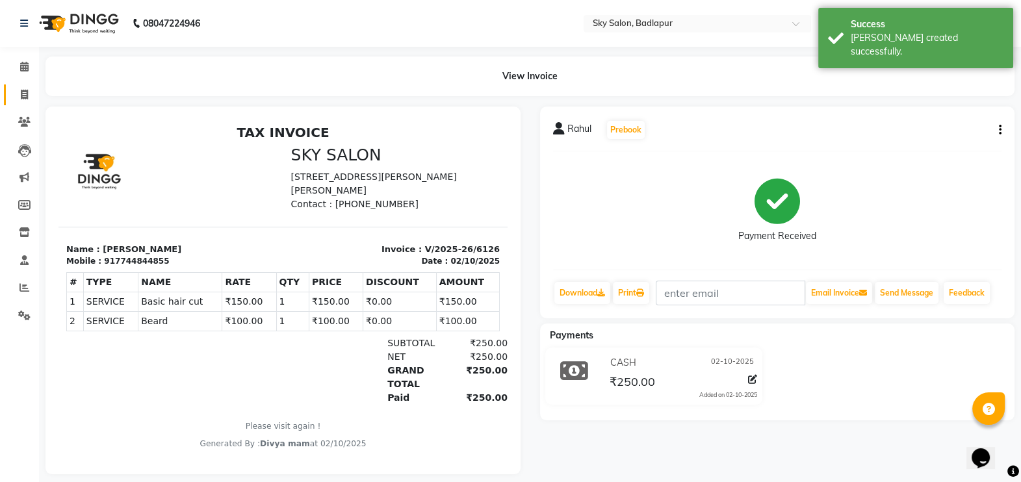
click at [26, 93] on icon at bounding box center [24, 95] width 7 height 10
select select "service"
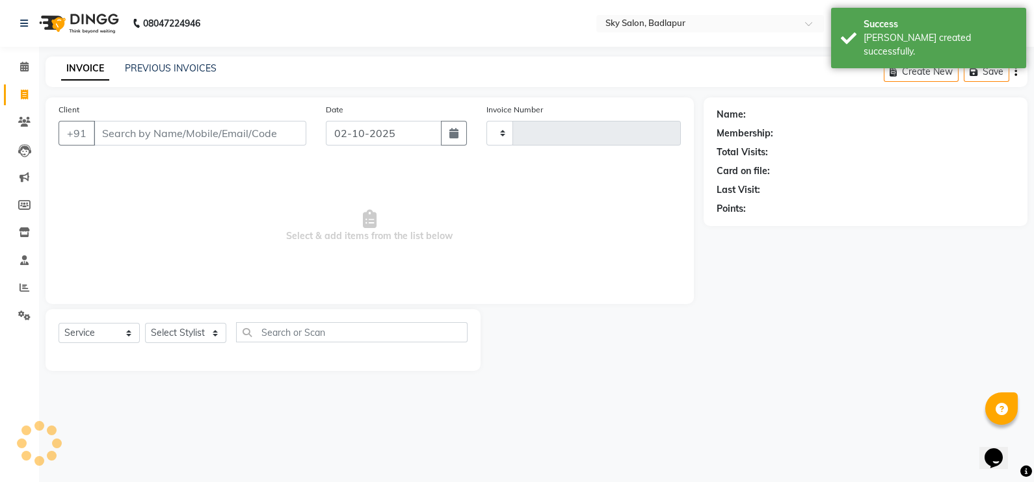
type input "6127"
select select "6927"
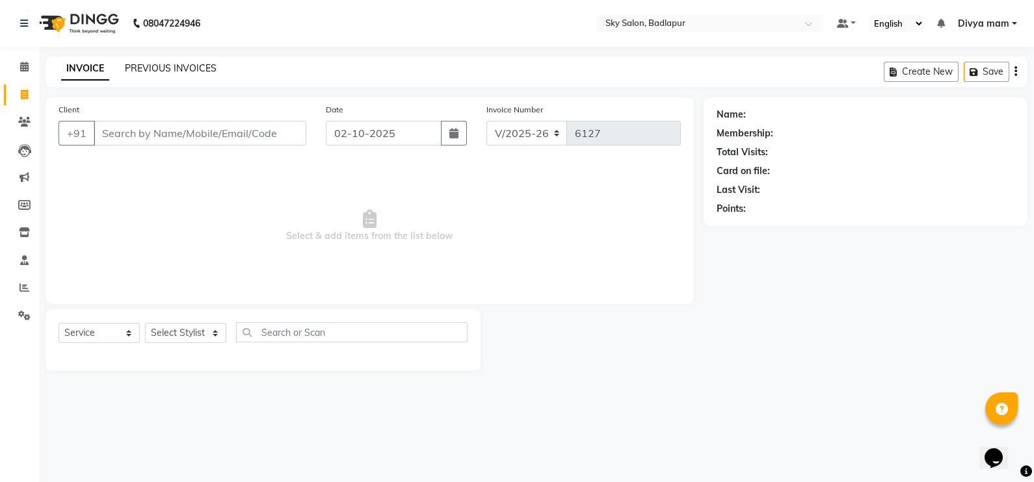
click at [156, 66] on link "PREVIOUS INVOICES" at bounding box center [171, 68] width 92 height 12
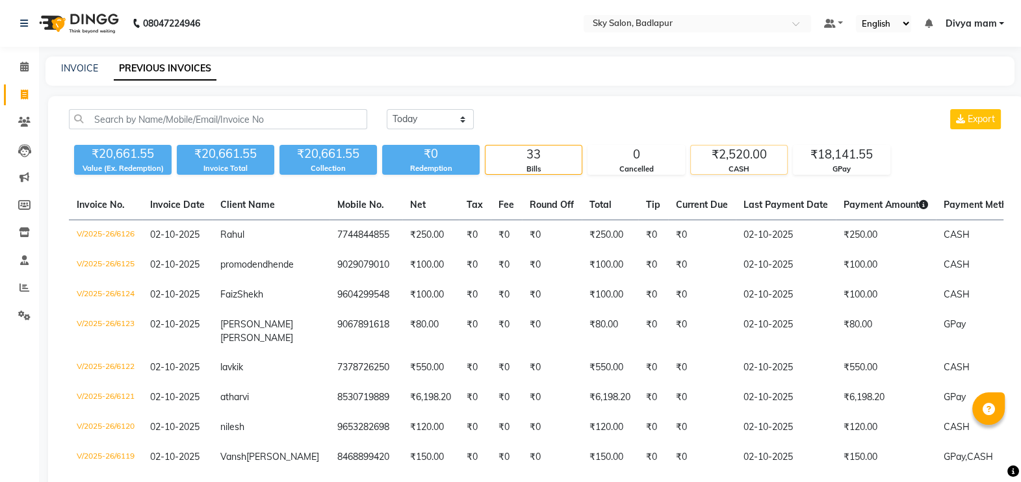
click at [748, 174] on div "CASH" at bounding box center [739, 169] width 96 height 11
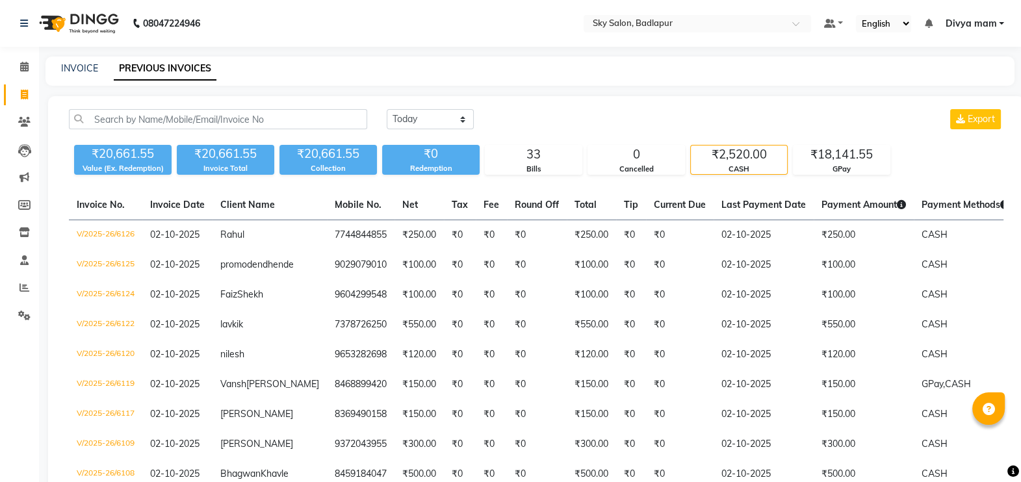
click at [748, 174] on div "CASH" at bounding box center [739, 169] width 96 height 11
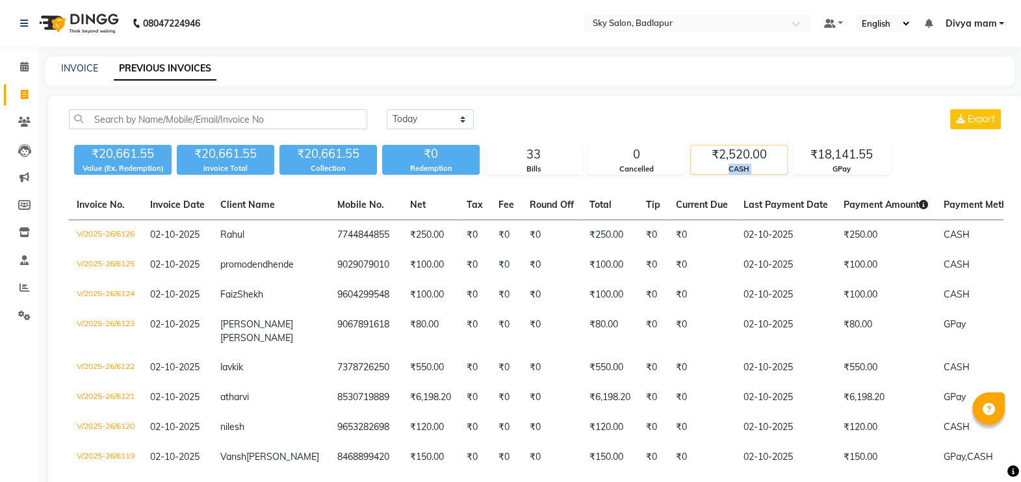
click at [748, 174] on div "CASH" at bounding box center [739, 169] width 96 height 11
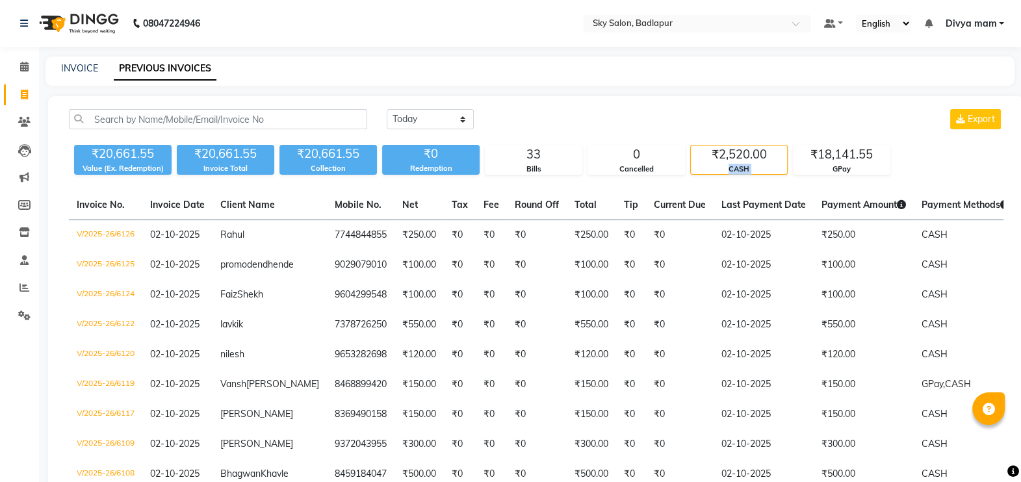
click at [748, 174] on div "CASH" at bounding box center [739, 169] width 96 height 11
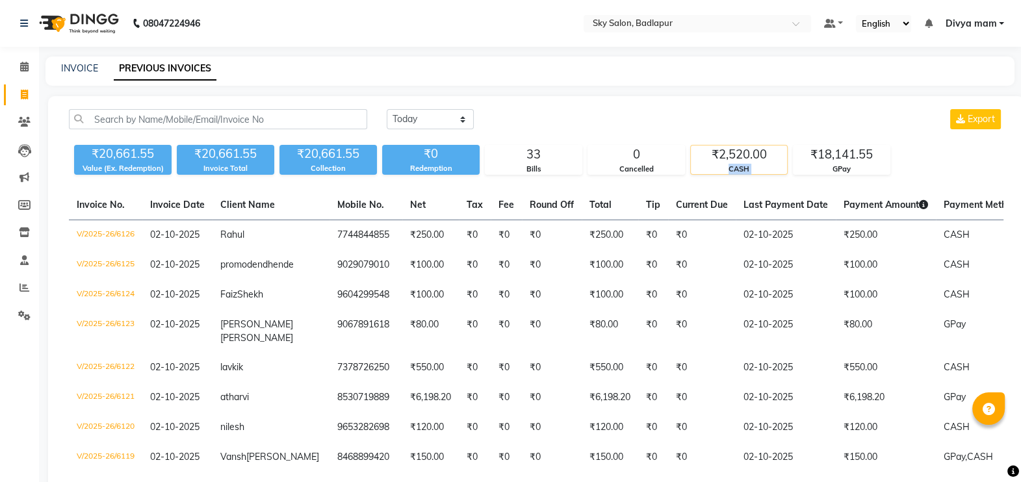
click at [748, 174] on div "CASH" at bounding box center [739, 169] width 96 height 11
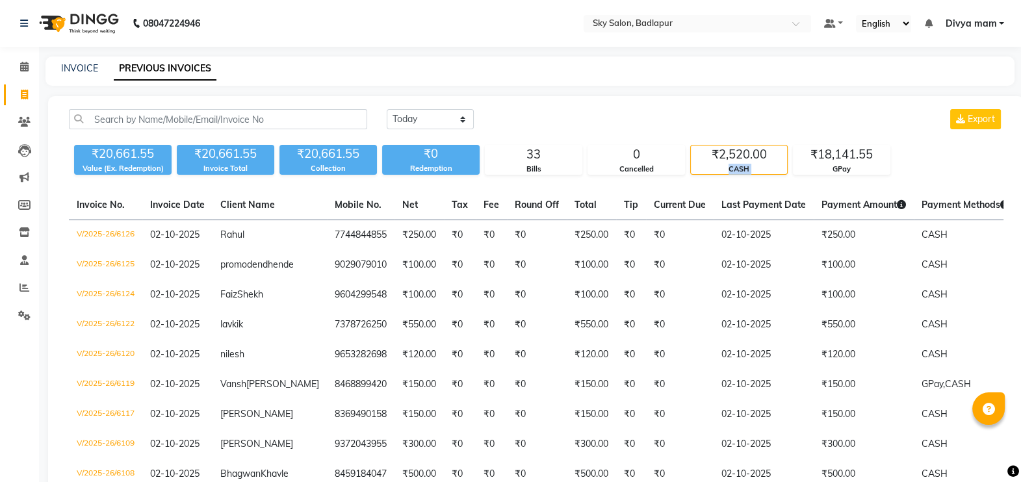
click at [748, 174] on div "CASH" at bounding box center [739, 169] width 96 height 11
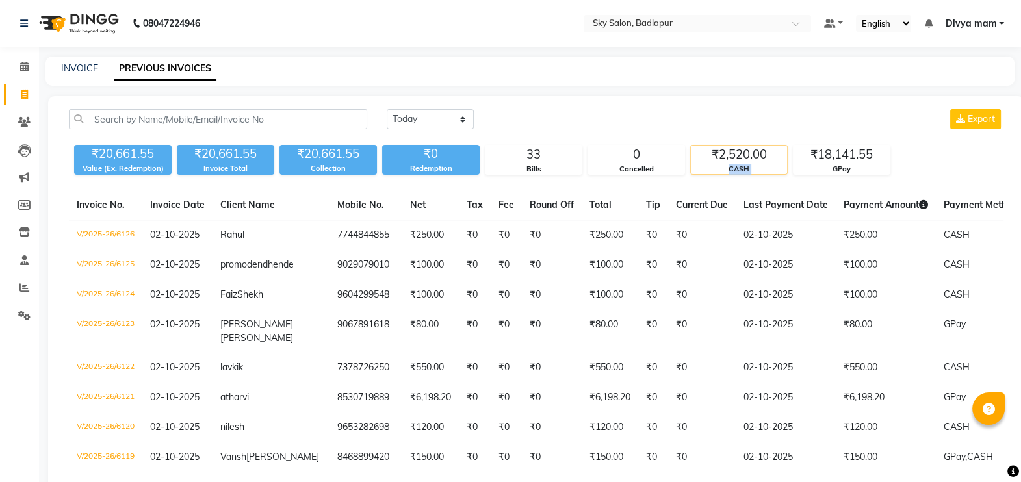
click at [748, 174] on div "CASH" at bounding box center [739, 169] width 96 height 11
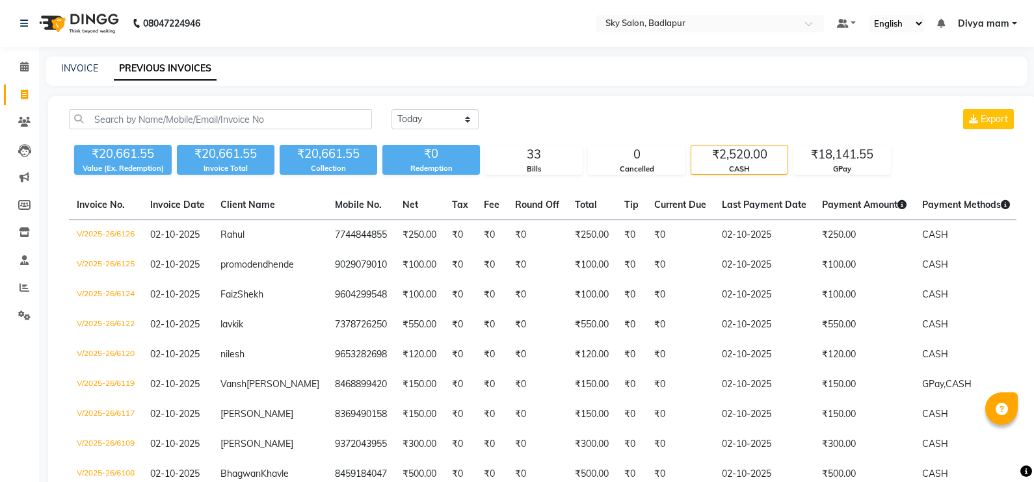
select select "service"
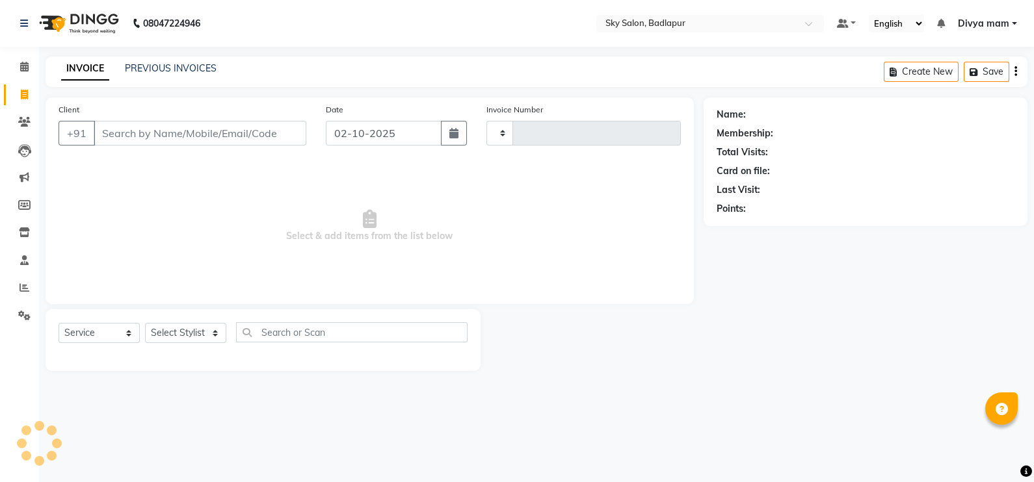
type input "6127"
select select "6927"
click at [826, 174] on div "Card on file:" at bounding box center [865, 171] width 298 height 14
click at [150, 137] on input "Client" at bounding box center [200, 133] width 213 height 25
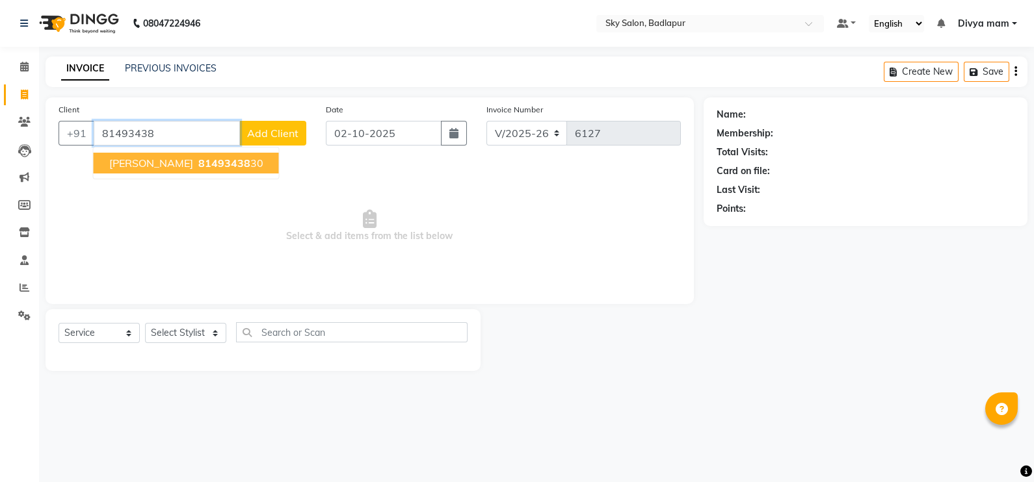
click at [202, 170] on button "Jaydeep vishwakarma 81493438 30" at bounding box center [186, 163] width 185 height 21
type input "8149343830"
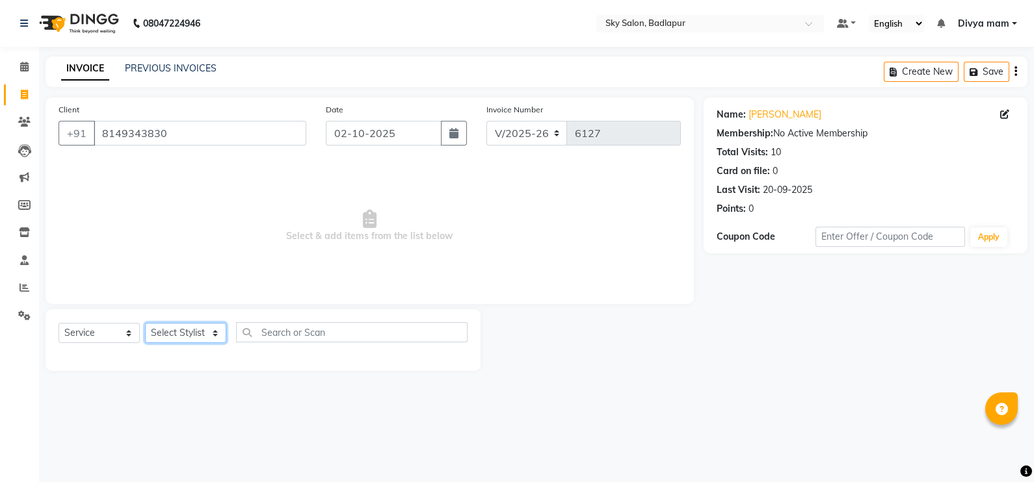
click at [187, 335] on select "Select Stylist [PERSON_NAME] [PERSON_NAME] [PERSON_NAME] [PERSON_NAME] mam [PER…" at bounding box center [185, 333] width 81 height 20
select select "65569"
click at [145, 324] on select "Select Stylist [PERSON_NAME] [PERSON_NAME] [PERSON_NAME] [PERSON_NAME] mam [PER…" at bounding box center [185, 333] width 81 height 20
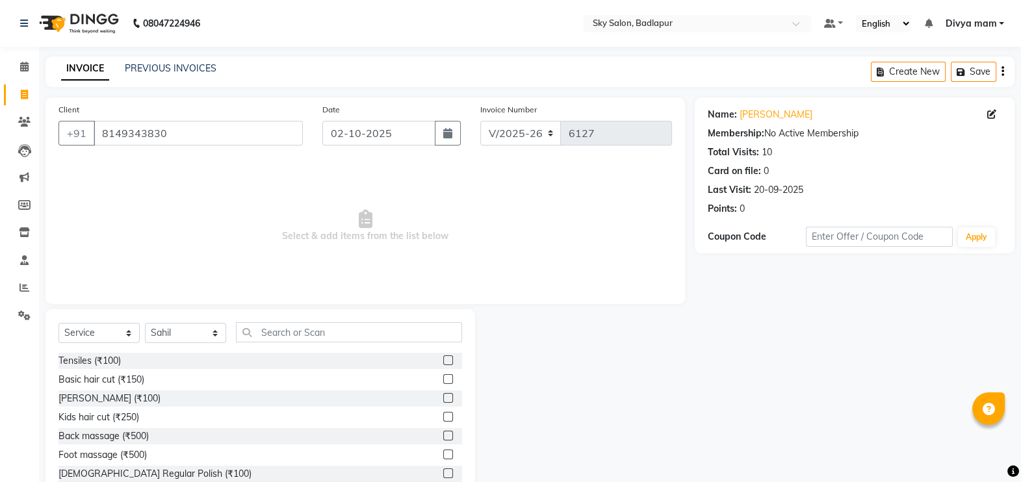
click at [443, 380] on label at bounding box center [448, 379] width 10 height 10
click at [443, 380] on input "checkbox" at bounding box center [447, 380] width 8 height 8
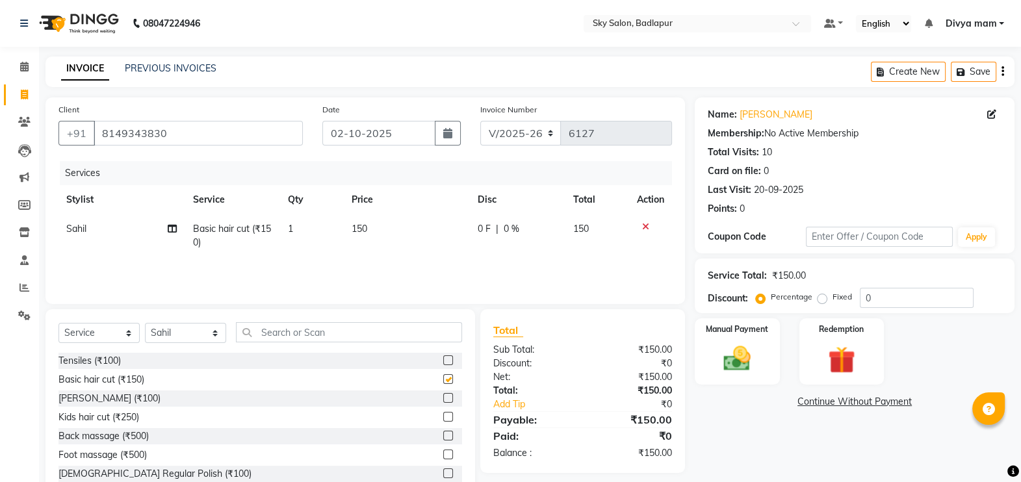
checkbox input "false"
click at [443, 399] on label at bounding box center [448, 398] width 10 height 10
click at [443, 399] on input "checkbox" at bounding box center [447, 399] width 8 height 8
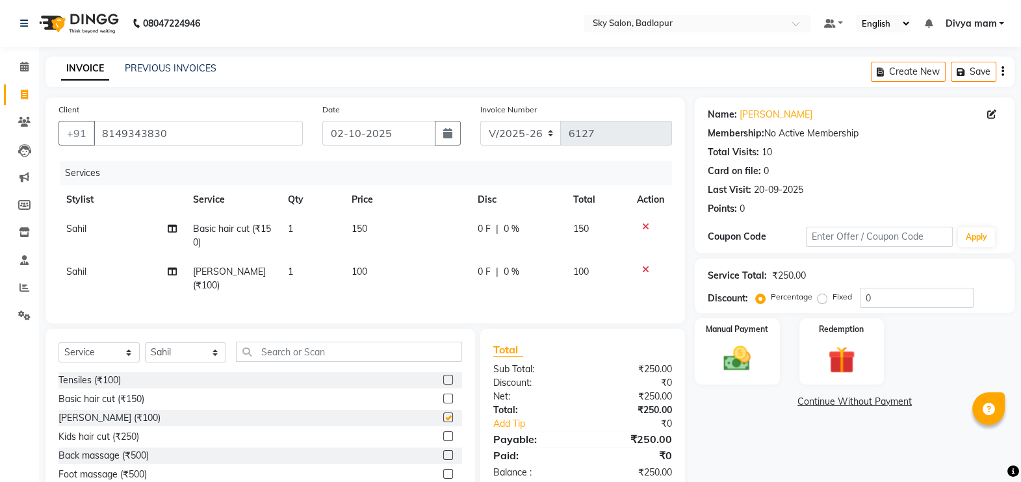
checkbox input "false"
click at [358, 351] on input "text" at bounding box center [349, 352] width 226 height 20
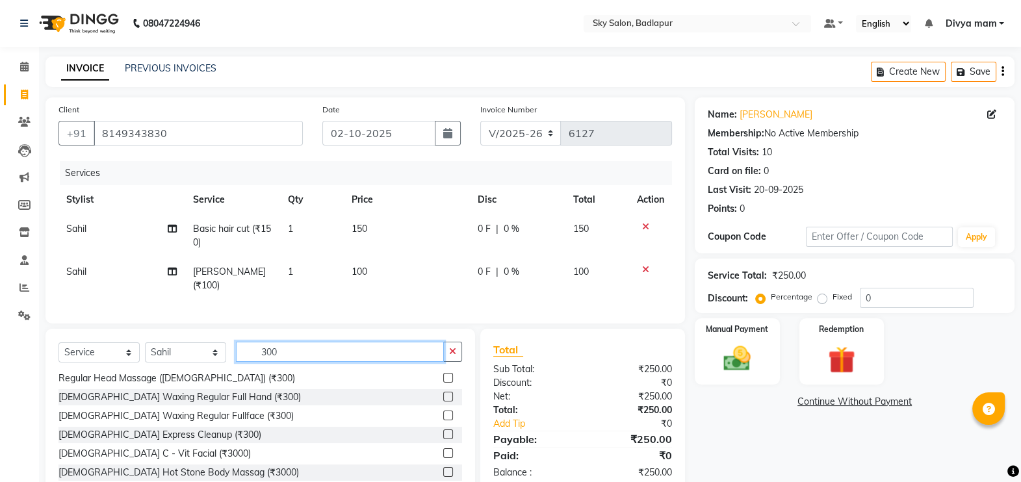
scroll to position [98, 0]
type input "300"
click at [443, 429] on label at bounding box center [448, 433] width 10 height 10
click at [443, 430] on input "checkbox" at bounding box center [447, 434] width 8 height 8
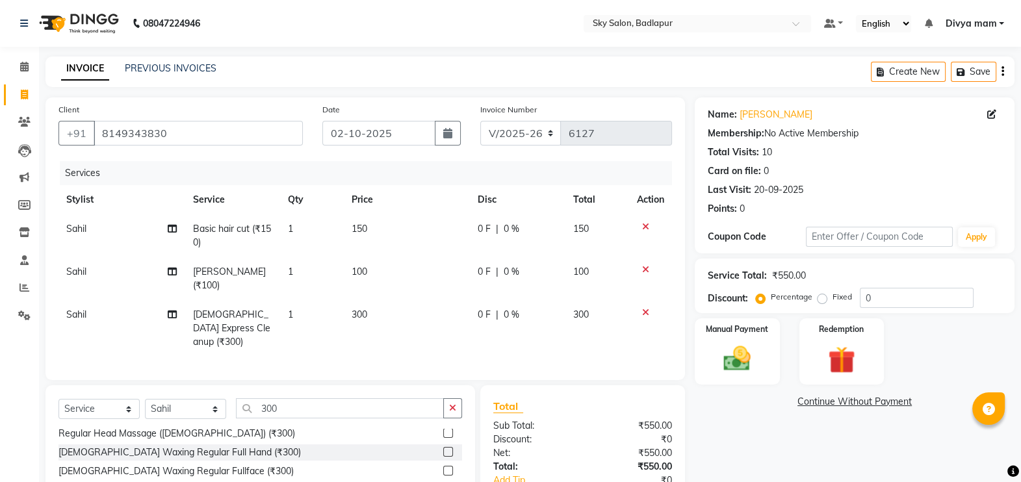
checkbox input "false"
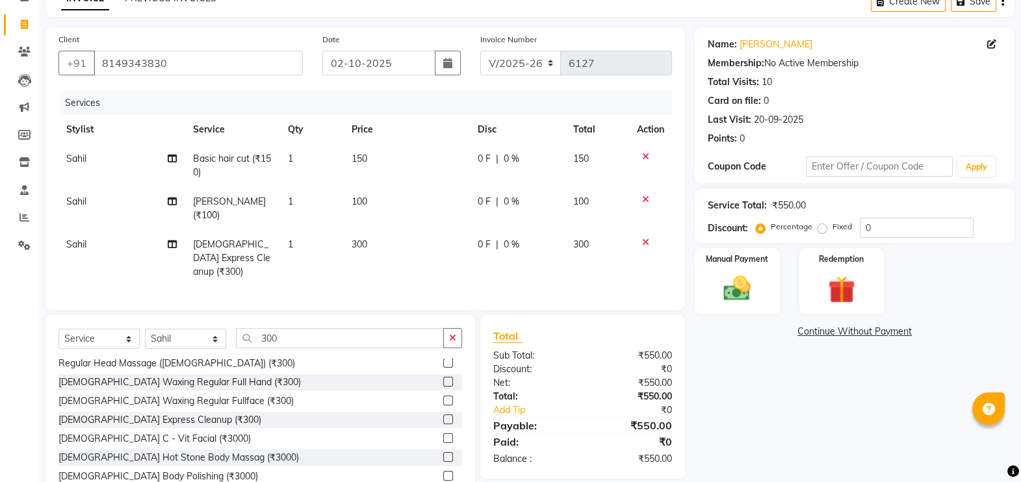
scroll to position [71, 0]
click at [728, 283] on img at bounding box center [738, 288] width 46 height 33
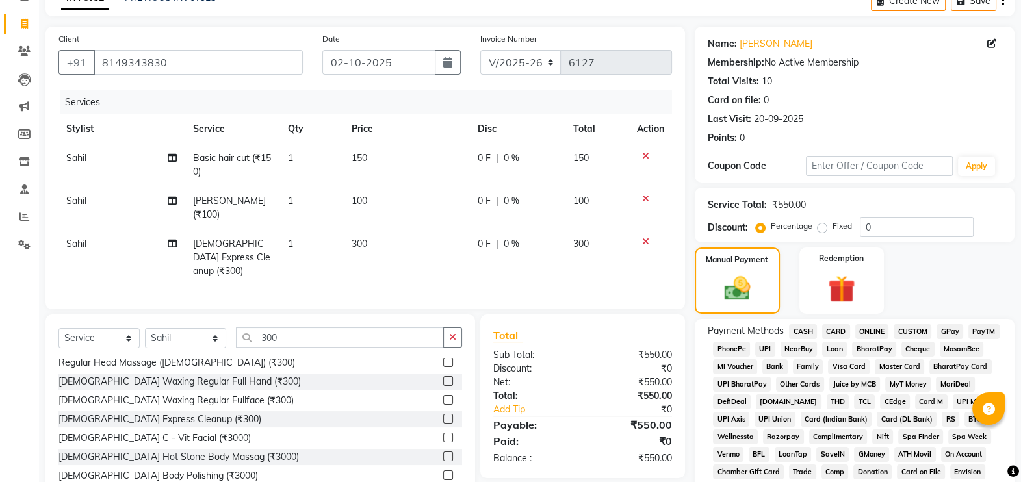
click at [948, 326] on span "GPay" at bounding box center [950, 331] width 27 height 15
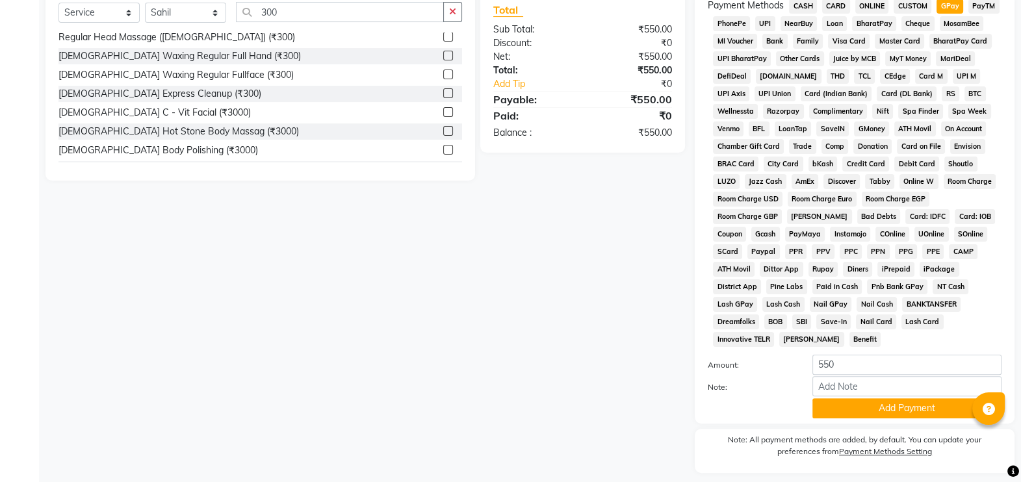
scroll to position [419, 0]
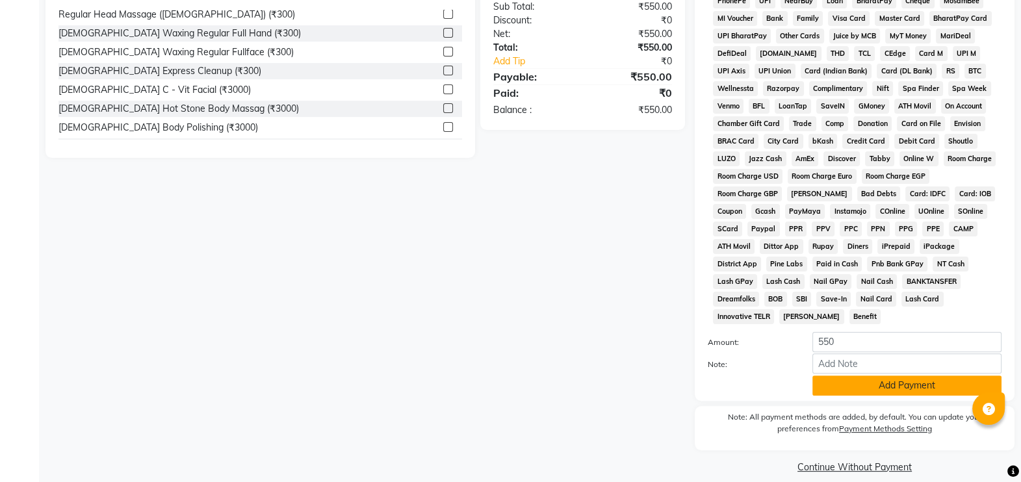
click at [914, 376] on button "Add Payment" at bounding box center [907, 386] width 189 height 20
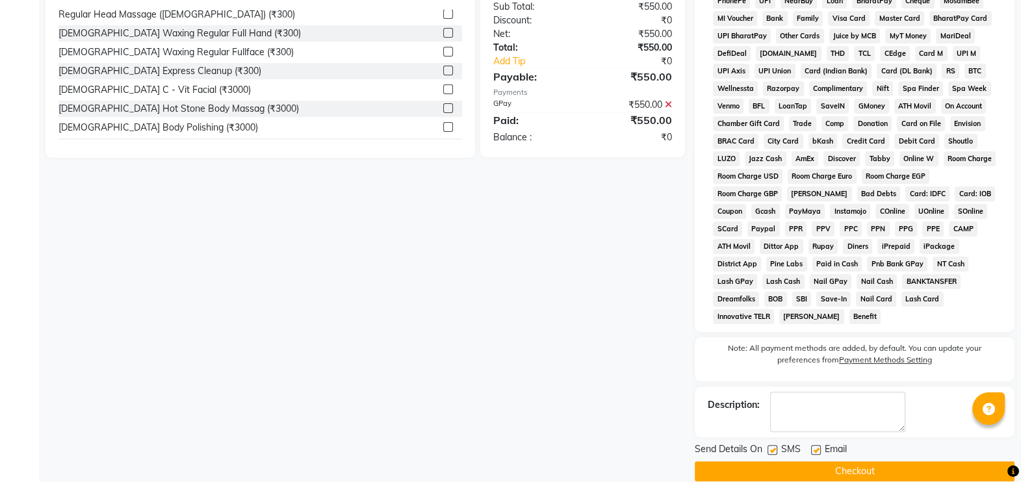
click at [774, 445] on label at bounding box center [773, 450] width 10 height 10
click at [774, 447] on input "checkbox" at bounding box center [772, 451] width 8 height 8
checkbox input "false"
click at [852, 462] on button "Checkout" at bounding box center [855, 472] width 320 height 20
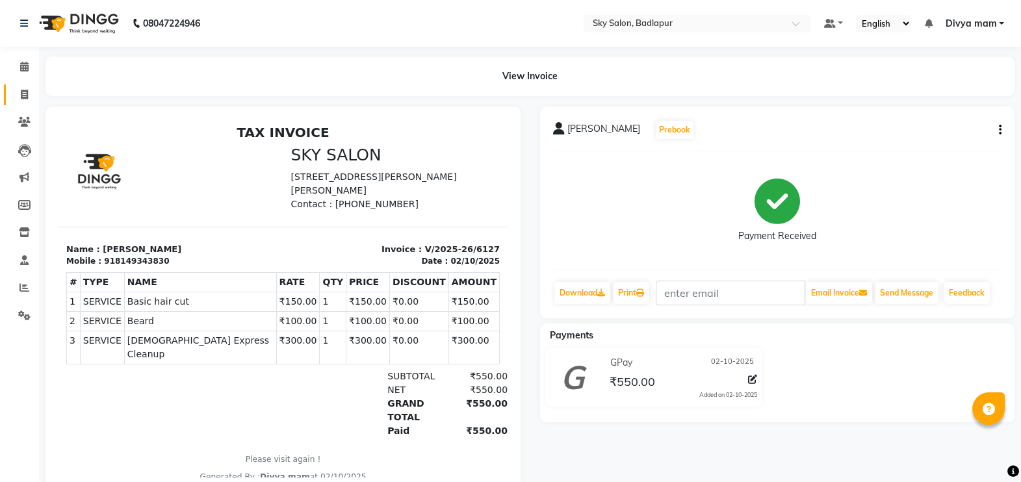
click at [15, 94] on span at bounding box center [24, 95] width 23 height 15
select select "service"
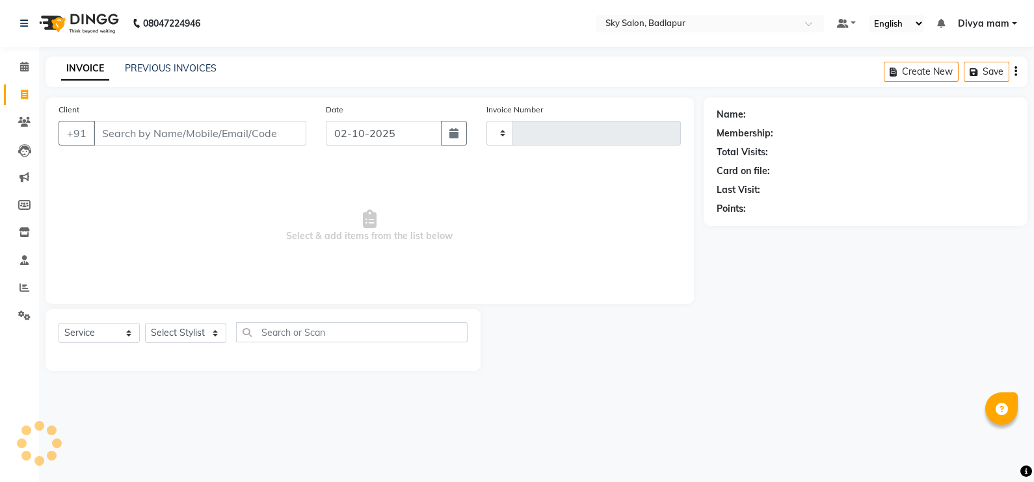
type input "6128"
select select "6927"
click at [777, 482] on html "08047224946 Select Location × Sky Salon, Badlapur Default Panel My Panel Englis…" at bounding box center [517, 241] width 1034 height 482
click at [208, 140] on input "Client" at bounding box center [200, 133] width 213 height 25
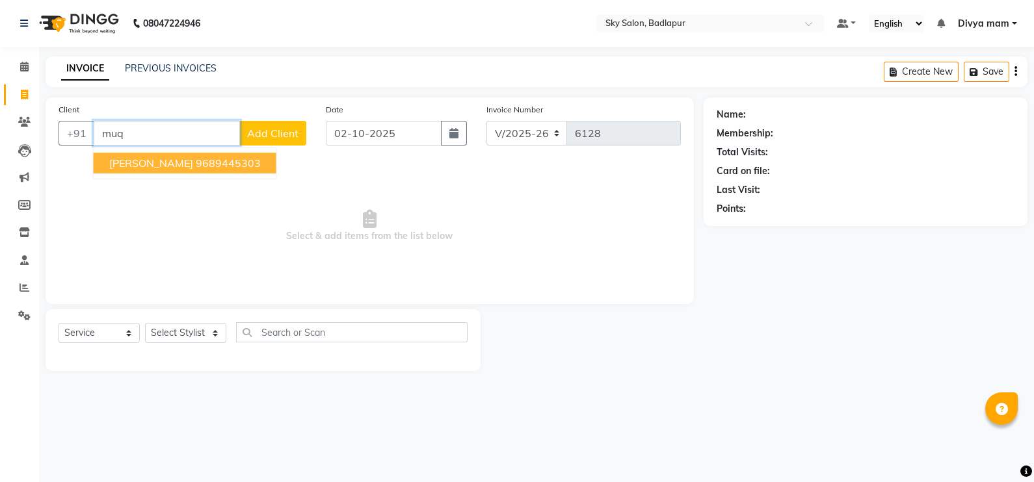
click at [196, 157] on ngb-highlight "9689445303" at bounding box center [228, 163] width 65 height 13
type input "9689445303"
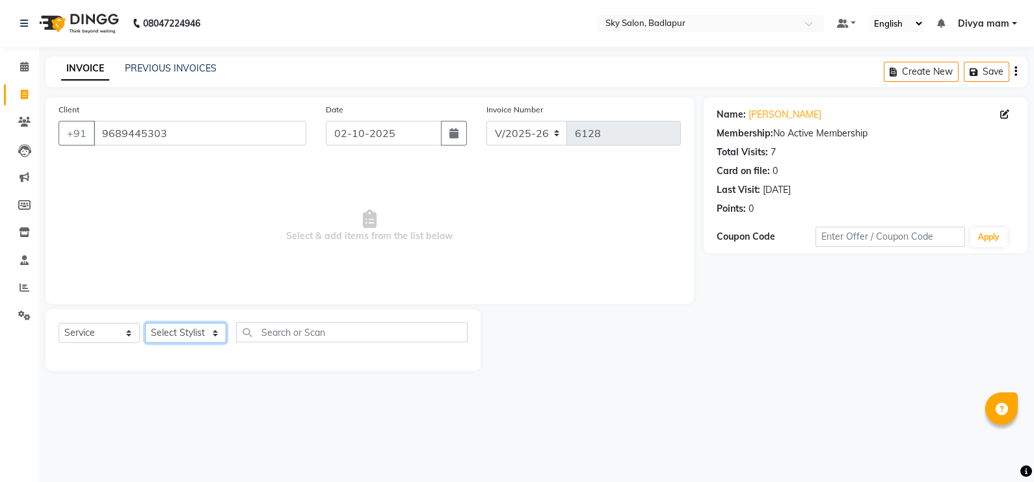
click at [185, 333] on select "Select Stylist [PERSON_NAME] [PERSON_NAME] [PERSON_NAME] [PERSON_NAME] mam [PER…" at bounding box center [185, 333] width 81 height 20
select select "65569"
click at [145, 324] on select "Select Stylist [PERSON_NAME] [PERSON_NAME] [PERSON_NAME] [PERSON_NAME] mam [PER…" at bounding box center [185, 333] width 81 height 20
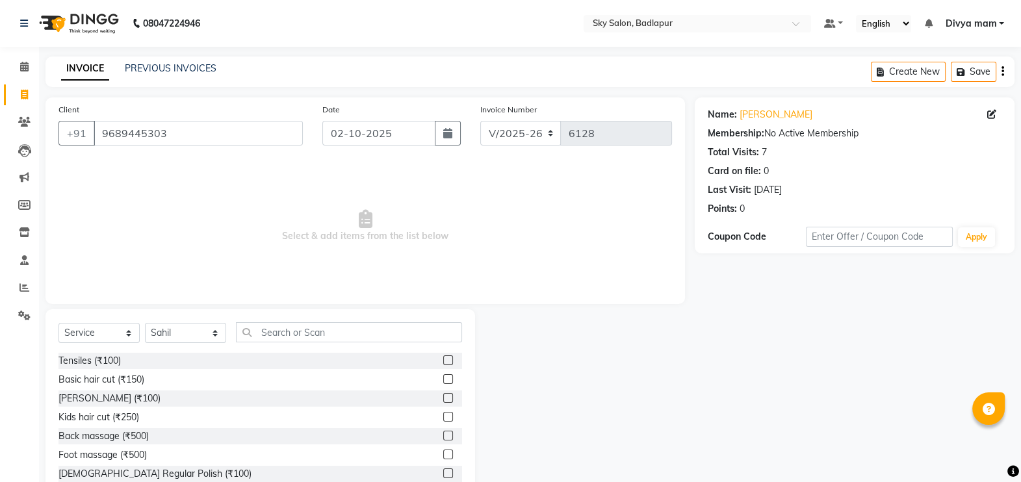
click at [443, 398] on label at bounding box center [448, 398] width 10 height 10
click at [443, 398] on input "checkbox" at bounding box center [447, 399] width 8 height 8
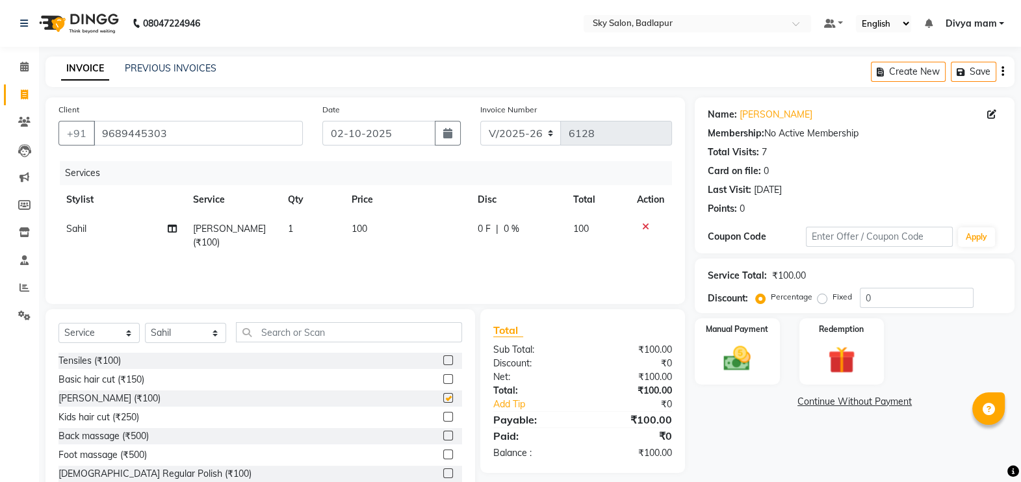
checkbox input "false"
click at [179, 338] on select "Select Stylist [PERSON_NAME] [PERSON_NAME] [PERSON_NAME] [PERSON_NAME] mam [PER…" at bounding box center [185, 333] width 81 height 20
select select "66825"
click at [145, 324] on select "Select Stylist [PERSON_NAME] [PERSON_NAME] [PERSON_NAME] [PERSON_NAME] mam [PER…" at bounding box center [185, 333] width 81 height 20
click at [443, 402] on label at bounding box center [448, 398] width 10 height 10
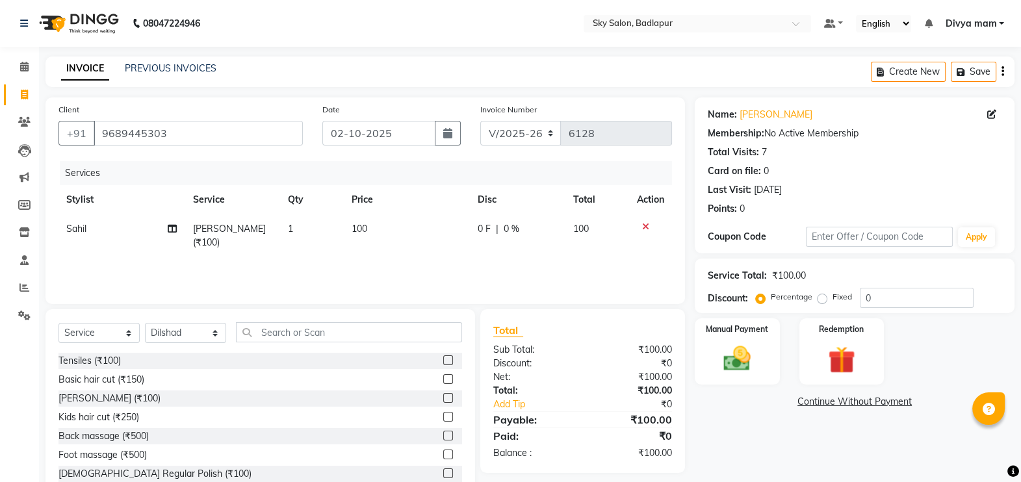
click at [443, 402] on input "checkbox" at bounding box center [447, 399] width 8 height 8
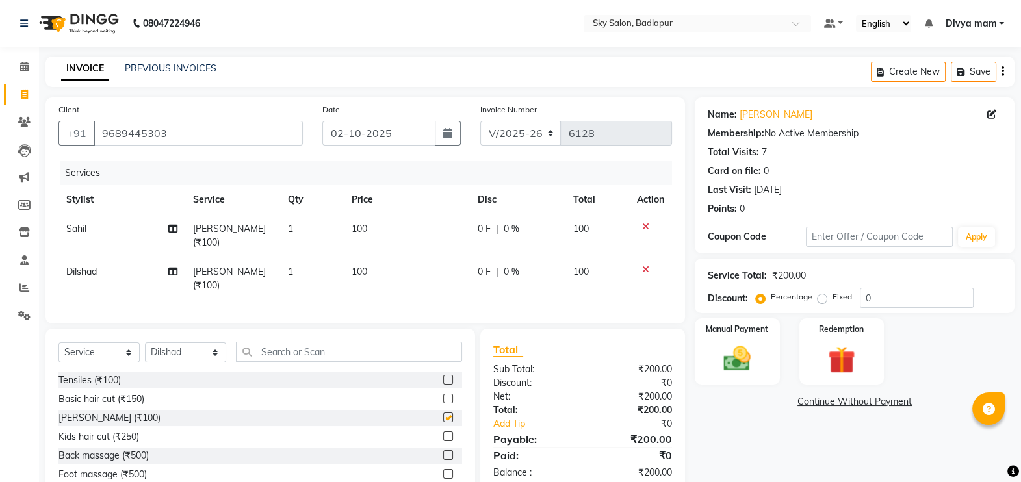
checkbox input "false"
click at [195, 343] on select "Select Stylist [PERSON_NAME] [PERSON_NAME] [PERSON_NAME] [PERSON_NAME] mam [PER…" at bounding box center [185, 353] width 81 height 20
select select "65569"
click at [145, 343] on select "Select Stylist [PERSON_NAME] [PERSON_NAME] [PERSON_NAME] [PERSON_NAME] mam [PER…" at bounding box center [185, 353] width 81 height 20
click at [443, 394] on label at bounding box center [448, 399] width 10 height 10
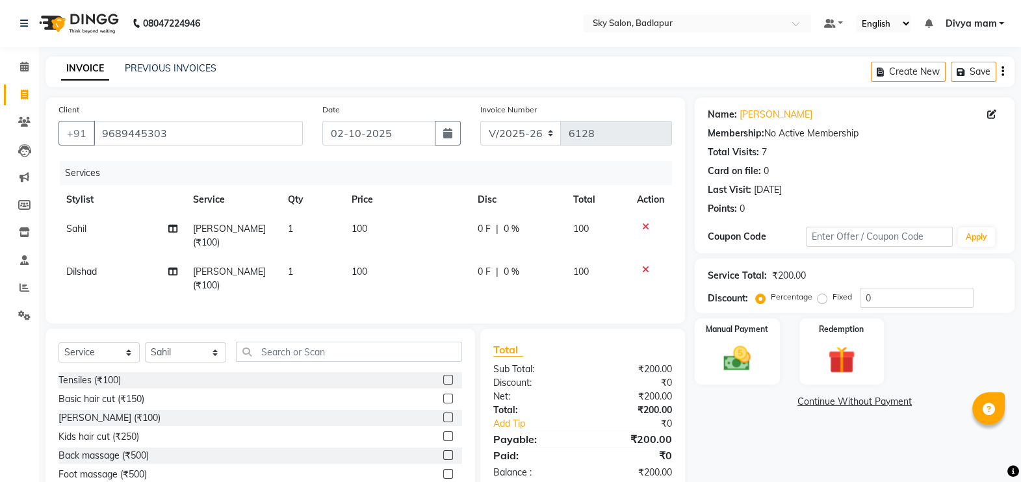
click at [443, 395] on input "checkbox" at bounding box center [447, 399] width 8 height 8
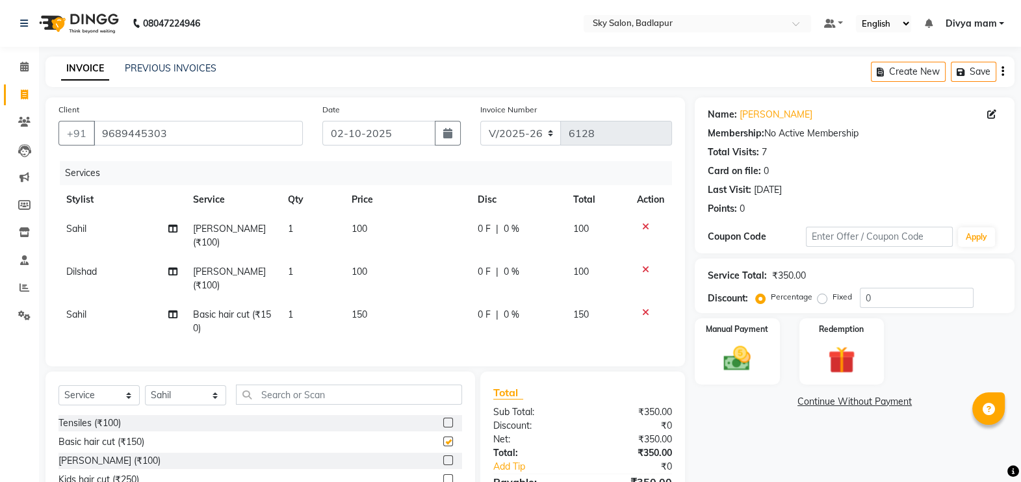
checkbox input "false"
click at [723, 348] on img at bounding box center [738, 359] width 46 height 33
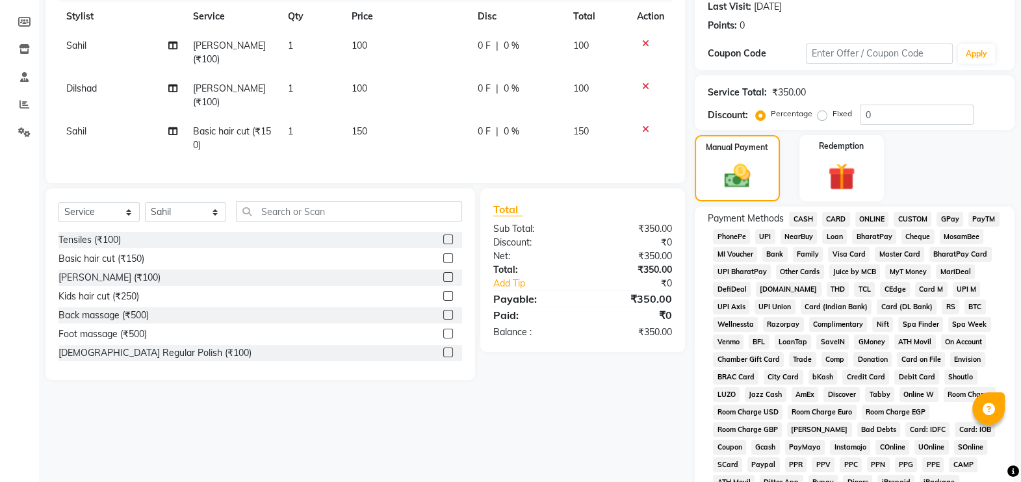
scroll to position [244, 0]
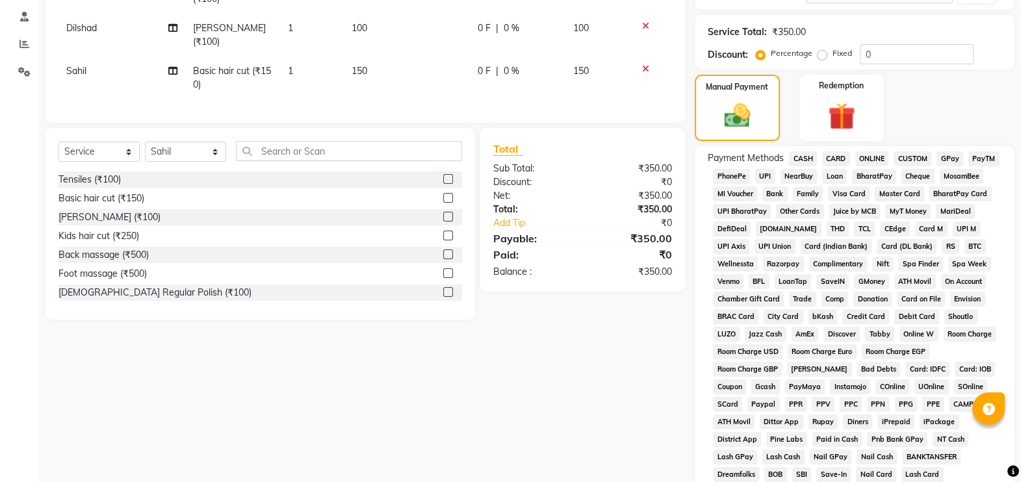
click at [949, 160] on span "GPay" at bounding box center [950, 158] width 27 height 15
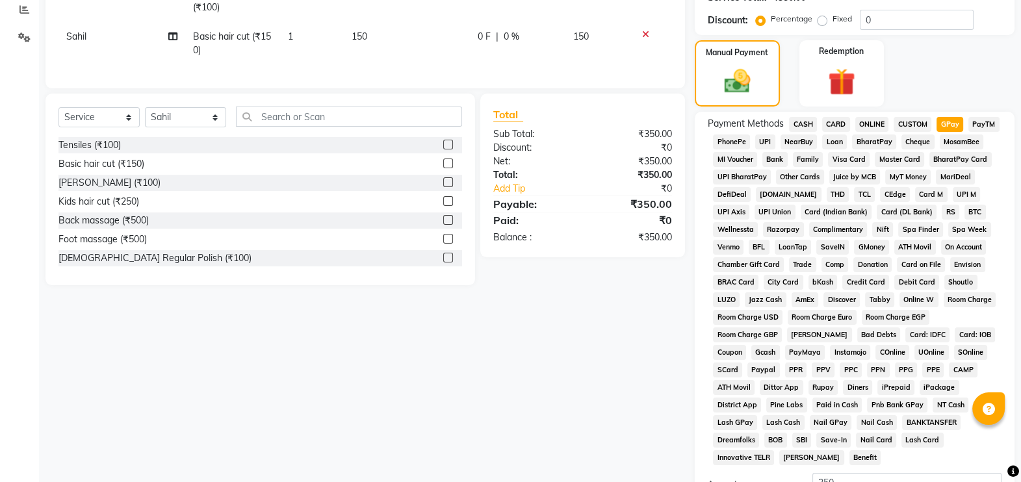
scroll to position [419, 0]
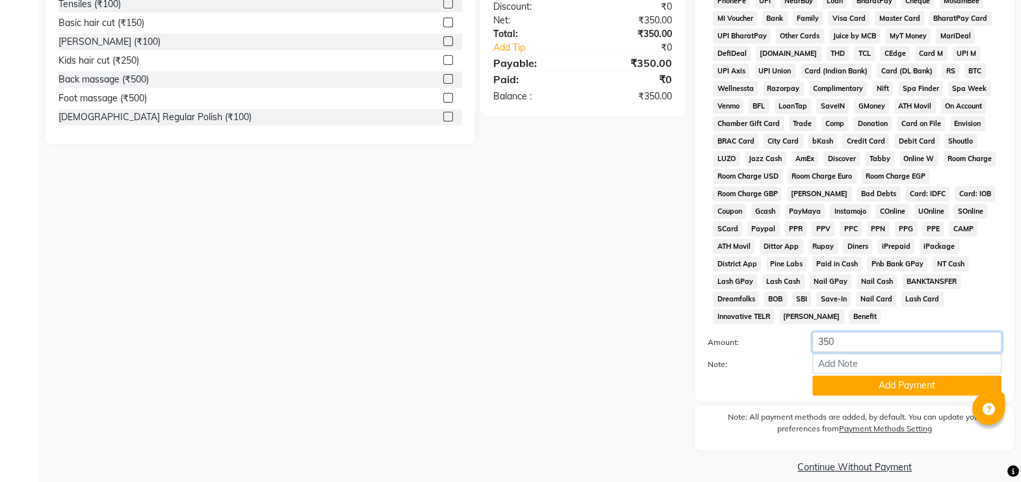
click at [920, 332] on input "350" at bounding box center [907, 342] width 189 height 20
type input "3"
type input "250"
click at [940, 378] on button "Add Payment" at bounding box center [907, 386] width 189 height 20
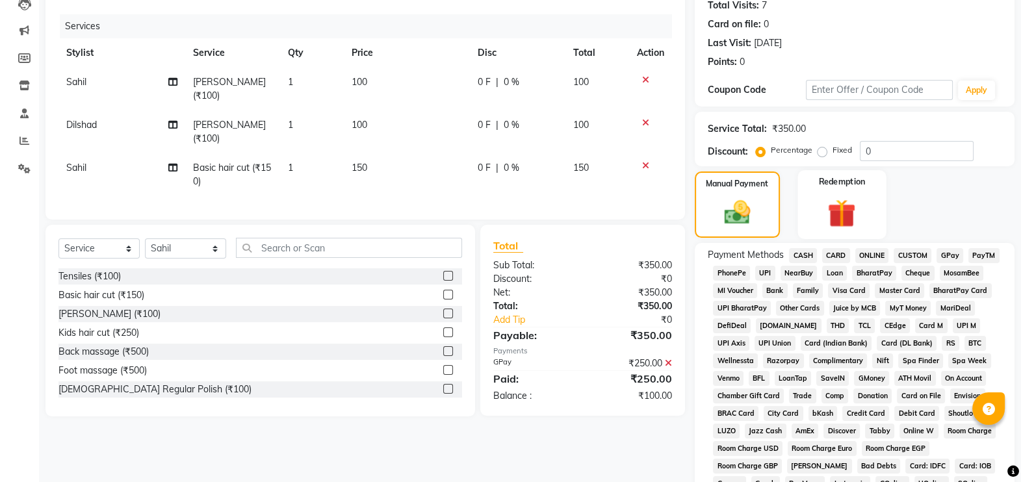
scroll to position [94, 0]
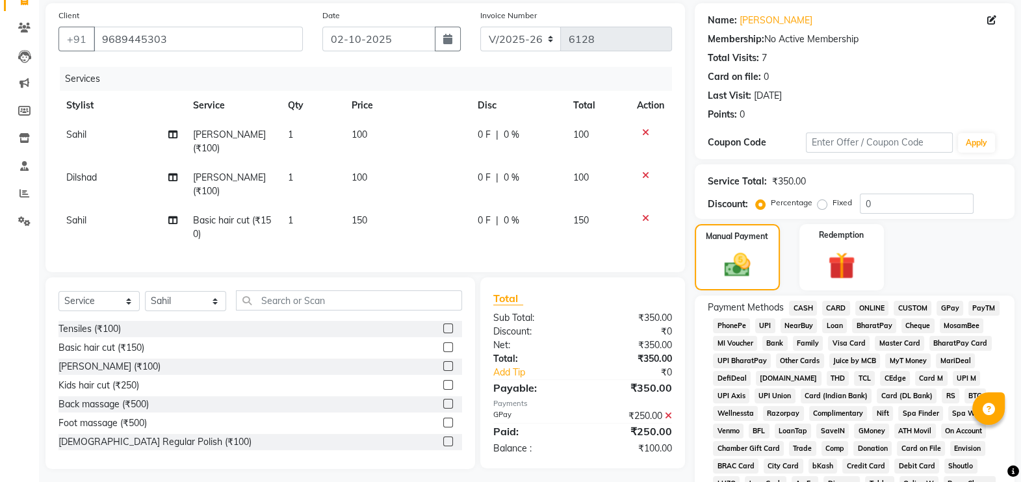
click at [807, 306] on span "CASH" at bounding box center [803, 308] width 28 height 15
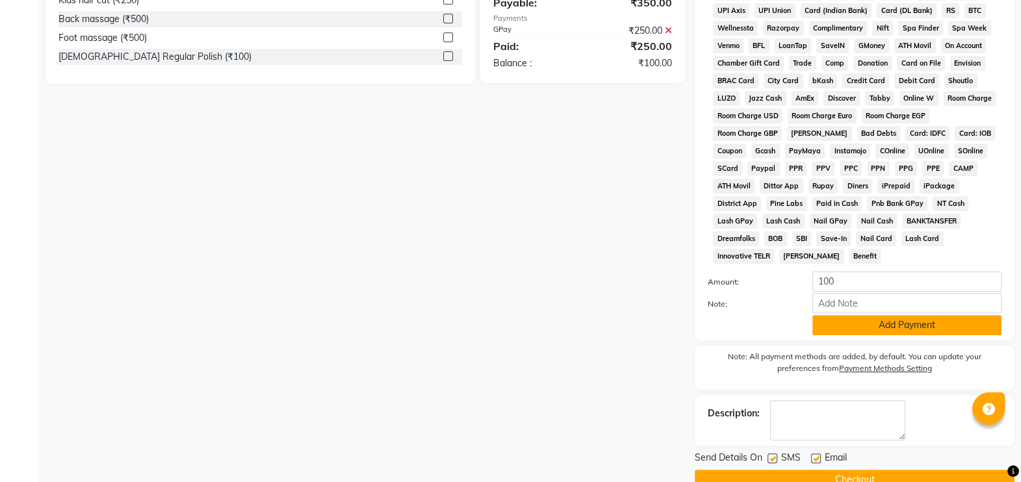
scroll to position [493, 0]
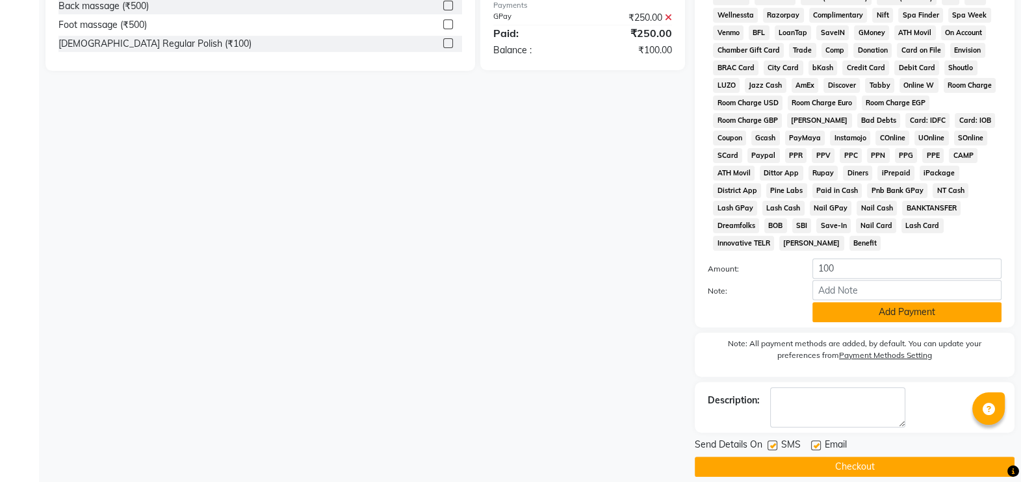
click at [883, 302] on button "Add Payment" at bounding box center [907, 312] width 189 height 20
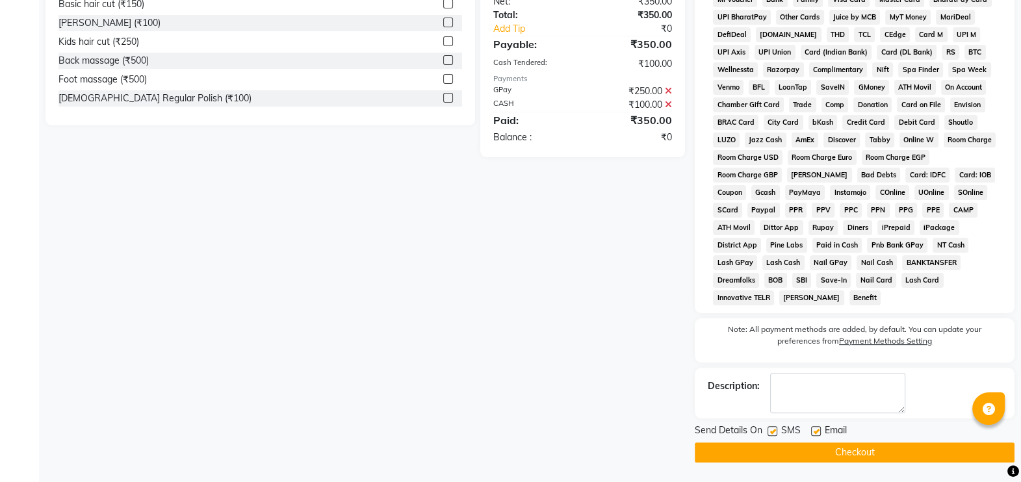
scroll to position [423, 0]
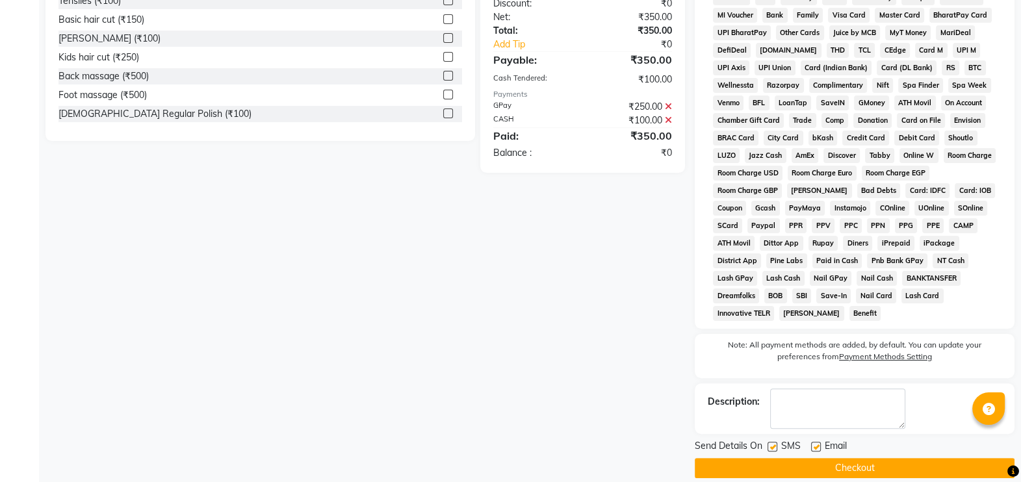
click at [774, 442] on label at bounding box center [773, 447] width 10 height 10
click at [774, 443] on input "checkbox" at bounding box center [772, 447] width 8 height 8
checkbox input "false"
click at [794, 458] on button "Checkout" at bounding box center [855, 468] width 320 height 20
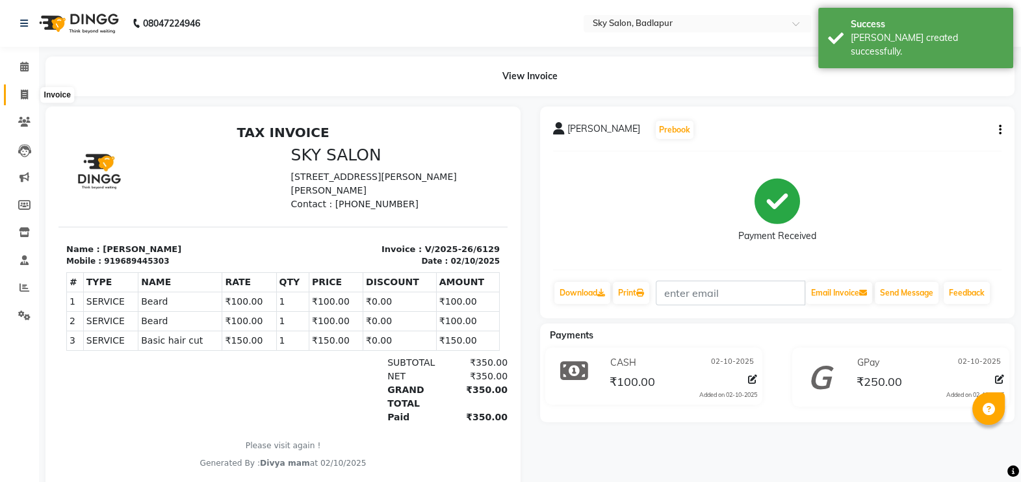
click at [24, 92] on icon at bounding box center [24, 95] width 7 height 10
select select "service"
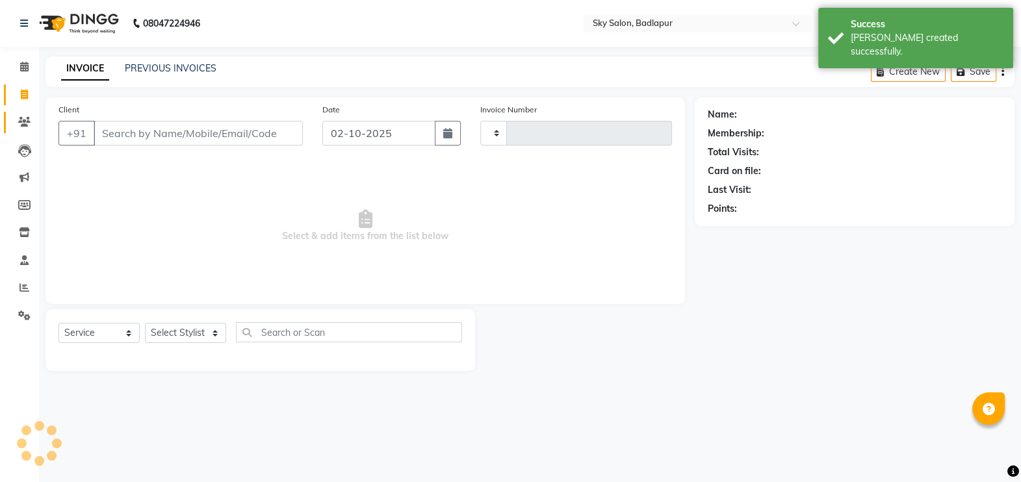
type input "6130"
select select "6927"
click at [202, 72] on link "PREVIOUS INVOICES" at bounding box center [171, 68] width 92 height 12
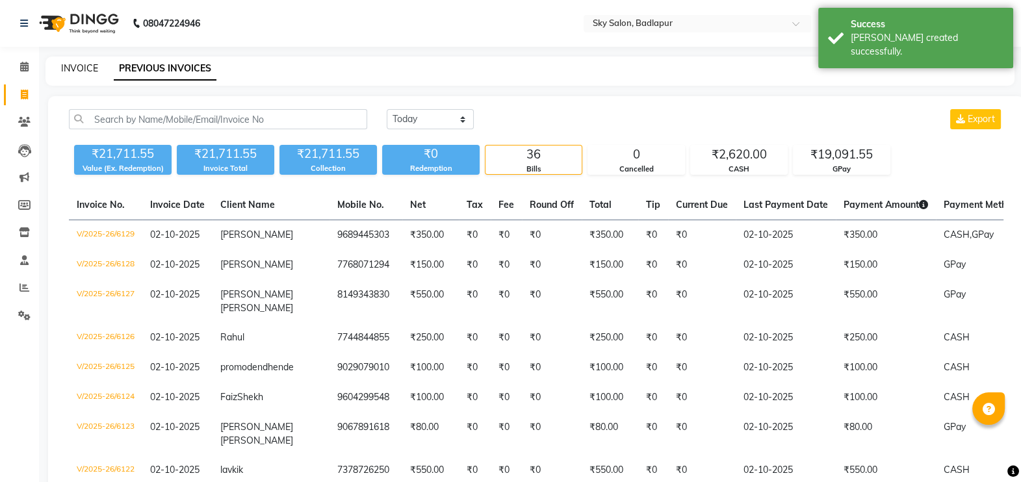
click at [79, 70] on link "INVOICE" at bounding box center [79, 68] width 37 height 12
select select "service"
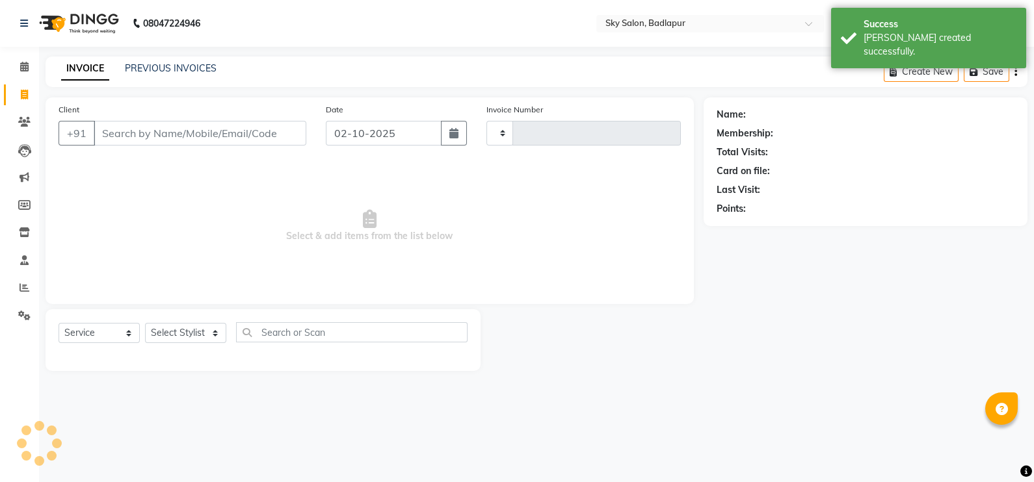
type input "6130"
select select "6927"
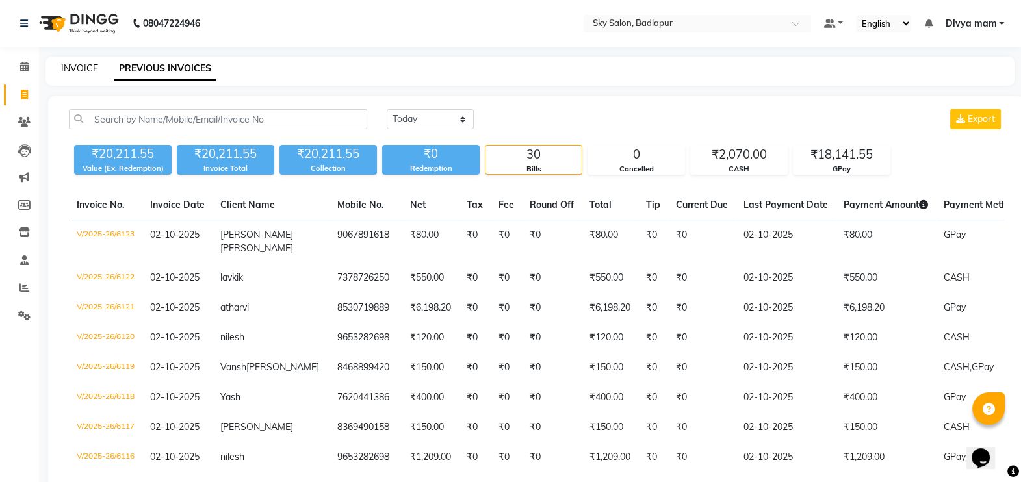
click at [68, 69] on link "INVOICE" at bounding box center [79, 68] width 37 height 12
select select "service"
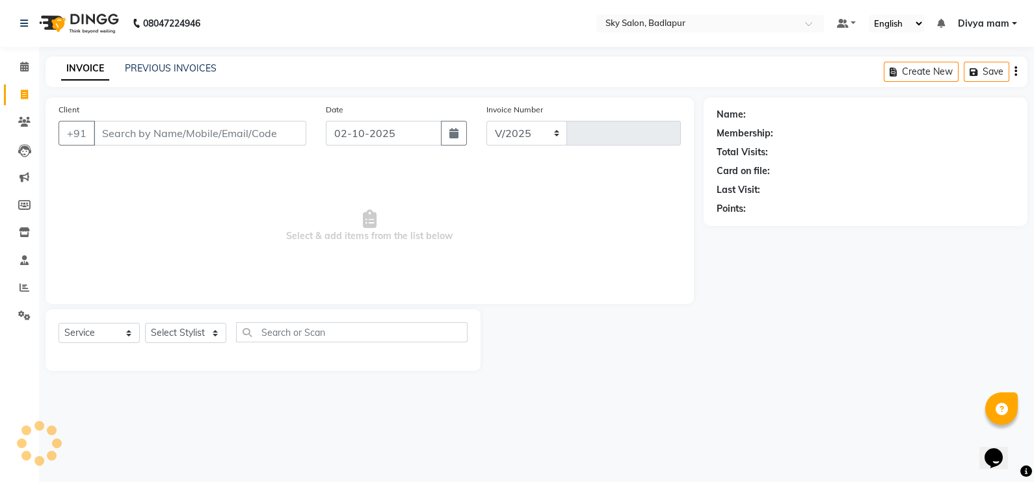
select select "6927"
type input "6128"
click at [175, 68] on link "PREVIOUS INVOICES" at bounding box center [171, 68] width 92 height 12
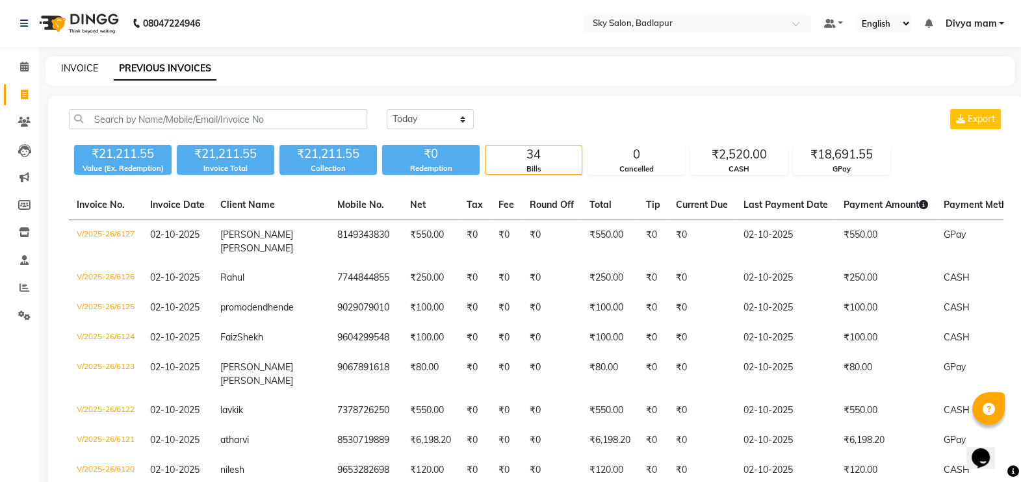
click at [84, 65] on link "INVOICE" at bounding box center [79, 68] width 37 height 12
select select "service"
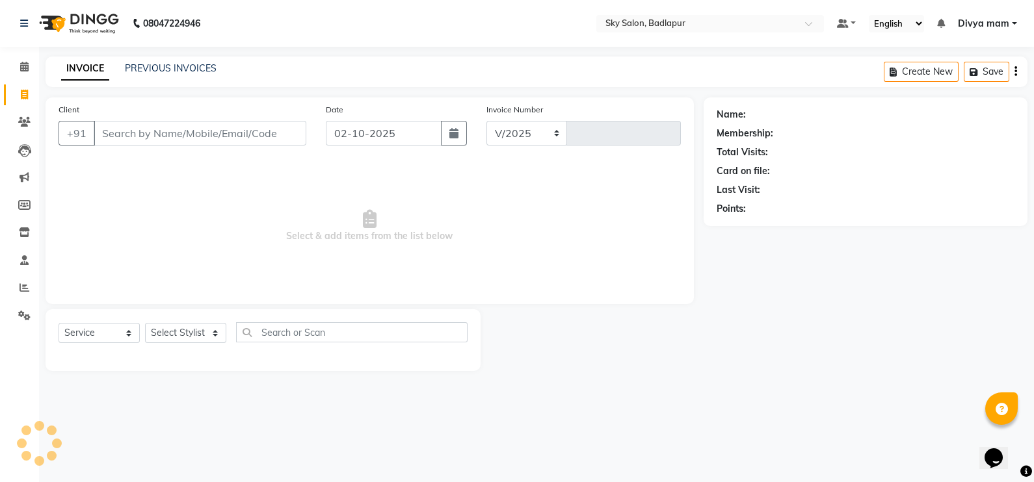
select select "6927"
type input "6128"
click at [245, 138] on input "Client" at bounding box center [200, 133] width 213 height 25
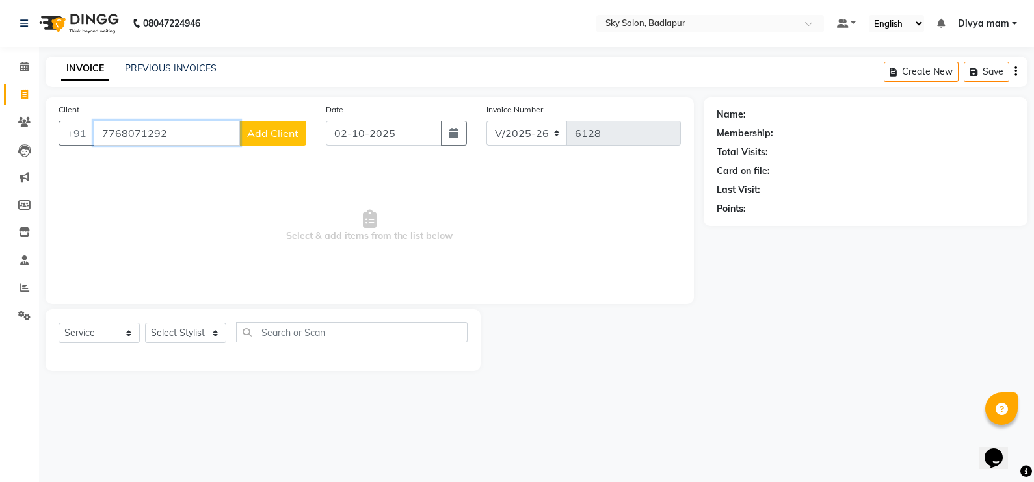
type input "7768071292"
click at [272, 129] on span "Add Client" at bounding box center [272, 133] width 51 height 13
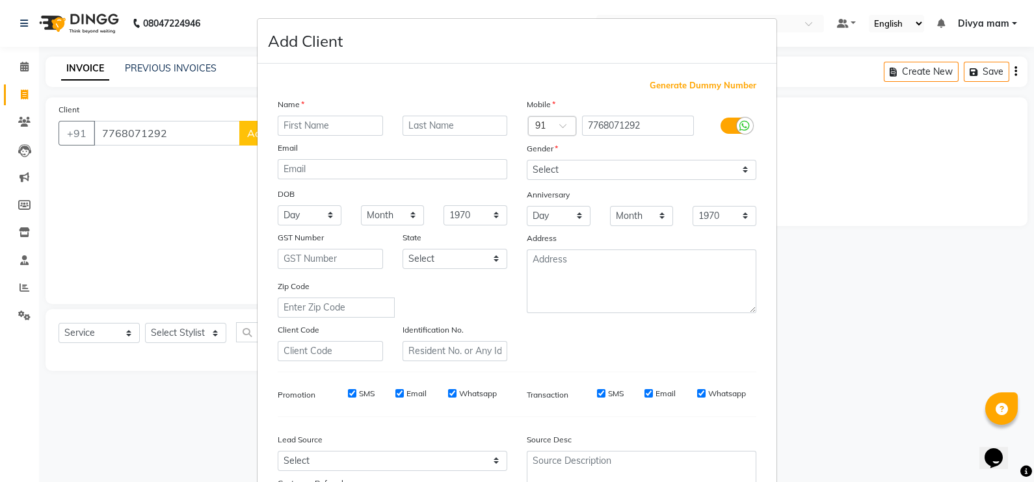
click at [211, 138] on ngb-modal-window "Add Client Generate Dummy Number Name Email DOB Day 01 02 03 04 05 06 07 08 09 …" at bounding box center [517, 241] width 1034 height 482
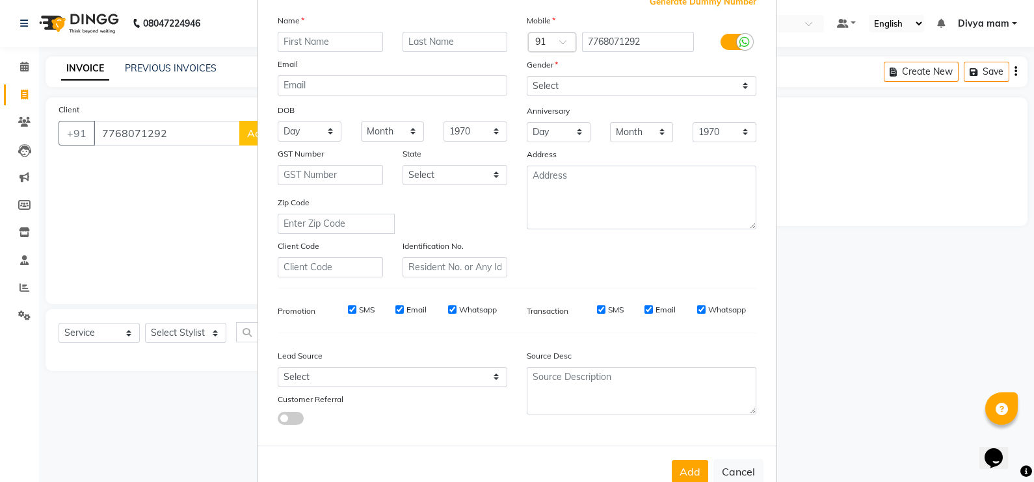
scroll to position [124, 0]
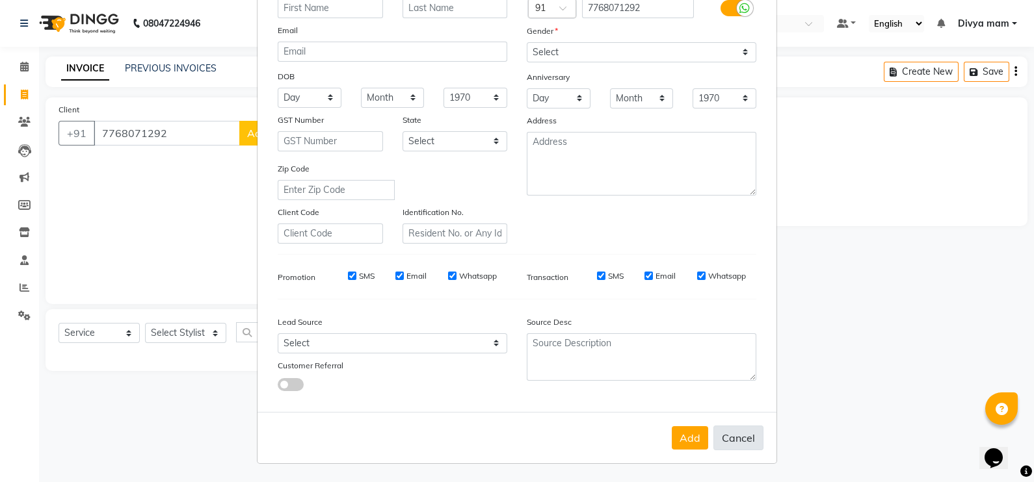
click at [731, 442] on button "Cancel" at bounding box center [738, 438] width 50 height 25
select select
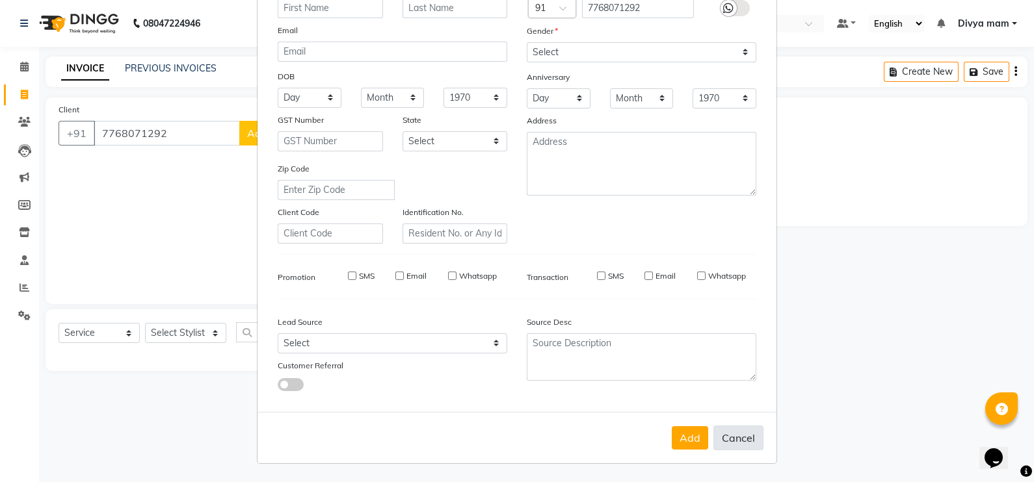
select select
checkbox input "false"
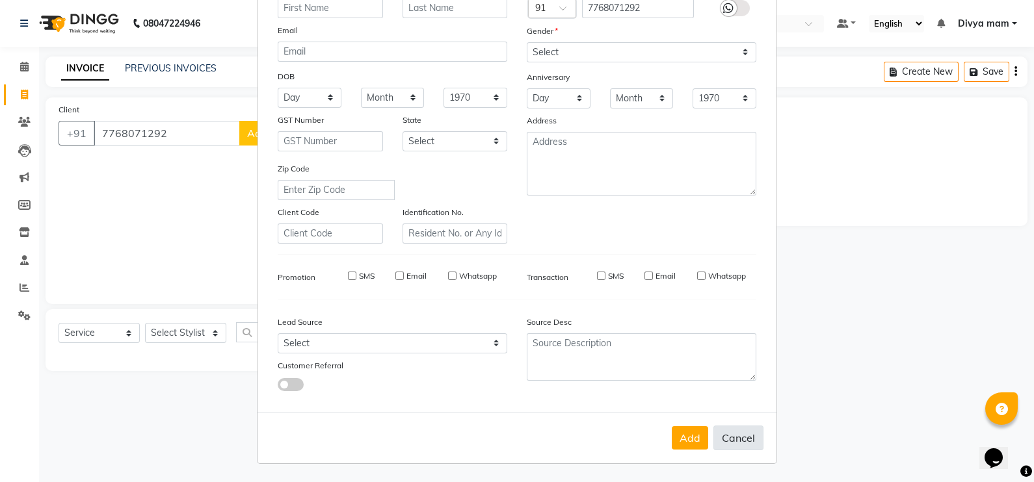
checkbox input "false"
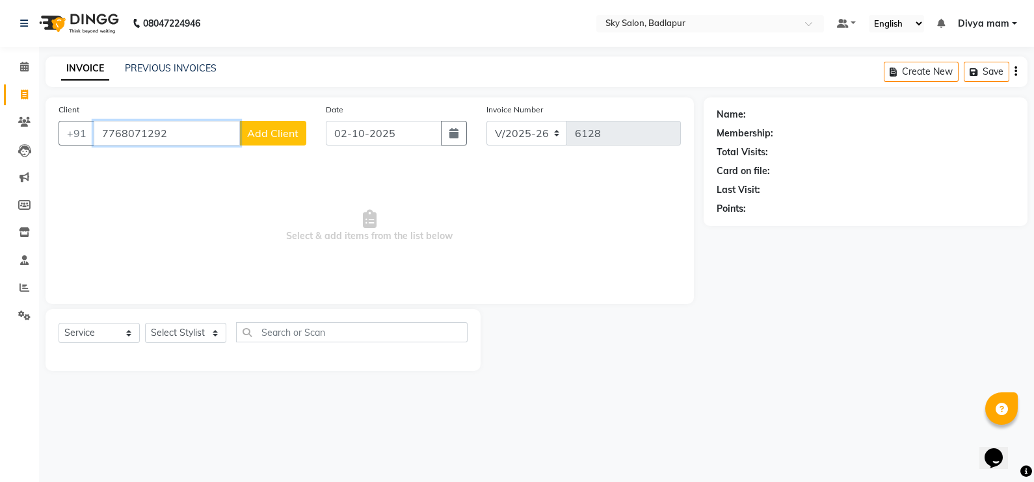
click at [195, 138] on input "7768071292" at bounding box center [167, 133] width 146 height 25
type input "7768071294"
click at [269, 126] on button "Add Client" at bounding box center [272, 133] width 67 height 25
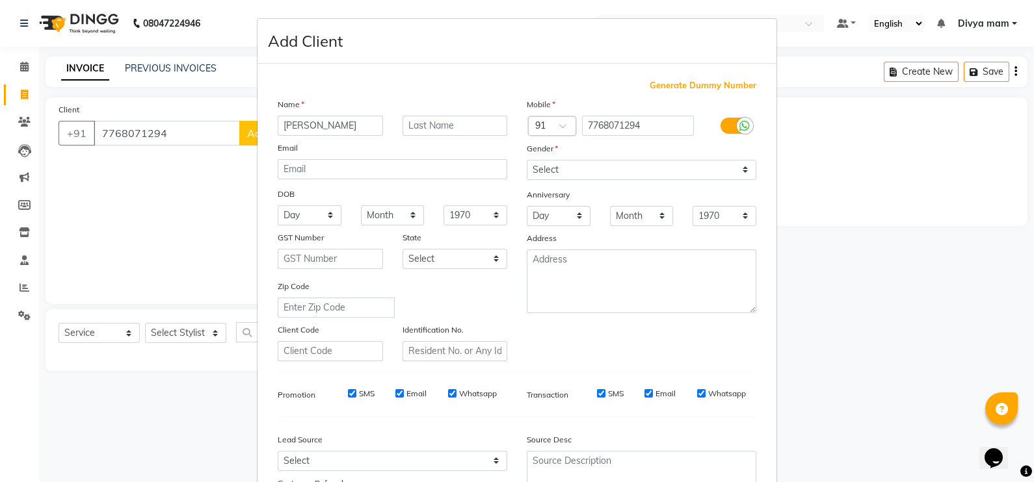
type input "jimil"
click at [725, 172] on select "Select Male Female Other Prefer Not To Say" at bounding box center [642, 170] width 230 height 20
select select "male"
click at [527, 161] on select "Select Male Female Other Prefer Not To Say" at bounding box center [642, 170] width 230 height 20
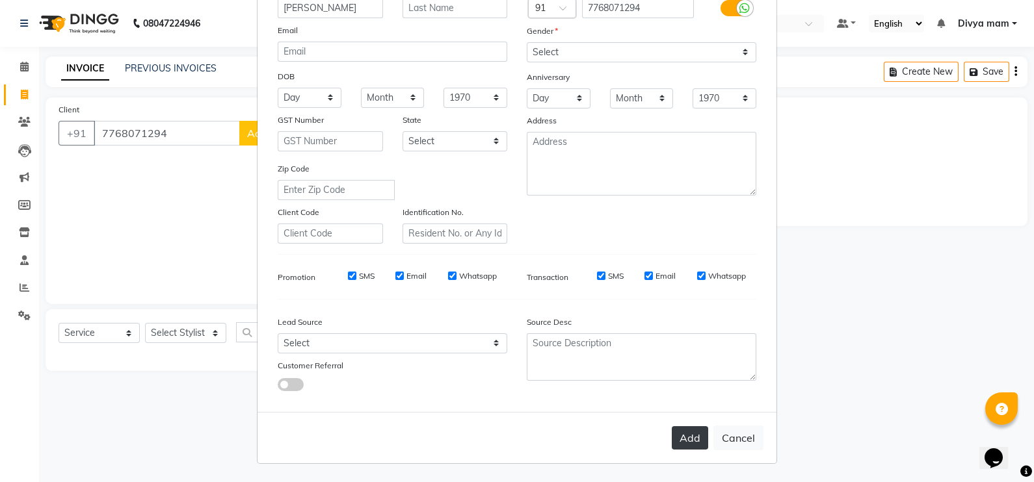
click at [681, 441] on button "Add" at bounding box center [690, 437] width 36 height 23
select select
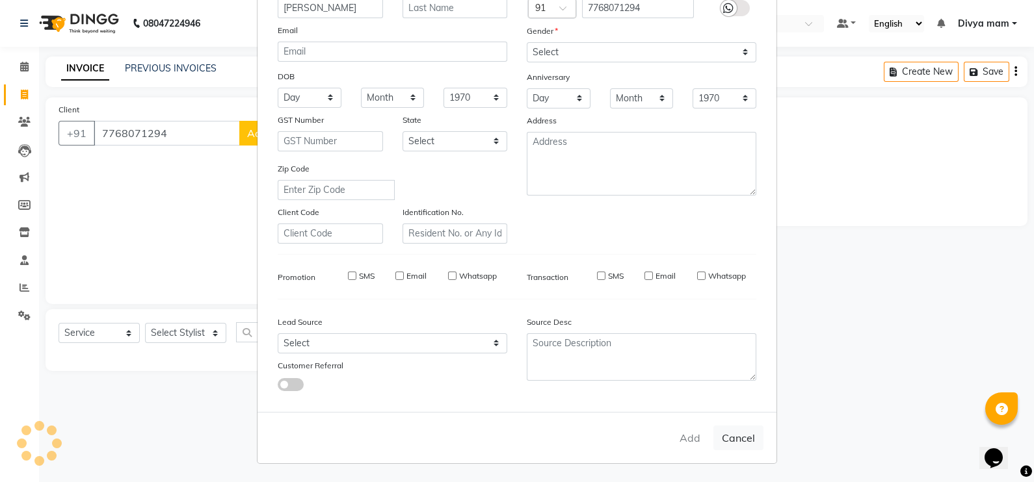
select select
checkbox input "false"
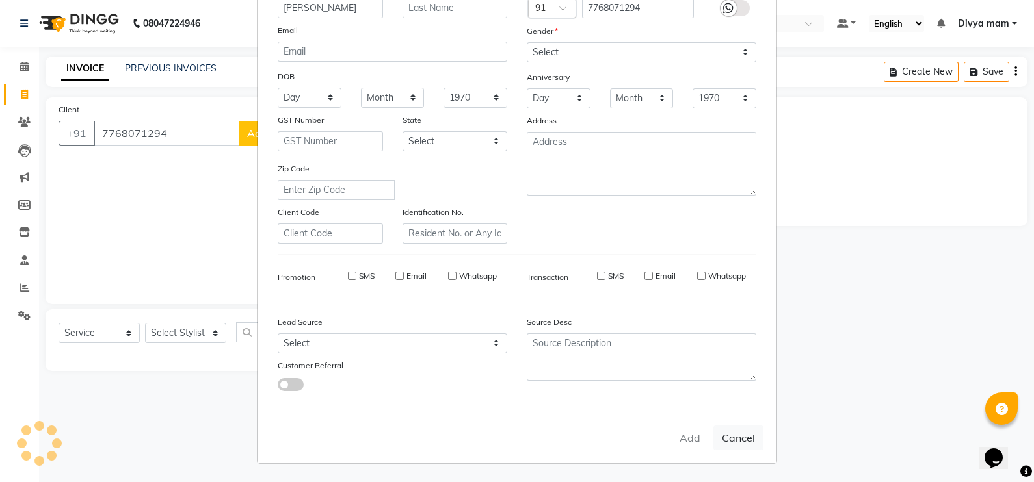
checkbox input "false"
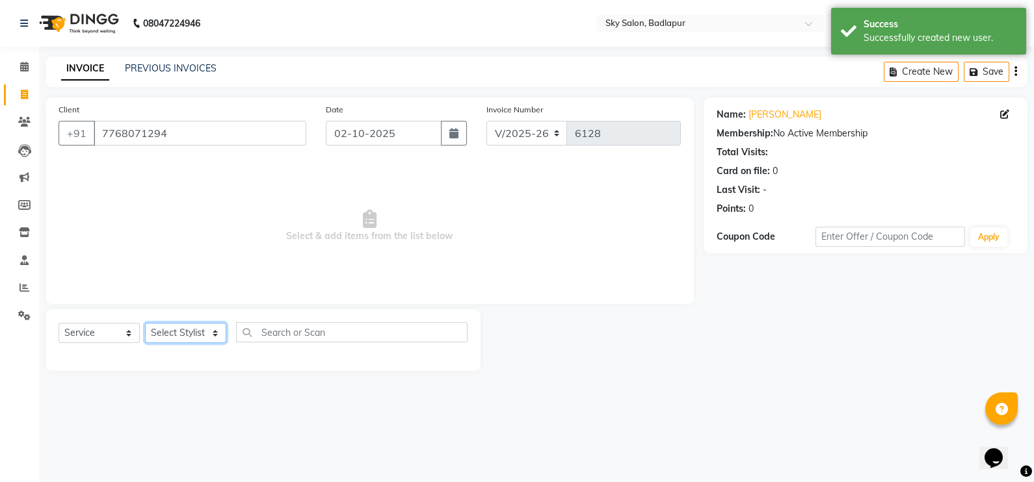
click at [187, 337] on select "Select Stylist [PERSON_NAME] [PERSON_NAME] [PERSON_NAME] [PERSON_NAME] mam [PER…" at bounding box center [185, 333] width 81 height 20
select select "81048"
click at [145, 324] on select "Select Stylist [PERSON_NAME] [PERSON_NAME] [PERSON_NAME] [PERSON_NAME] mam [PER…" at bounding box center [185, 333] width 81 height 20
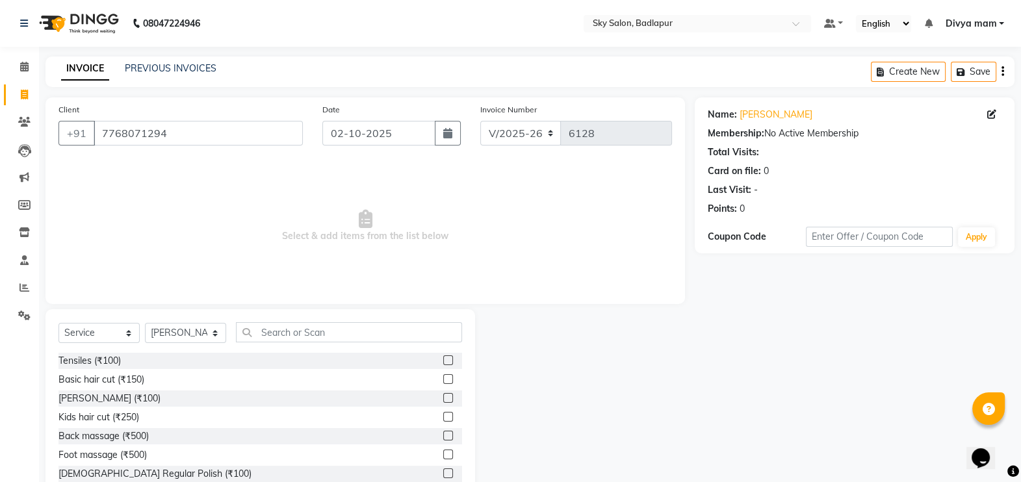
click at [443, 382] on label at bounding box center [448, 379] width 10 height 10
click at [443, 382] on input "checkbox" at bounding box center [447, 380] width 8 height 8
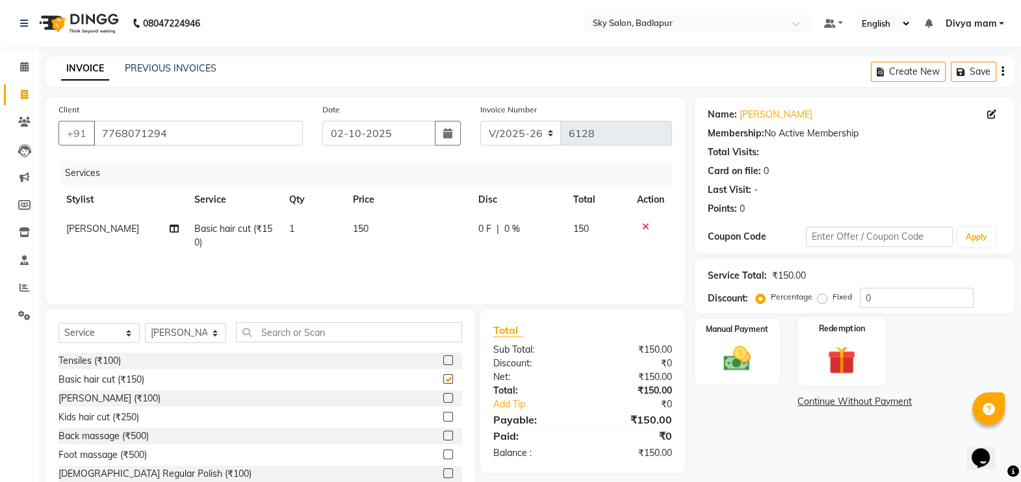
checkbox input "false"
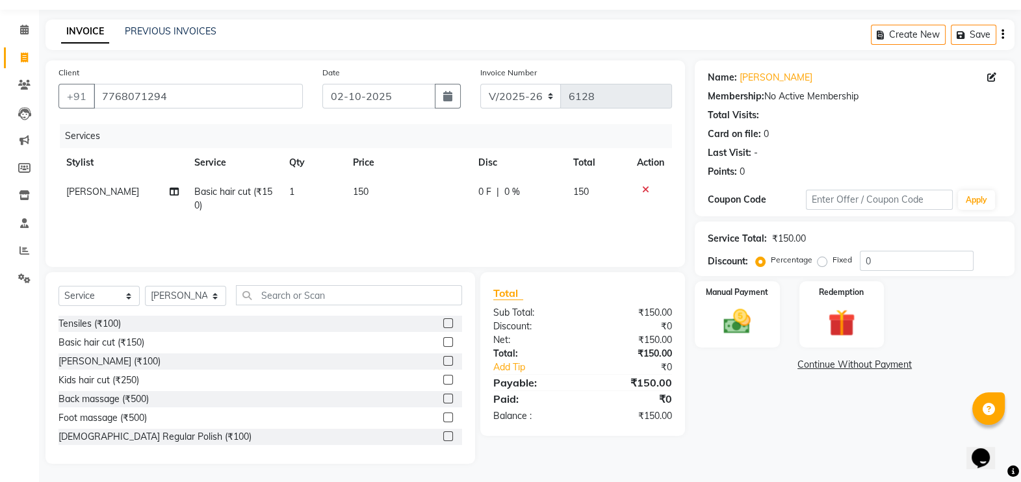
scroll to position [38, 0]
click at [728, 311] on img at bounding box center [738, 320] width 46 height 33
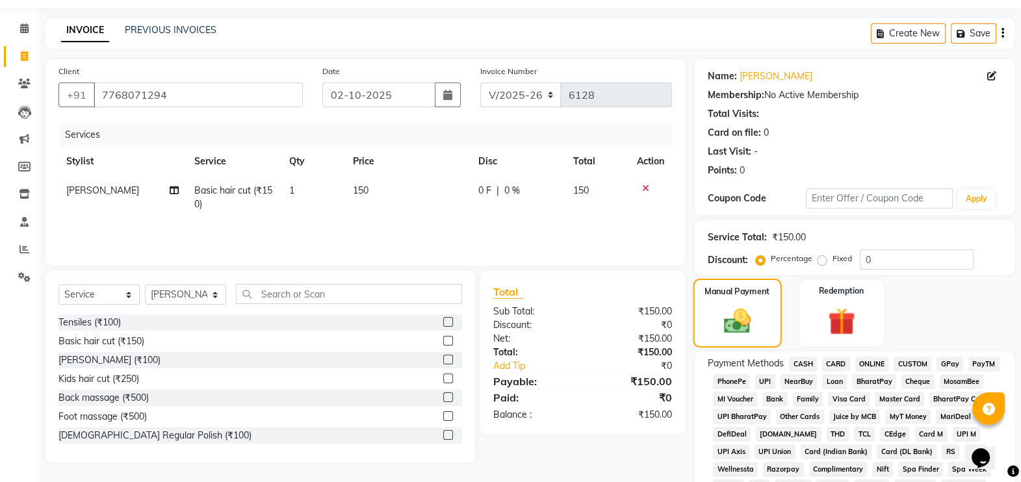
click at [728, 311] on img at bounding box center [738, 321] width 44 height 31
click at [942, 360] on span "GPay" at bounding box center [950, 364] width 27 height 15
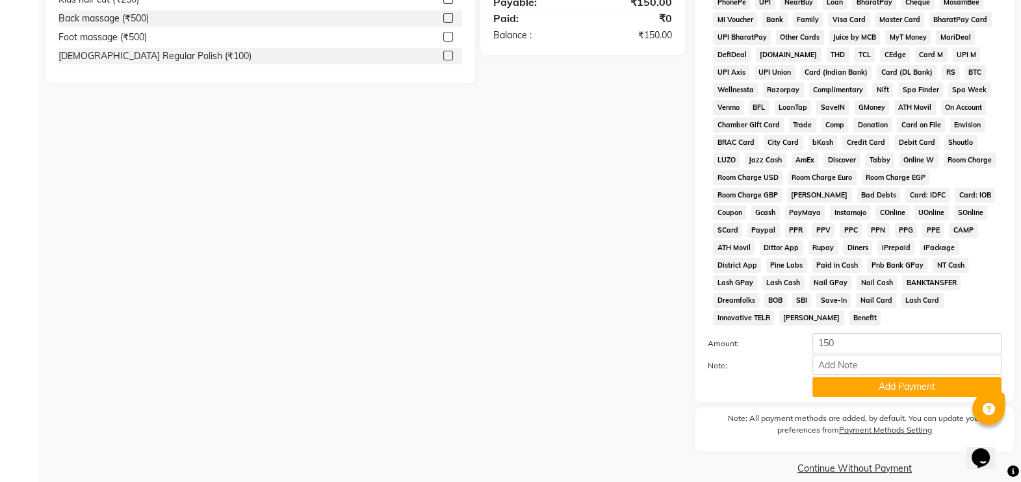
scroll to position [419, 0]
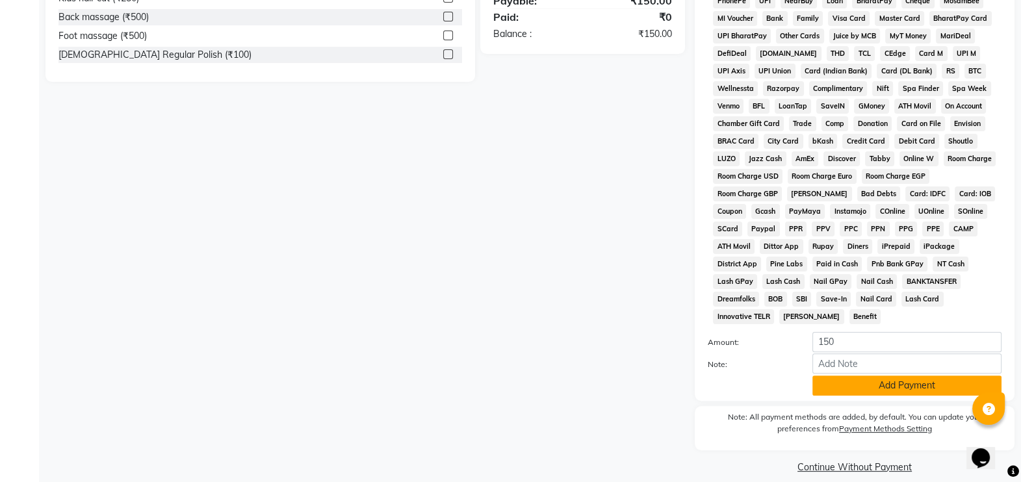
click at [886, 376] on button "Add Payment" at bounding box center [907, 386] width 189 height 20
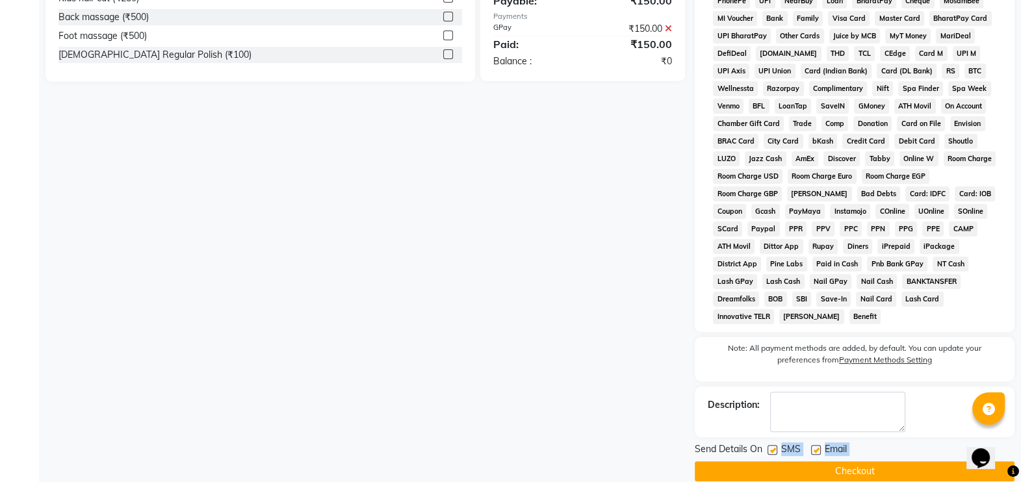
drag, startPoint x: 776, startPoint y: 434, endPoint x: 776, endPoint y: 449, distance: 15.0
click at [776, 449] on div "Send Details On SMS Email Checkout" at bounding box center [855, 462] width 320 height 39
drag, startPoint x: 776, startPoint y: 449, endPoint x: 770, endPoint y: 432, distance: 17.3
click at [770, 445] on label at bounding box center [773, 450] width 10 height 10
click at [770, 447] on input "checkbox" at bounding box center [772, 451] width 8 height 8
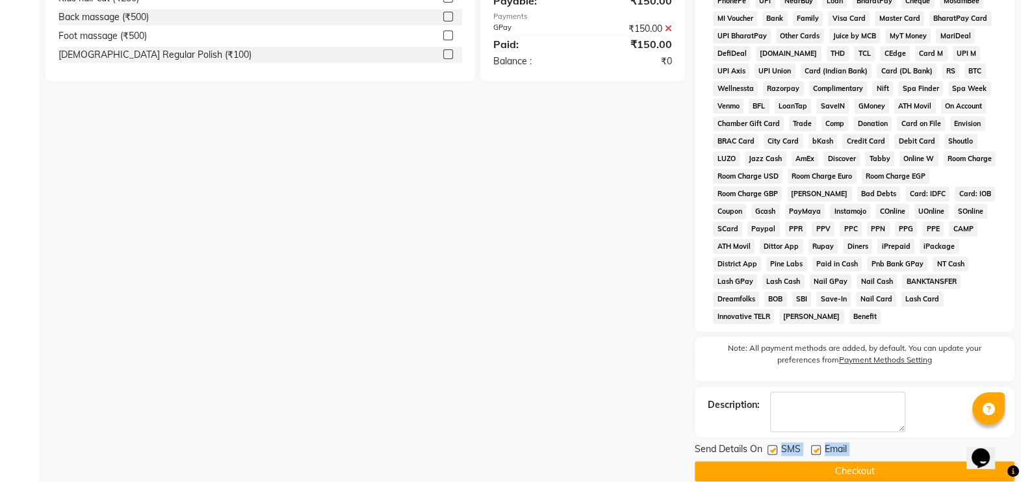
checkbox input "false"
click at [776, 462] on button "Checkout" at bounding box center [855, 472] width 320 height 20
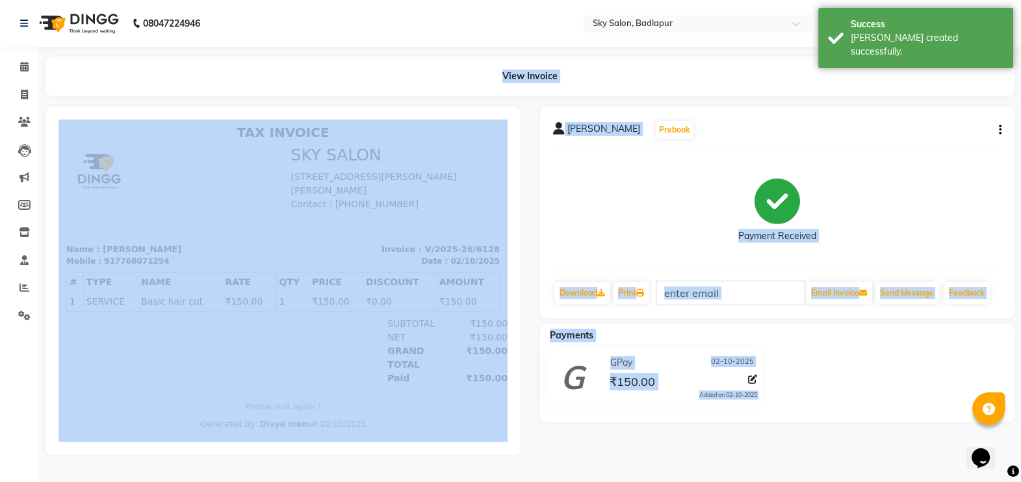
click at [700, 147] on div "jimil Prebook Payment Received Download Print Email Invoice Send Message Feedba…" at bounding box center [777, 213] width 475 height 212
click at [357, 64] on div "View Invoice" at bounding box center [530, 77] width 969 height 40
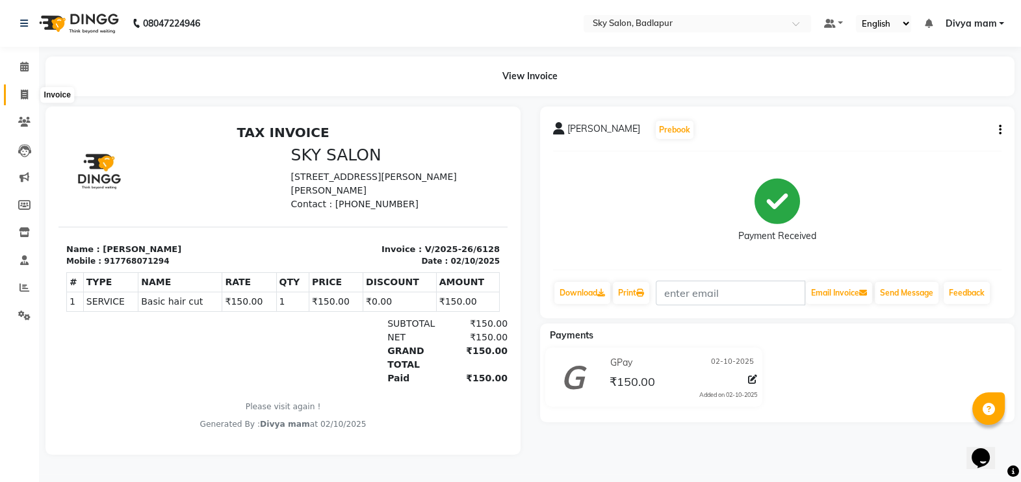
click at [20, 89] on span at bounding box center [24, 95] width 23 height 15
select select "service"
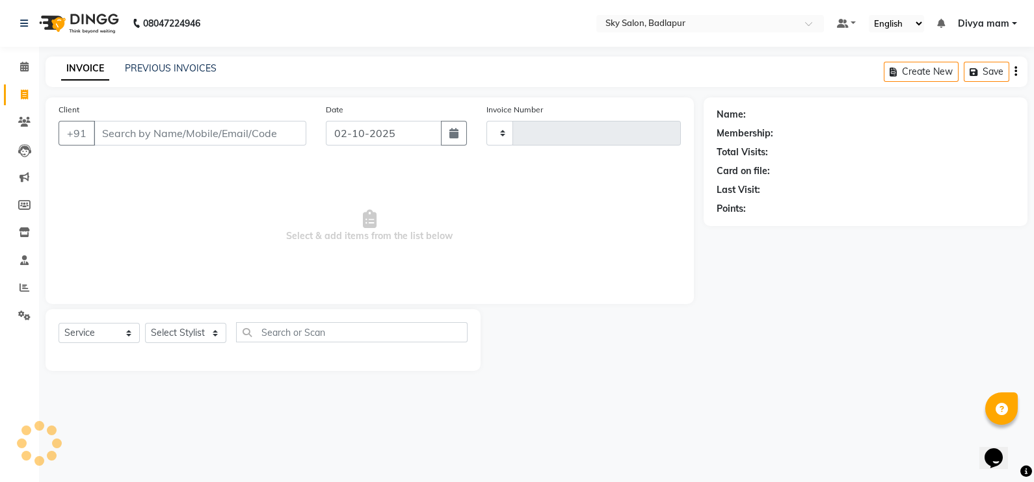
type input "6129"
select select "6927"
click at [679, 246] on span "Select & add items from the list below" at bounding box center [370, 226] width 622 height 130
click at [144, 72] on link "PREVIOUS INVOICES" at bounding box center [171, 68] width 92 height 12
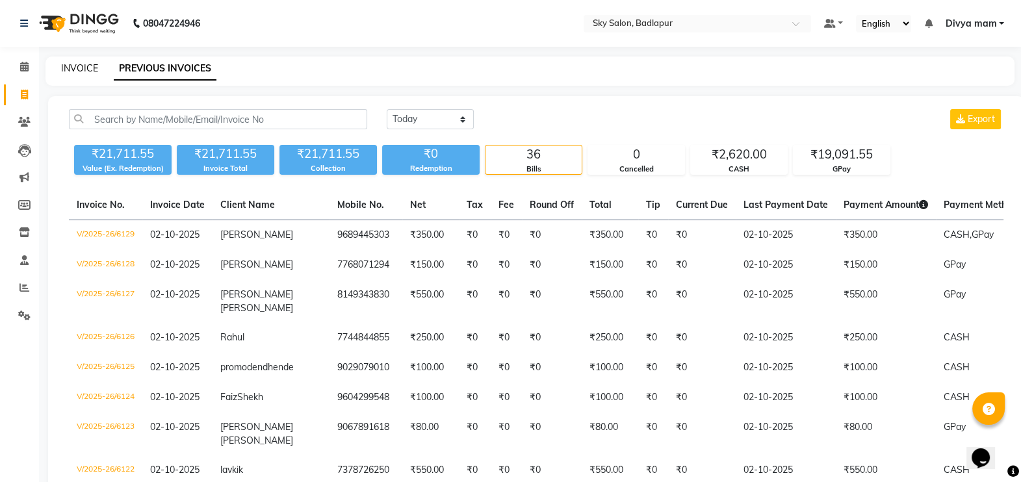
click at [69, 72] on link "INVOICE" at bounding box center [79, 68] width 37 height 12
select select "service"
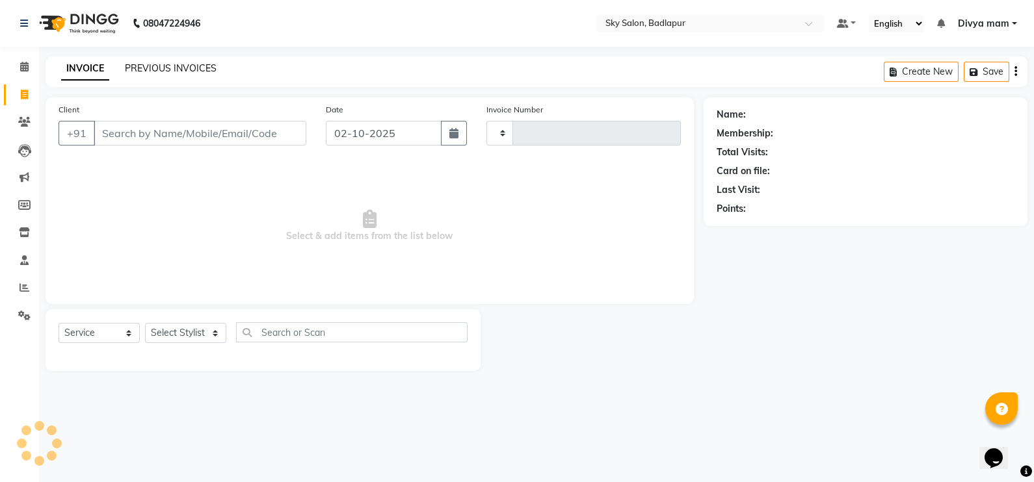
click at [172, 69] on link "PREVIOUS INVOICES" at bounding box center [171, 68] width 92 height 12
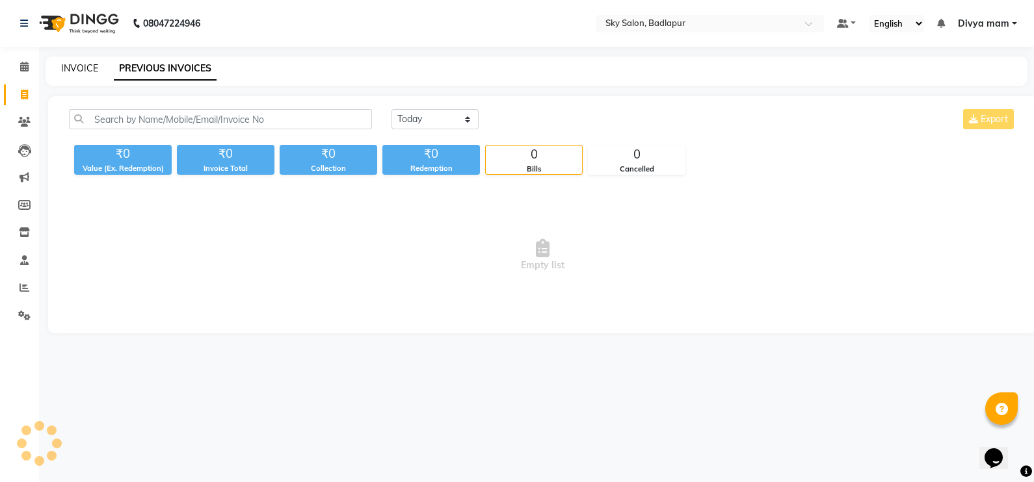
click at [85, 70] on link "INVOICE" at bounding box center [79, 68] width 37 height 12
select select "service"
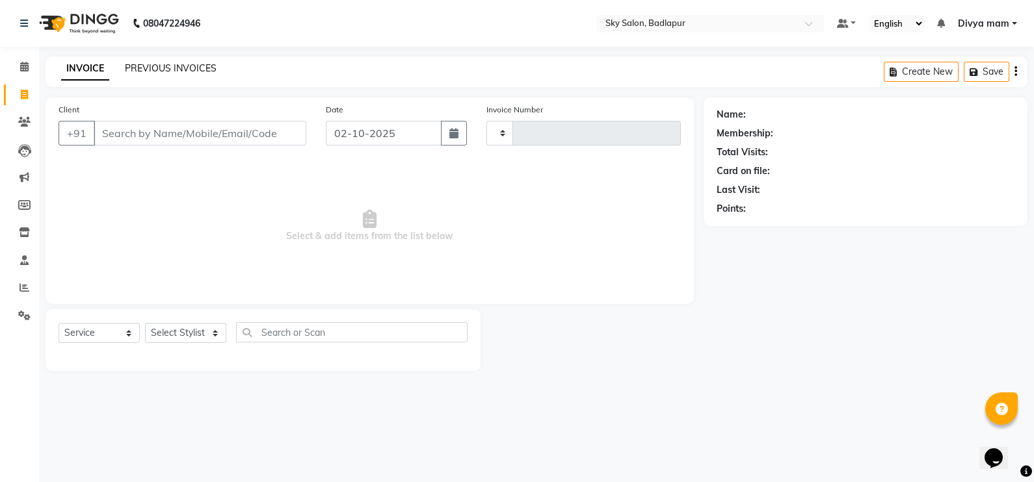
click at [177, 64] on link "PREVIOUS INVOICES" at bounding box center [171, 68] width 92 height 12
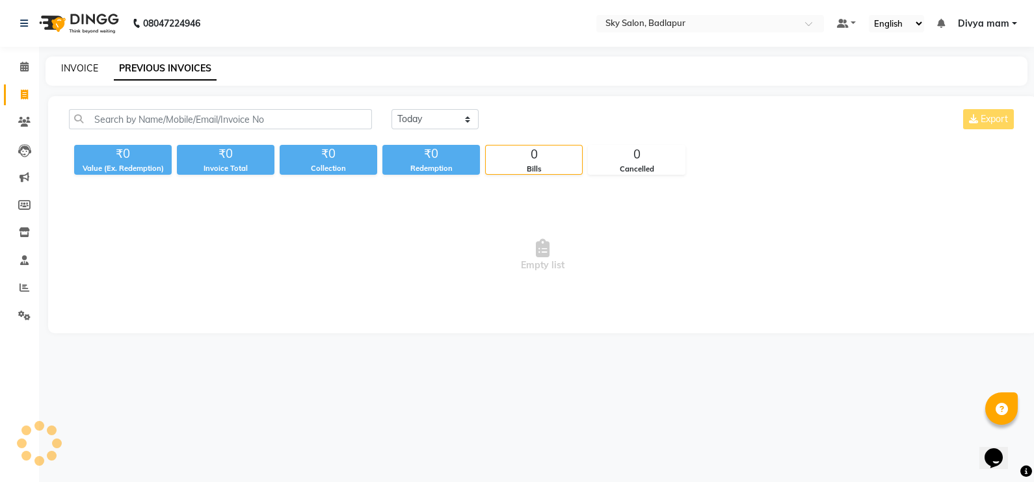
click at [73, 70] on link "INVOICE" at bounding box center [79, 68] width 37 height 12
select select "service"
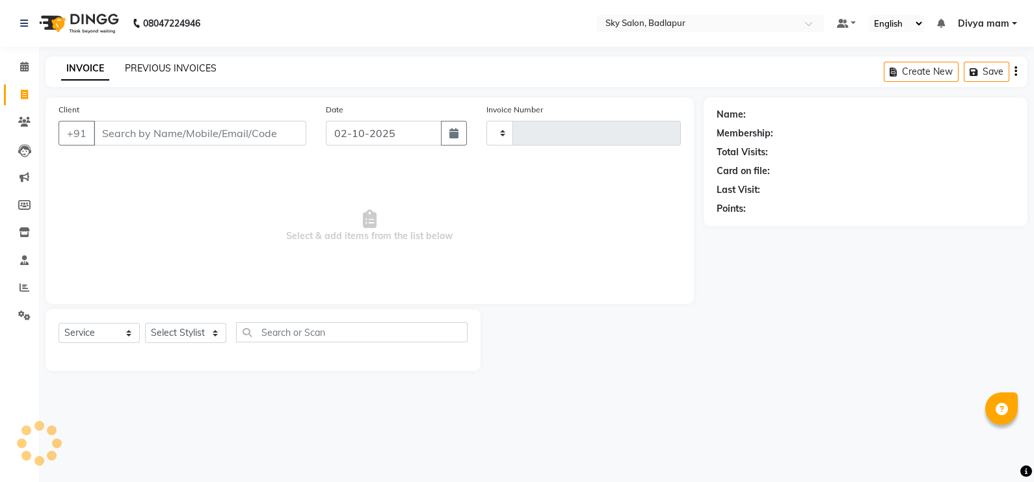
click at [166, 64] on link "PREVIOUS INVOICES" at bounding box center [171, 68] width 92 height 12
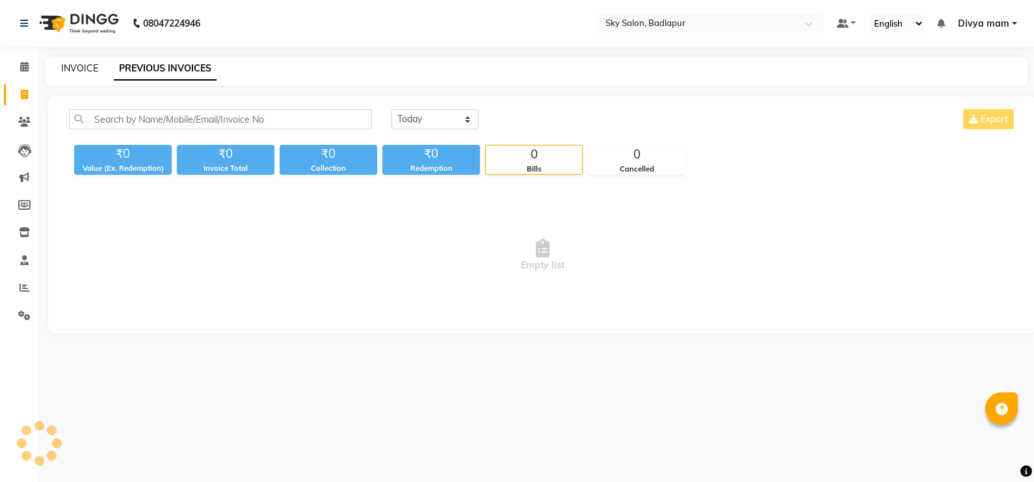
click at [75, 63] on link "INVOICE" at bounding box center [79, 68] width 37 height 12
select select "service"
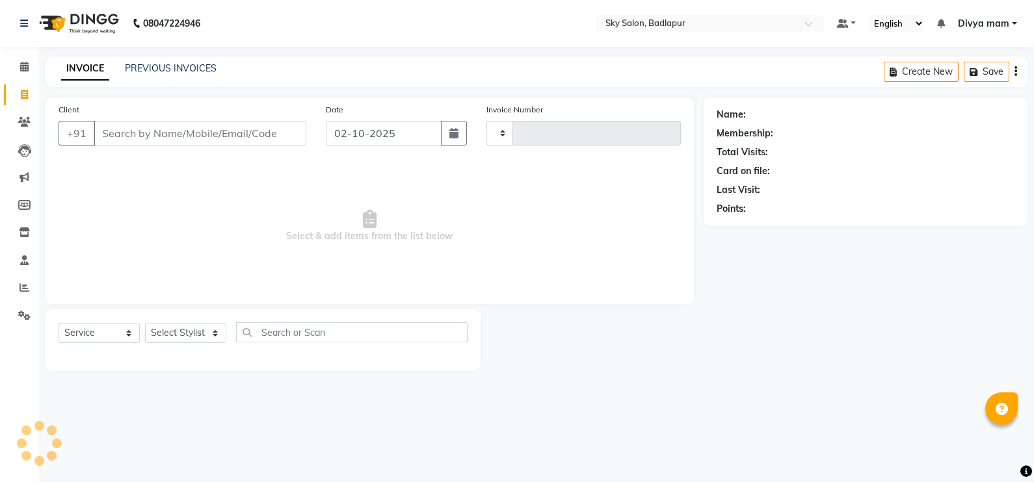
click at [689, 347] on div at bounding box center [591, 340] width 222 height 62
click at [235, 134] on input "Client" at bounding box center [200, 133] width 213 height 25
click at [263, 137] on input "Client" at bounding box center [200, 133] width 213 height 25
click at [259, 138] on input "Client" at bounding box center [200, 133] width 213 height 25
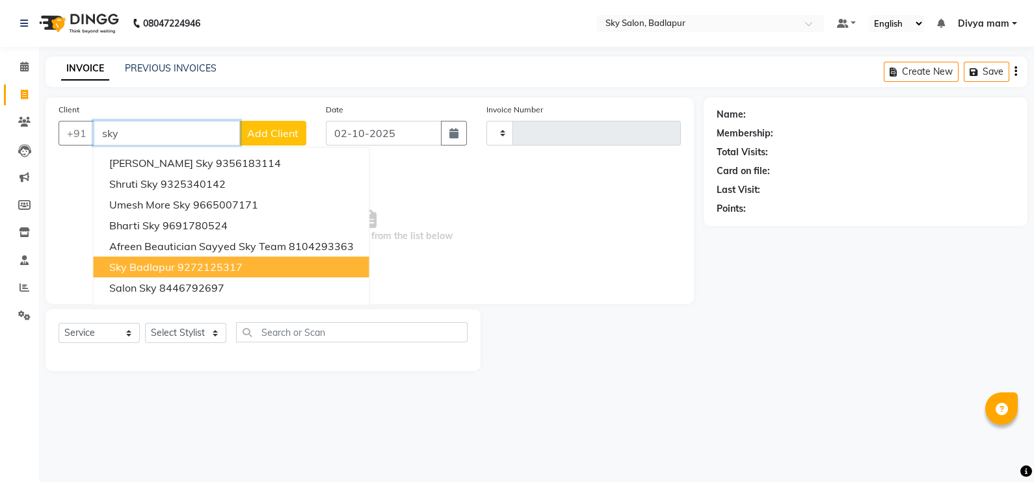
click at [222, 263] on ngb-highlight "9272125317" at bounding box center [209, 267] width 65 height 13
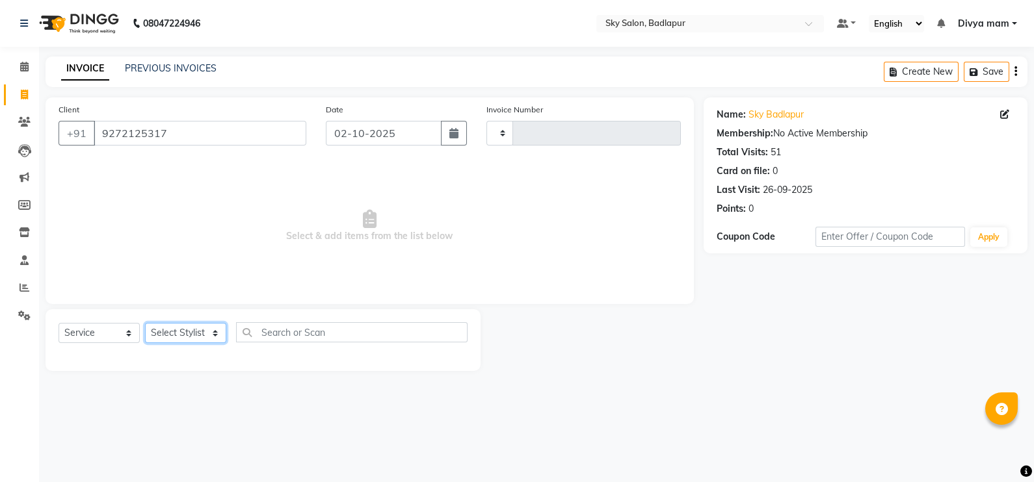
click at [205, 336] on select "Select Stylist" at bounding box center [185, 333] width 81 height 20
click at [244, 269] on span "Select & add items from the list below" at bounding box center [370, 226] width 622 height 130
click at [187, 338] on select "Select Stylist" at bounding box center [185, 333] width 81 height 20
click at [145, 324] on select "Select Stylist" at bounding box center [185, 333] width 81 height 20
click at [201, 334] on select "Select Stylist" at bounding box center [185, 333] width 81 height 20
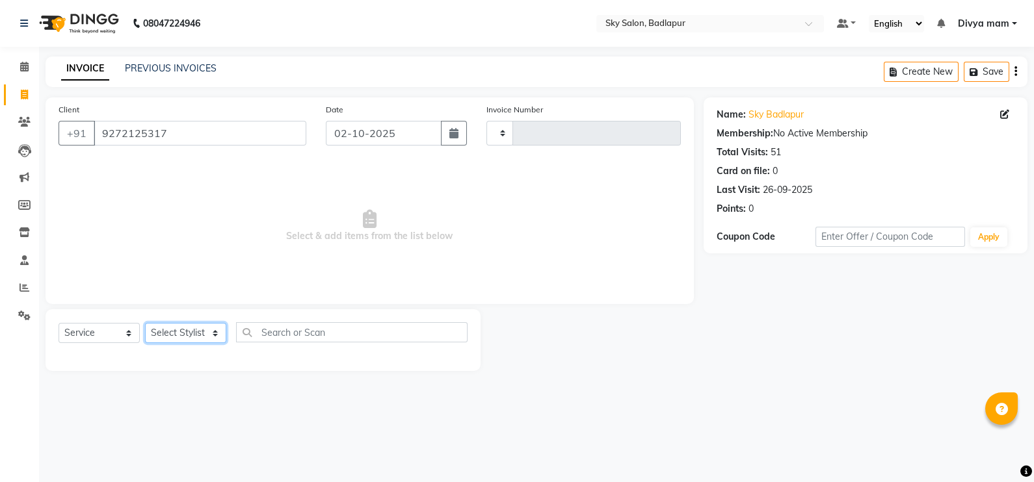
click at [207, 332] on select "Select Stylist" at bounding box center [185, 333] width 81 height 20
click at [215, 332] on select "Select Stylist" at bounding box center [185, 333] width 81 height 20
click at [209, 334] on select "Select Stylist" at bounding box center [185, 333] width 81 height 20
click at [211, 336] on select "Select Stylist" at bounding box center [185, 333] width 81 height 20
drag, startPoint x: 102, startPoint y: 131, endPoint x: 178, endPoint y: 137, distance: 76.2
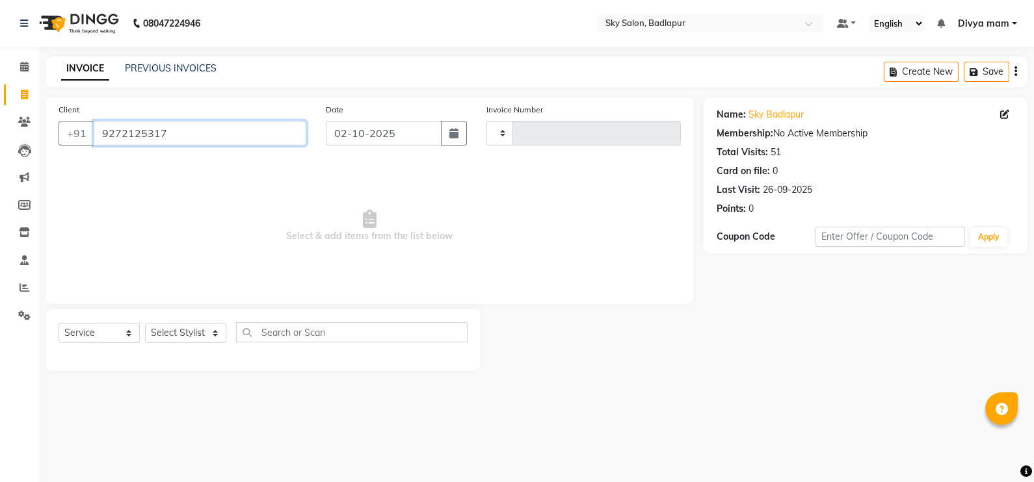
click at [178, 137] on input "9272125317" at bounding box center [200, 133] width 213 height 25
paste input "A bright, colorful a"
type input "A bright, colorful a"
click at [295, 137] on input "A bright, colorful a" at bounding box center [200, 133] width 213 height 25
click at [274, 138] on input "A bright, colorful a" at bounding box center [200, 133] width 213 height 25
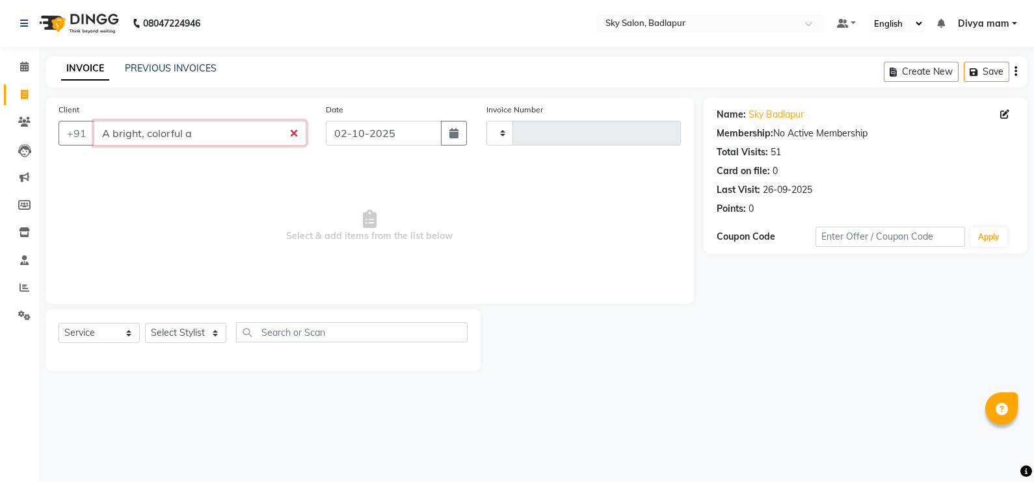
drag, startPoint x: 98, startPoint y: 133, endPoint x: 221, endPoint y: 140, distance: 123.7
click at [221, 140] on input "A bright, colorful a" at bounding box center [200, 133] width 213 height 25
click at [228, 136] on input "Client" at bounding box center [200, 133] width 213 height 25
paste input "A bright, colorful a"
click at [295, 137] on input "A bright, colorful a" at bounding box center [200, 133] width 213 height 25
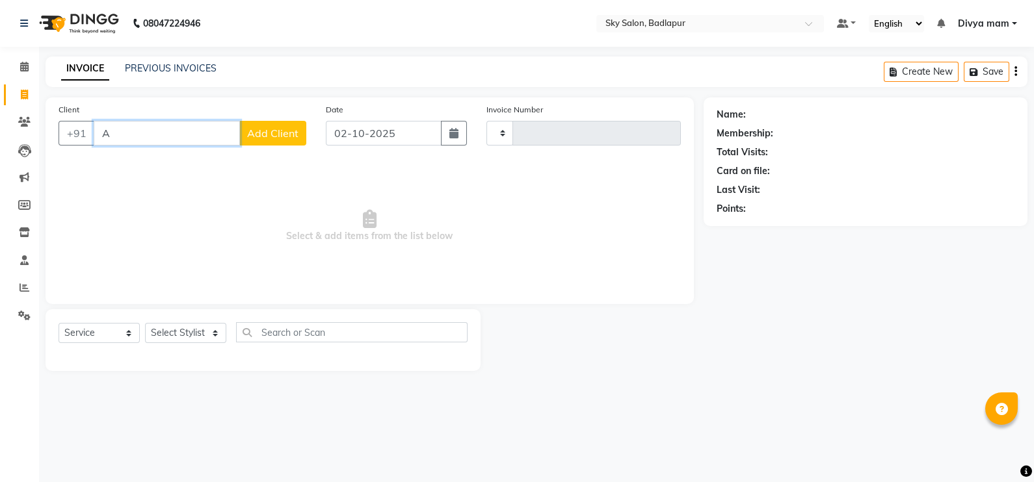
type input "A"
click at [215, 338] on select "Select Stylist" at bounding box center [185, 333] width 81 height 20
select select "6927"
select select "service"
click at [209, 130] on input "Client" at bounding box center [200, 133] width 213 height 25
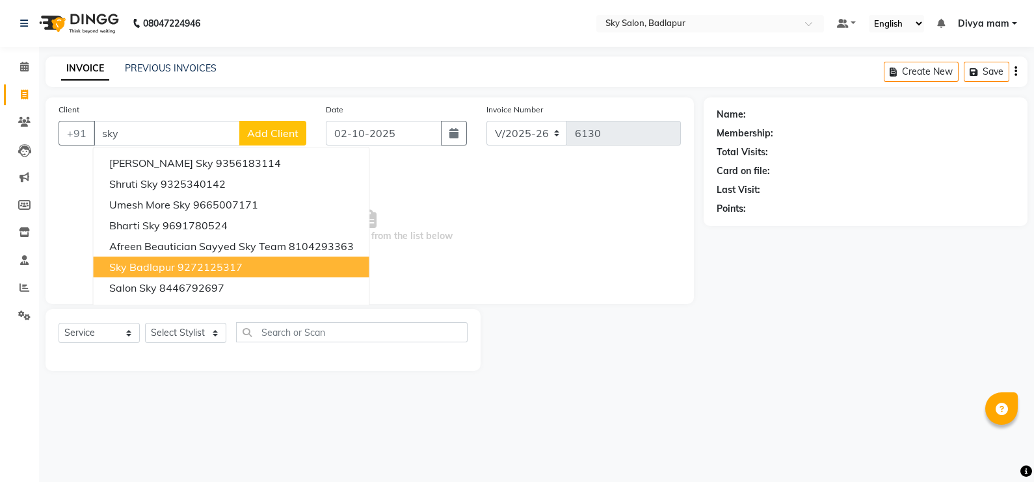
click at [148, 270] on span "Sky Badlapur" at bounding box center [142, 267] width 66 height 13
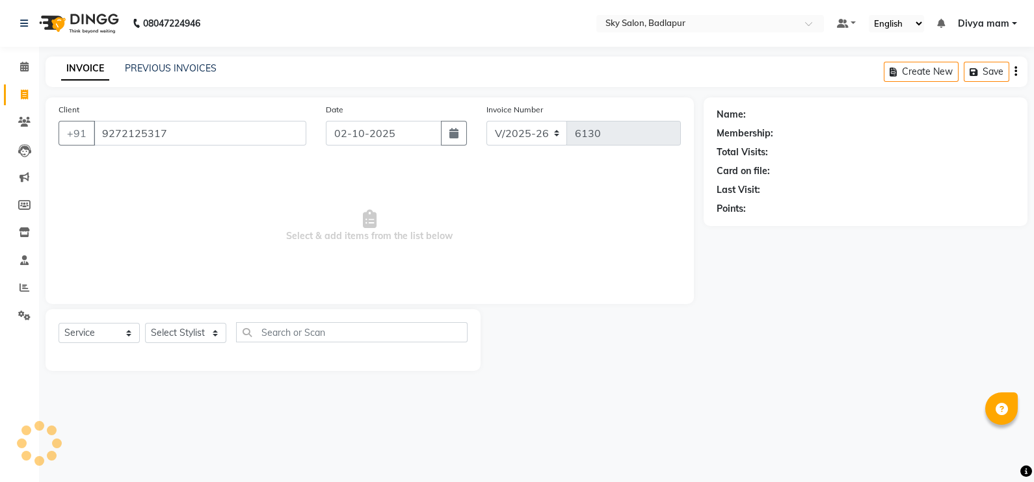
type input "9272125317"
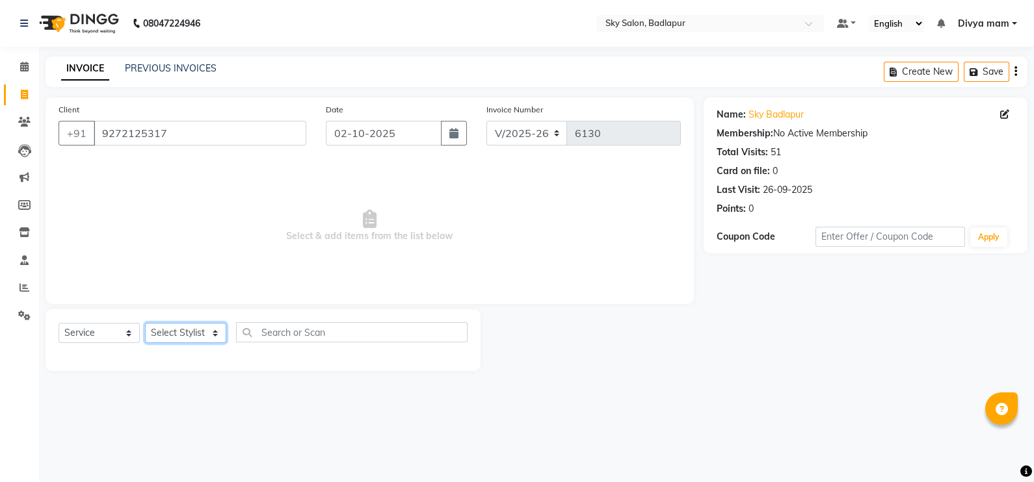
click at [205, 335] on select "Select Stylist [PERSON_NAME] [PERSON_NAME] [PERSON_NAME] [PERSON_NAME] mam [PER…" at bounding box center [185, 333] width 81 height 20
select select "54796"
click at [145, 324] on select "Select Stylist [PERSON_NAME] [PERSON_NAME] [PERSON_NAME] [PERSON_NAME] mam [PER…" at bounding box center [185, 333] width 81 height 20
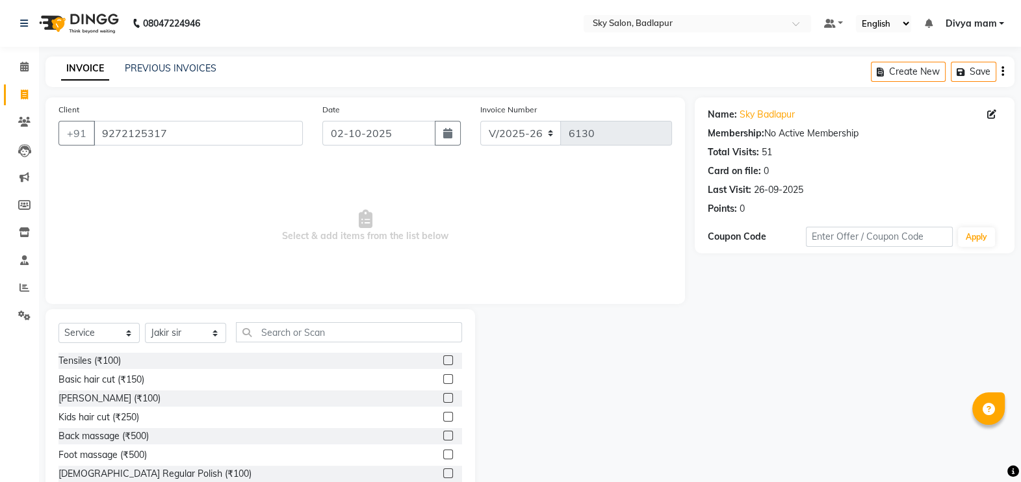
click at [443, 376] on label at bounding box center [448, 379] width 10 height 10
click at [443, 376] on input "checkbox" at bounding box center [447, 380] width 8 height 8
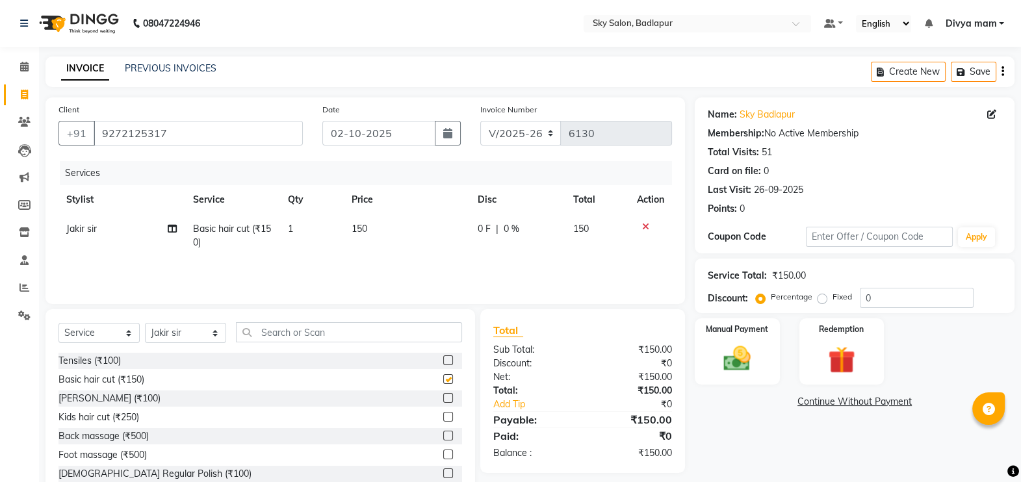
checkbox input "false"
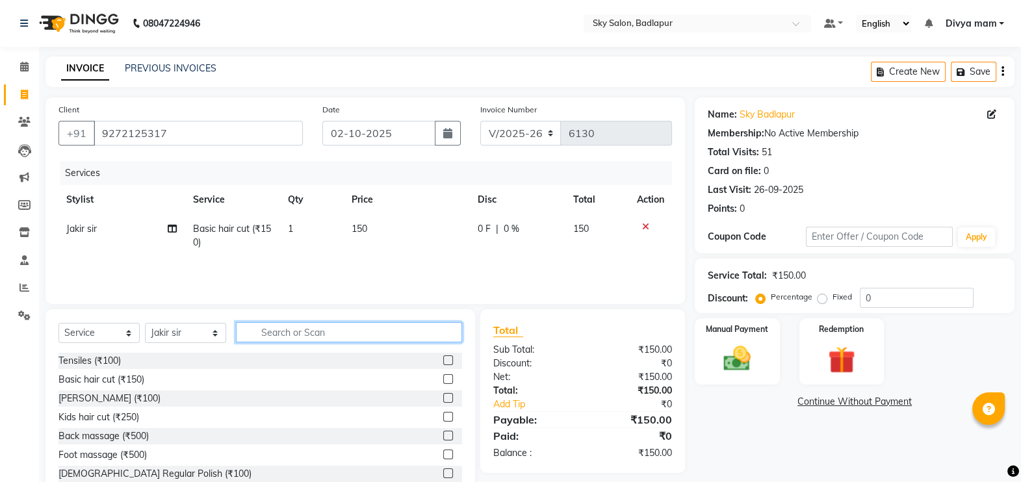
click at [386, 337] on input "text" at bounding box center [349, 332] width 226 height 20
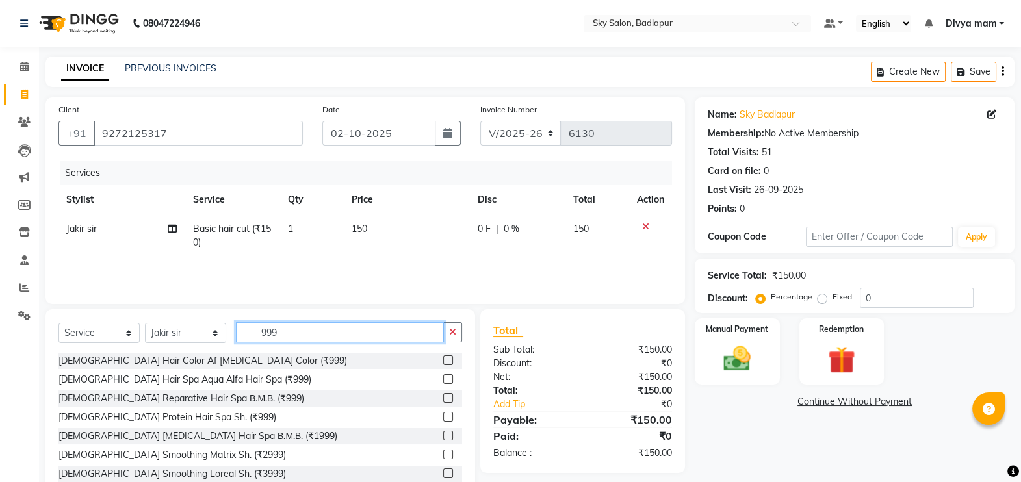
type input "999"
click at [443, 380] on label at bounding box center [448, 379] width 10 height 10
click at [443, 380] on input "checkbox" at bounding box center [447, 380] width 8 height 8
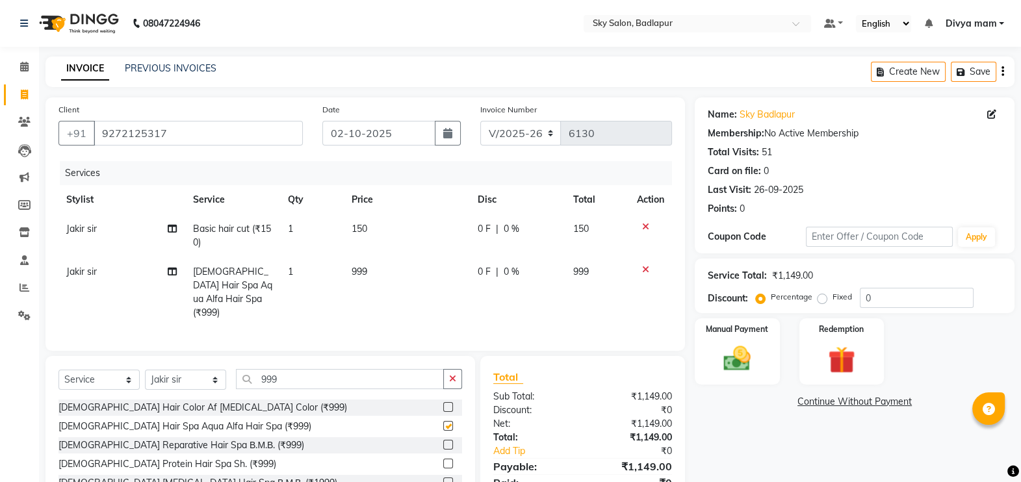
checkbox input "false"
click at [443, 408] on label at bounding box center [448, 407] width 10 height 10
click at [443, 408] on input "checkbox" at bounding box center [447, 408] width 8 height 8
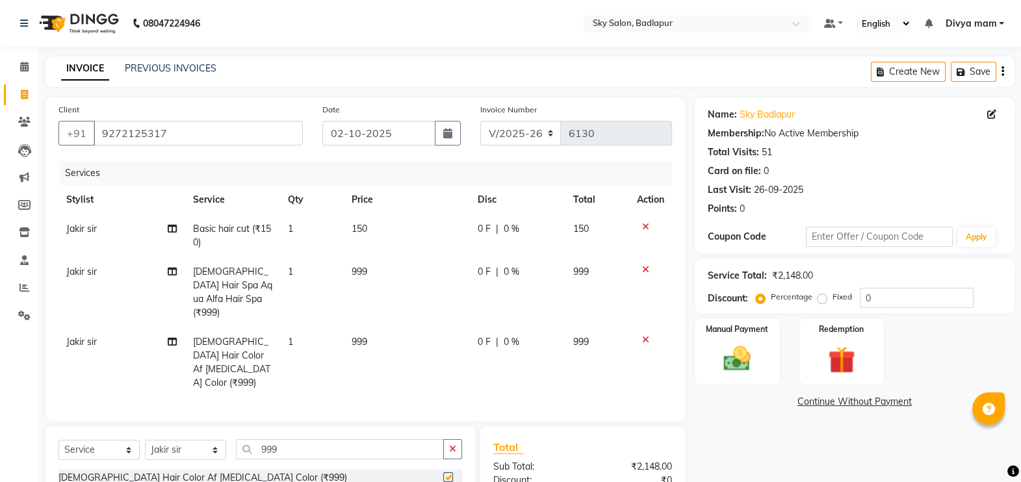
checkbox input "false"
click at [646, 267] on icon at bounding box center [645, 269] width 7 height 9
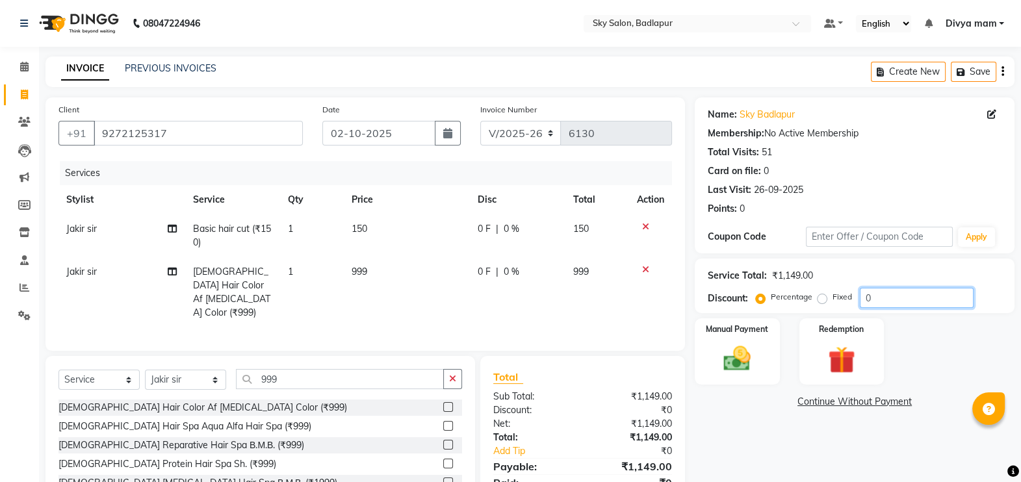
click at [926, 296] on input "0" at bounding box center [917, 298] width 114 height 20
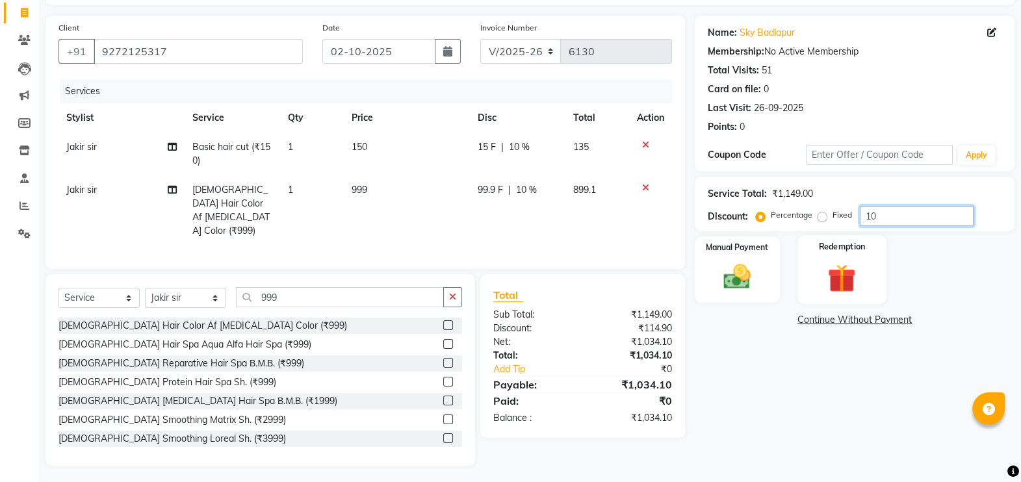
scroll to position [84, 0]
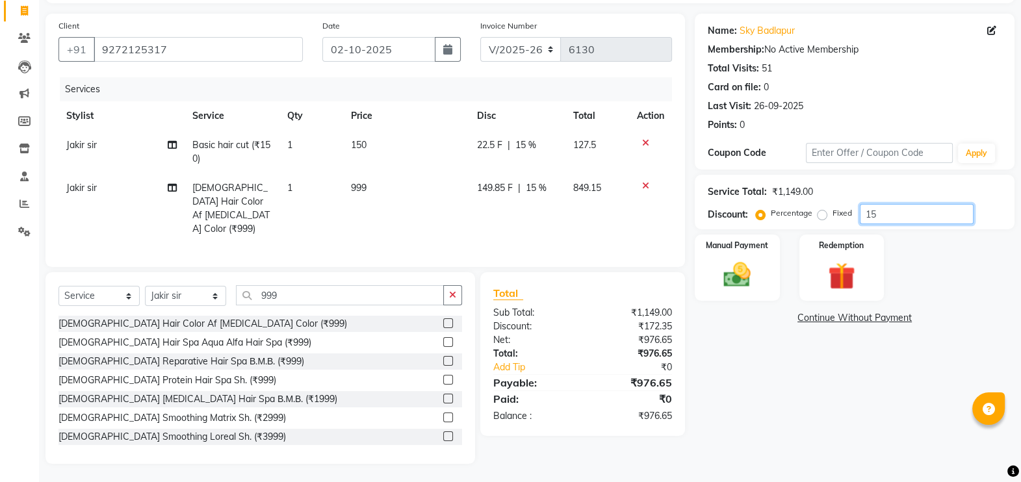
type input "15"
click at [530, 143] on span "15 %" at bounding box center [526, 145] width 21 height 14
select select "54796"
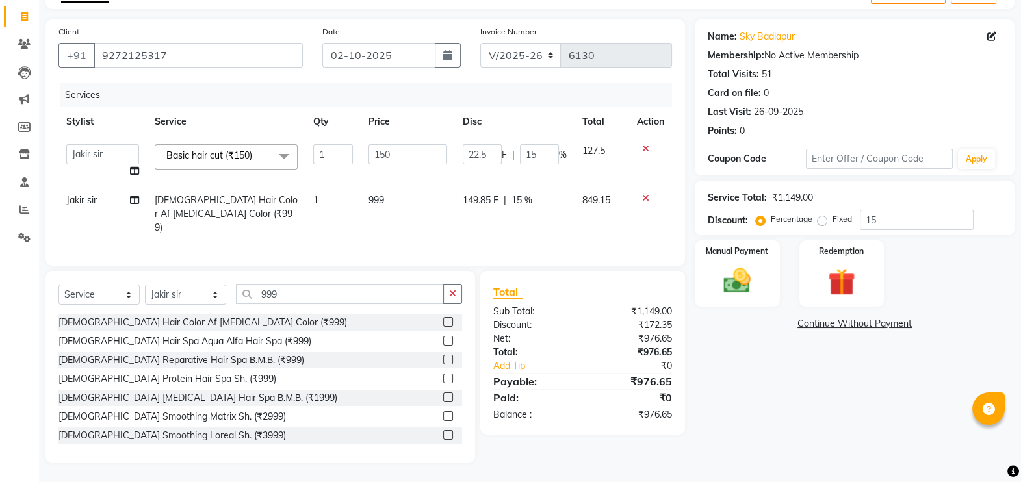
scroll to position [77, 0]
click at [553, 154] on input "15" at bounding box center [539, 156] width 39 height 20
type input "1"
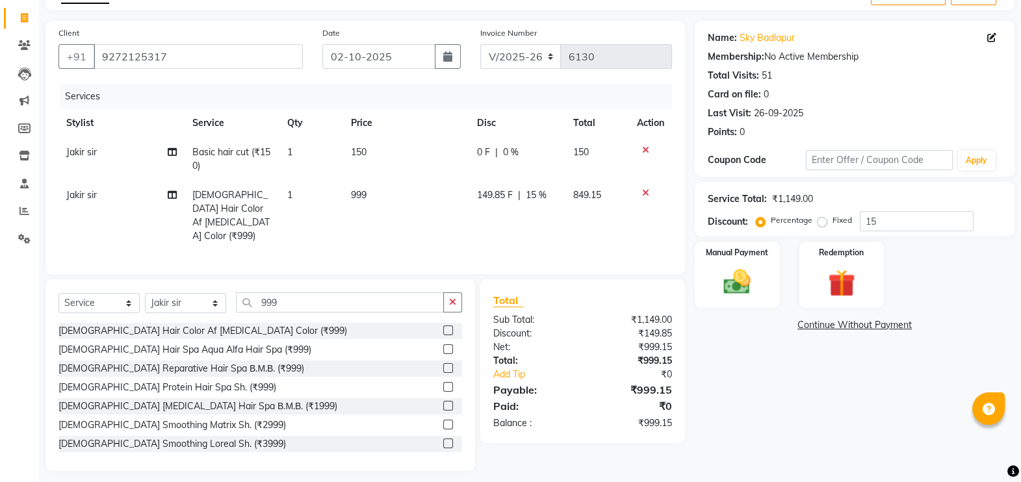
click at [432, 221] on td "999" at bounding box center [406, 216] width 126 height 70
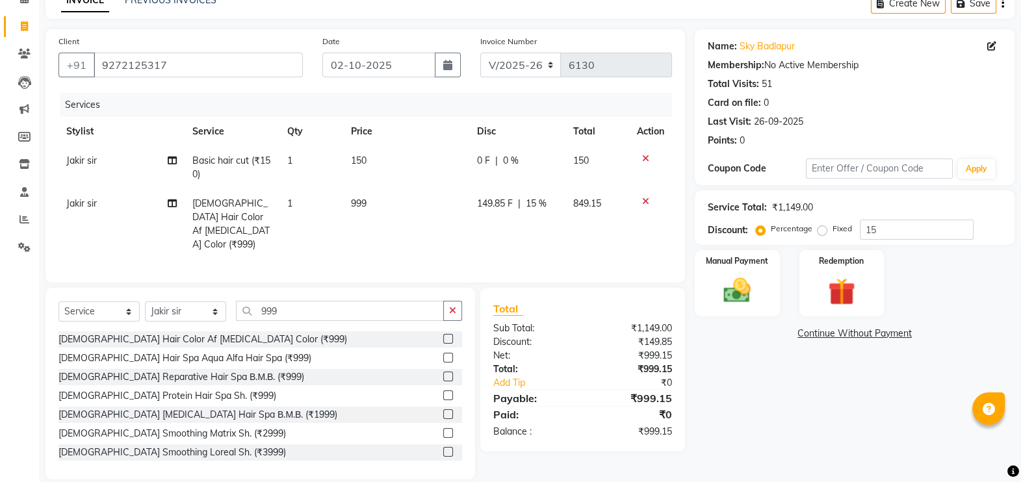
select select "54796"
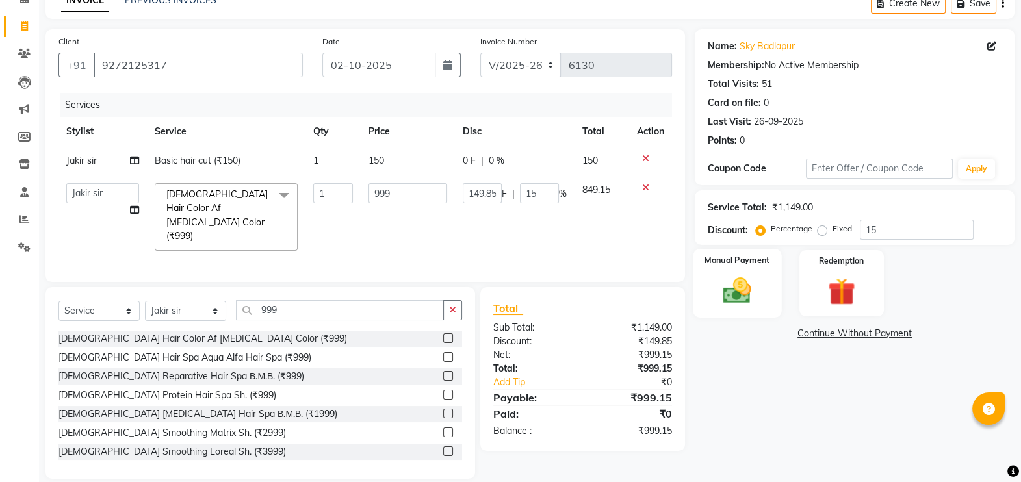
click at [738, 299] on img at bounding box center [738, 290] width 46 height 33
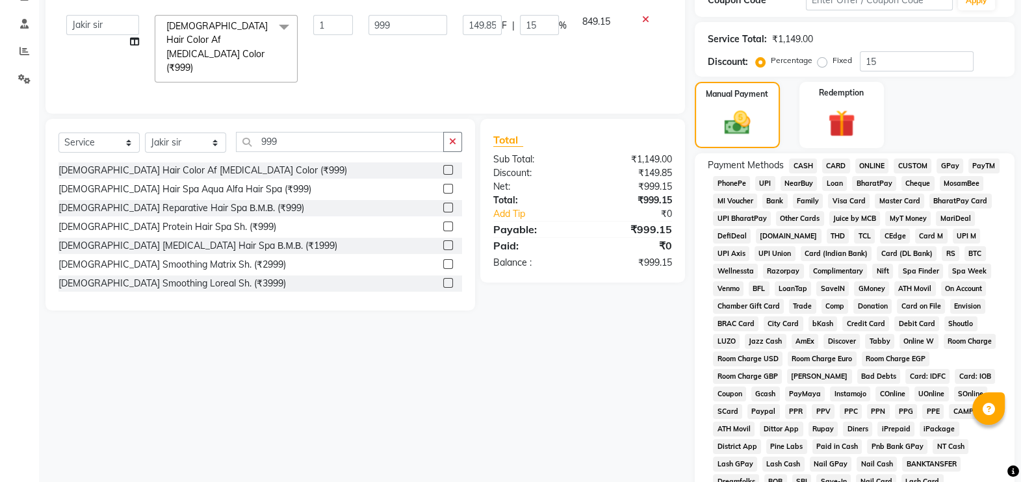
scroll to position [239, 0]
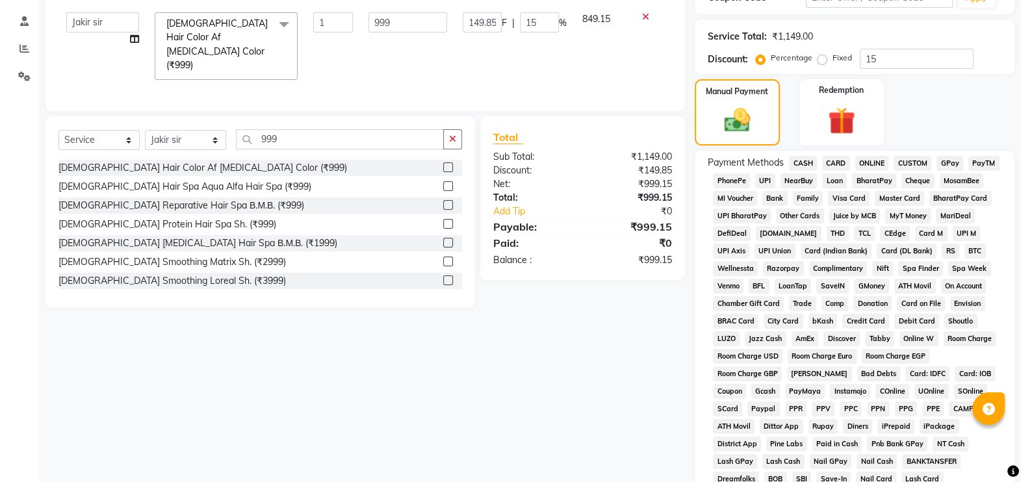
click at [804, 163] on span "CASH" at bounding box center [803, 163] width 28 height 15
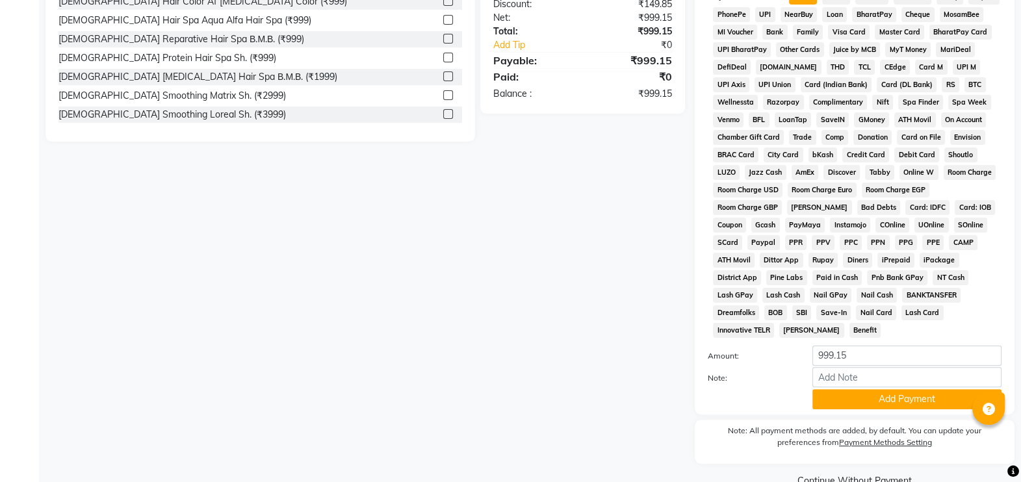
scroll to position [419, 0]
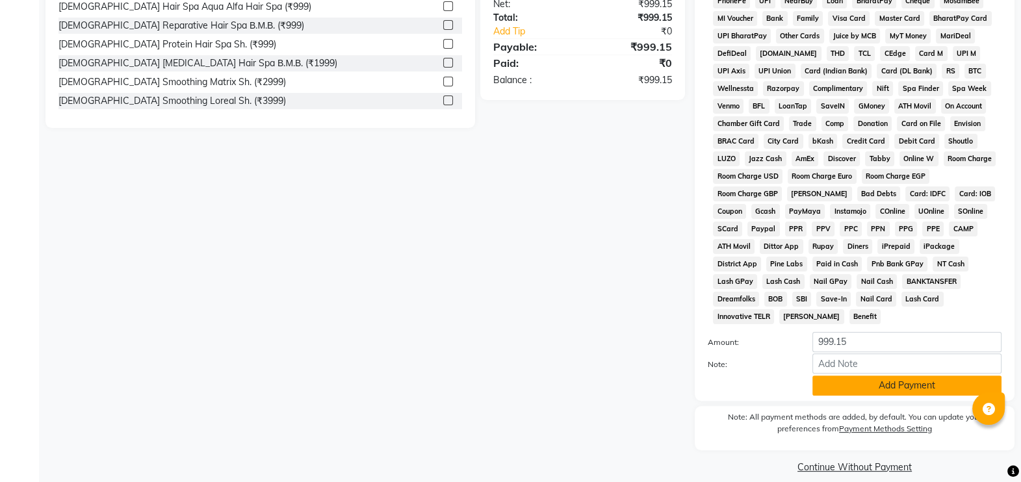
click at [859, 382] on div "Payment Methods CASH CARD ONLINE CUSTOM GPay PayTM PhonePe UPI NearBuy Loan Bha…" at bounding box center [855, 186] width 320 height 430
click at [861, 376] on button "Add Payment" at bounding box center [907, 386] width 189 height 20
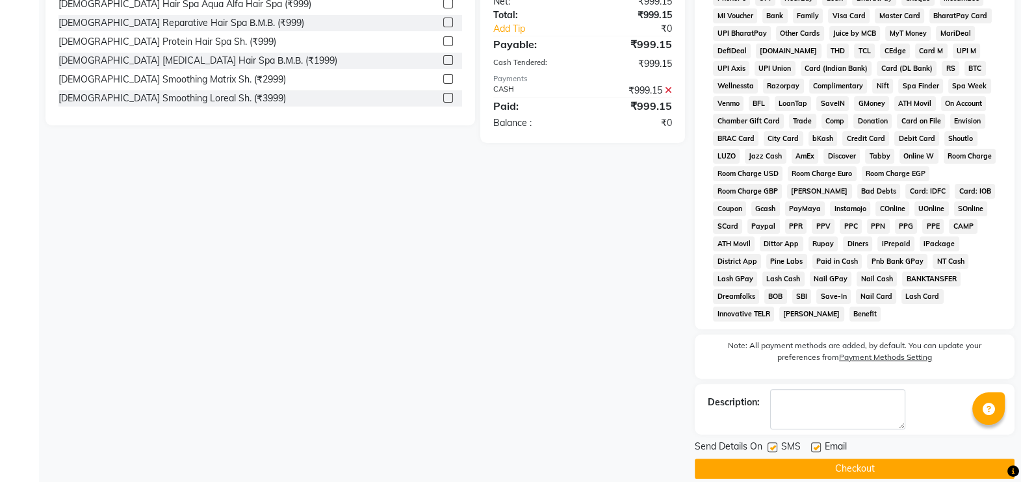
scroll to position [423, 0]
click at [776, 442] on label at bounding box center [773, 447] width 10 height 10
click at [776, 443] on input "checkbox" at bounding box center [772, 447] width 8 height 8
checkbox input "false"
click at [792, 458] on button "Checkout" at bounding box center [855, 468] width 320 height 20
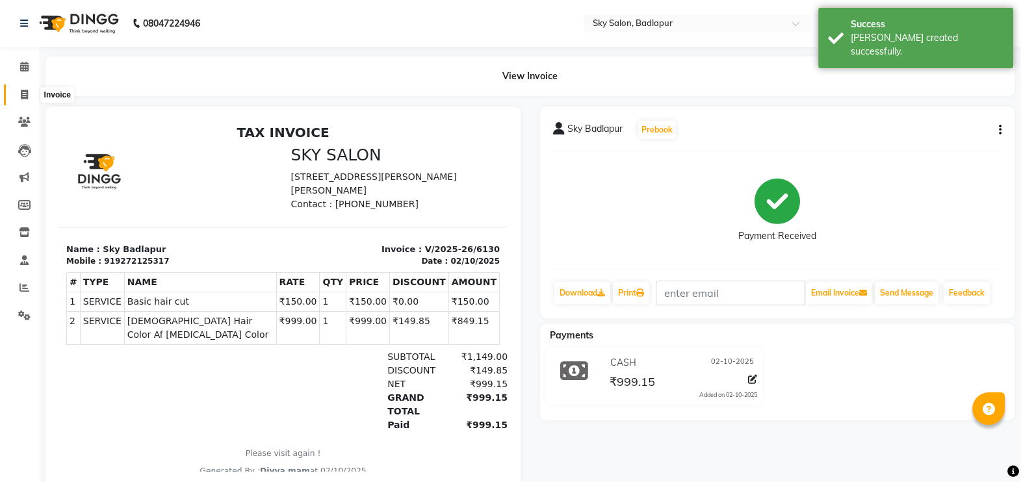
click at [27, 96] on icon at bounding box center [24, 95] width 7 height 10
select select "service"
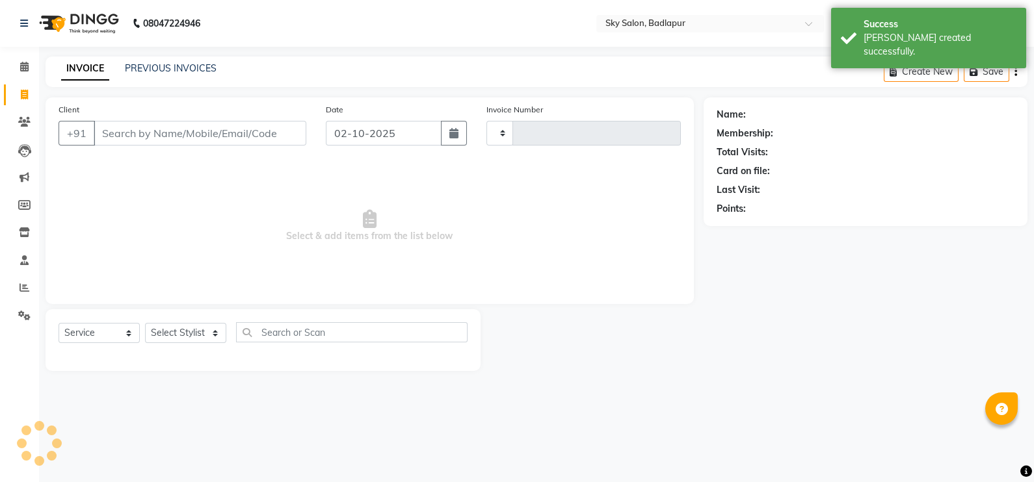
type input "6131"
select select "6927"
